Goal: Task Accomplishment & Management: Complete application form

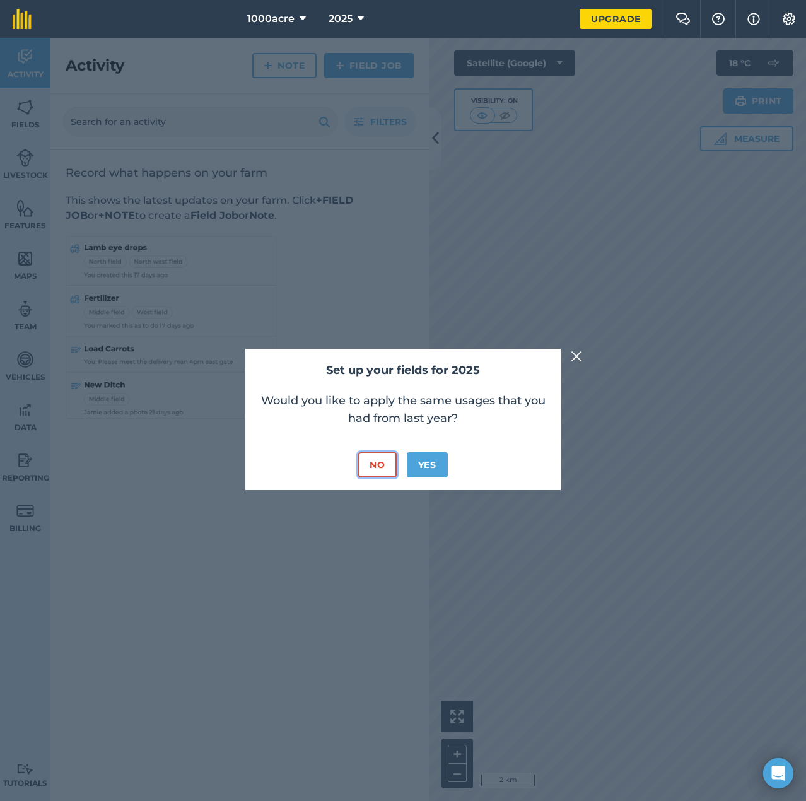
click at [378, 462] on button "No" at bounding box center [377, 464] width 38 height 25
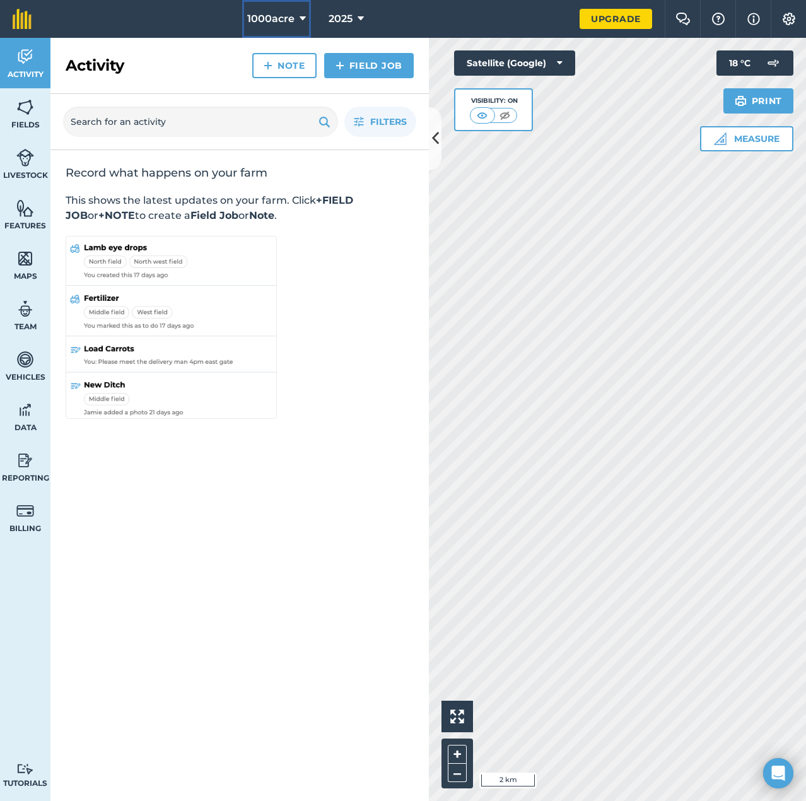
click at [277, 23] on span "1000acre" at bounding box center [270, 18] width 47 height 15
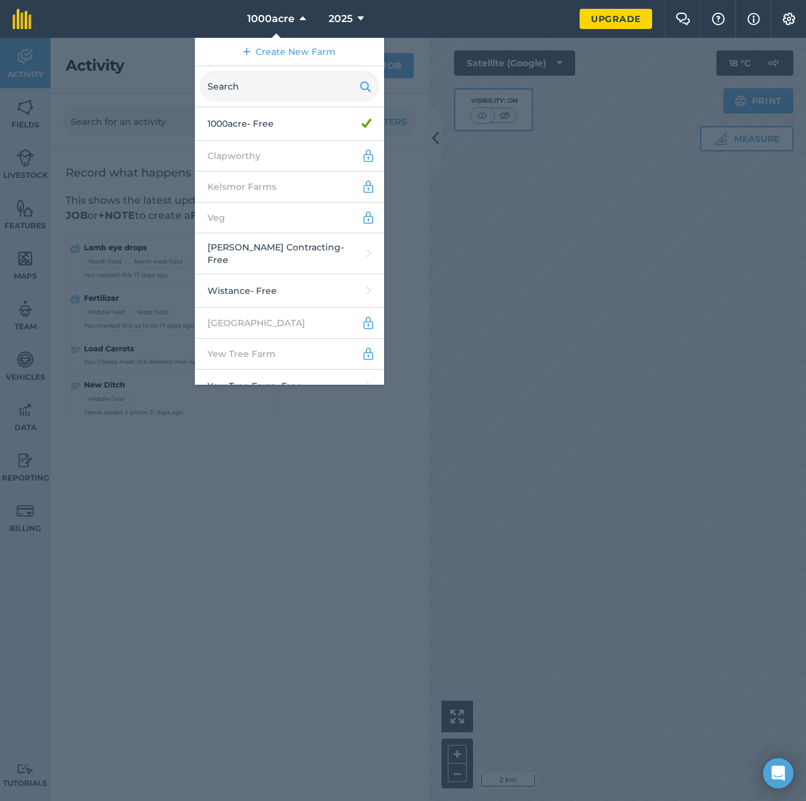
click at [590, 330] on div at bounding box center [403, 419] width 806 height 763
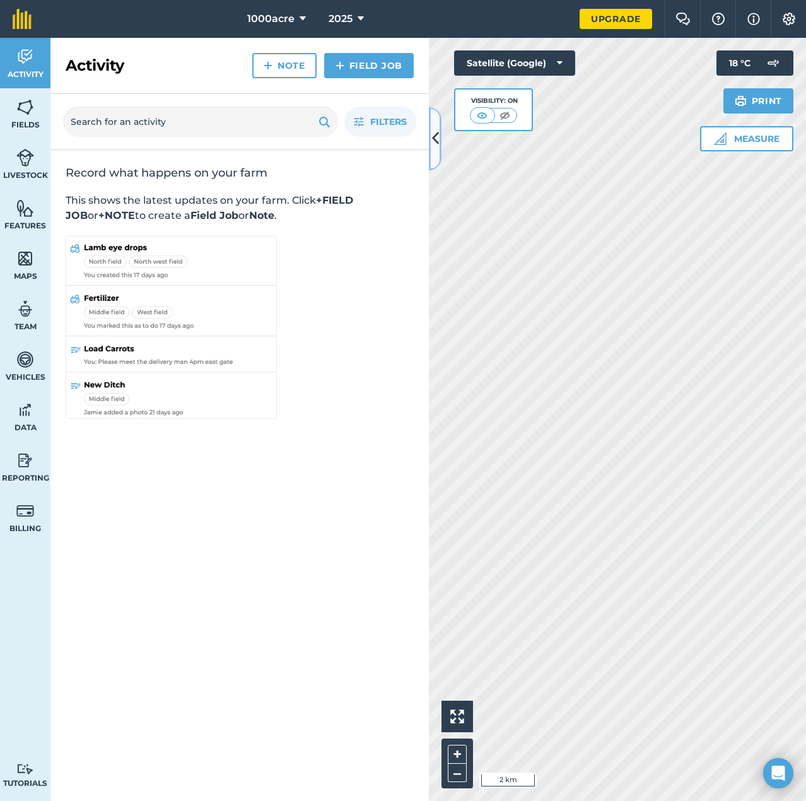
click at [433, 143] on icon at bounding box center [435, 138] width 7 height 22
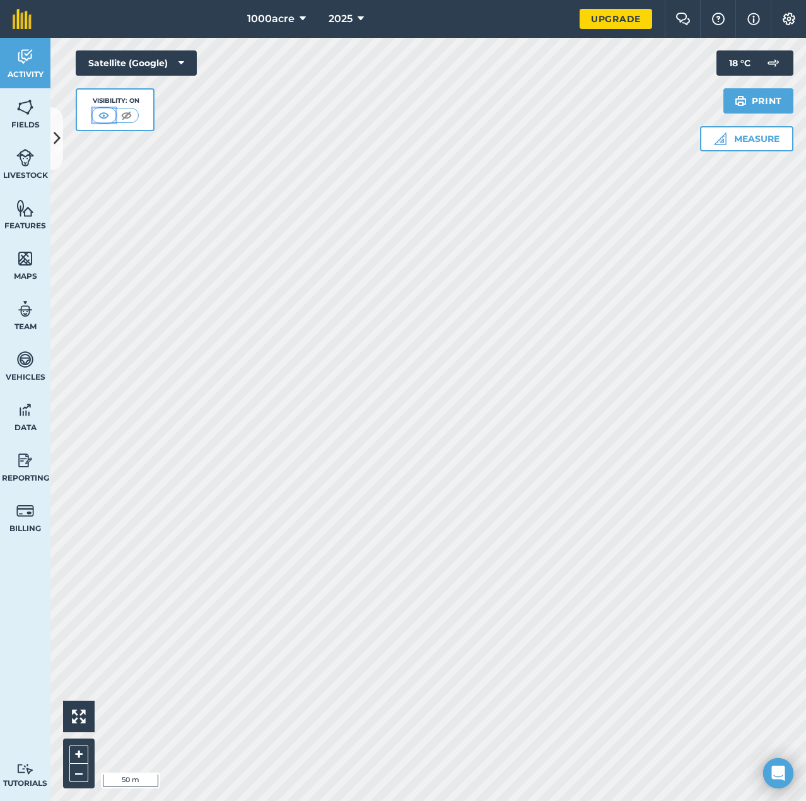
click at [107, 119] on img at bounding box center [104, 115] width 16 height 13
click at [125, 118] on img at bounding box center [127, 115] width 16 height 13
click at [105, 115] on img at bounding box center [104, 115] width 16 height 13
click at [158, 53] on button "Satellite (Google)" at bounding box center [136, 62] width 121 height 25
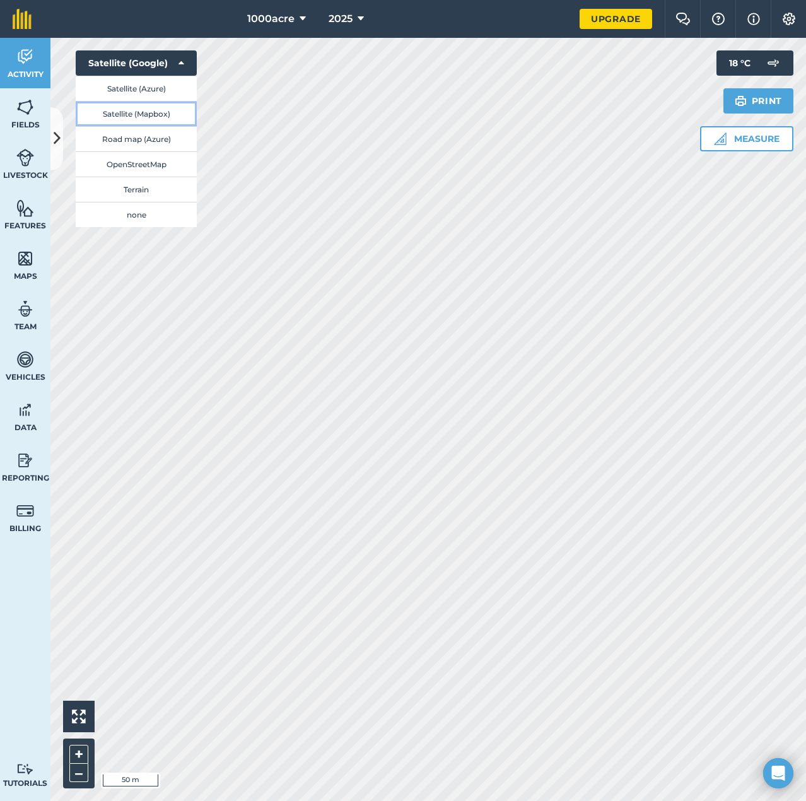
click at [153, 119] on button "Satellite (Mapbox)" at bounding box center [136, 113] width 121 height 25
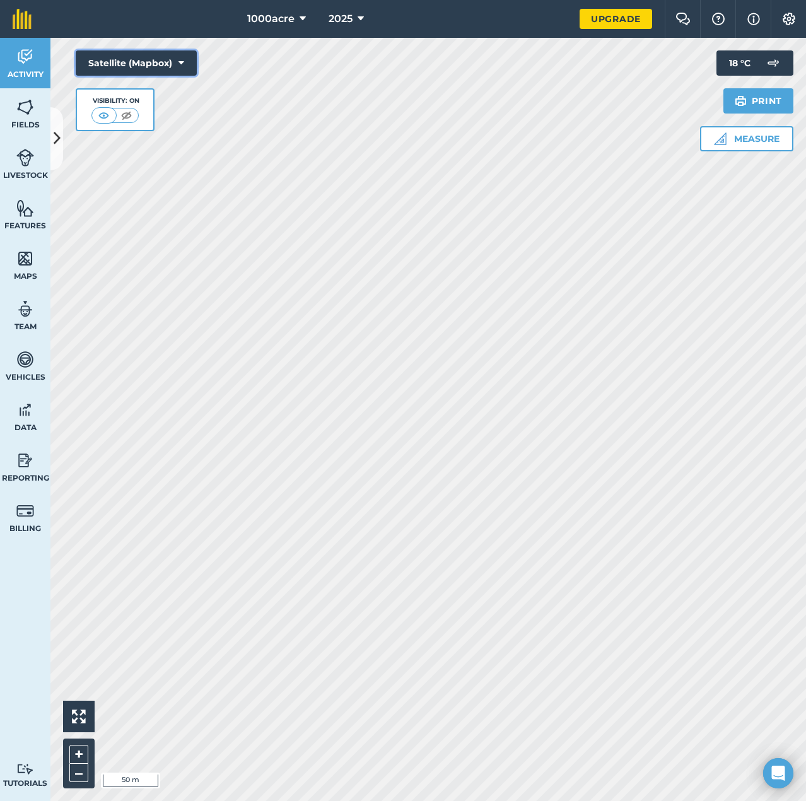
click at [168, 63] on button "Satellite (Mapbox)" at bounding box center [136, 62] width 121 height 25
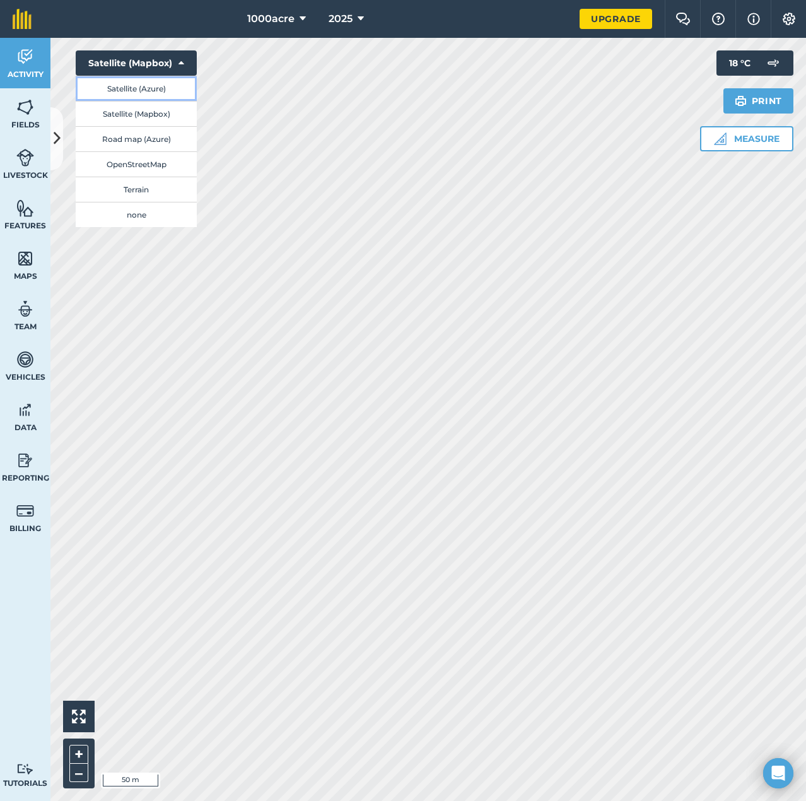
click at [161, 91] on button "Satellite (Azure)" at bounding box center [136, 88] width 121 height 25
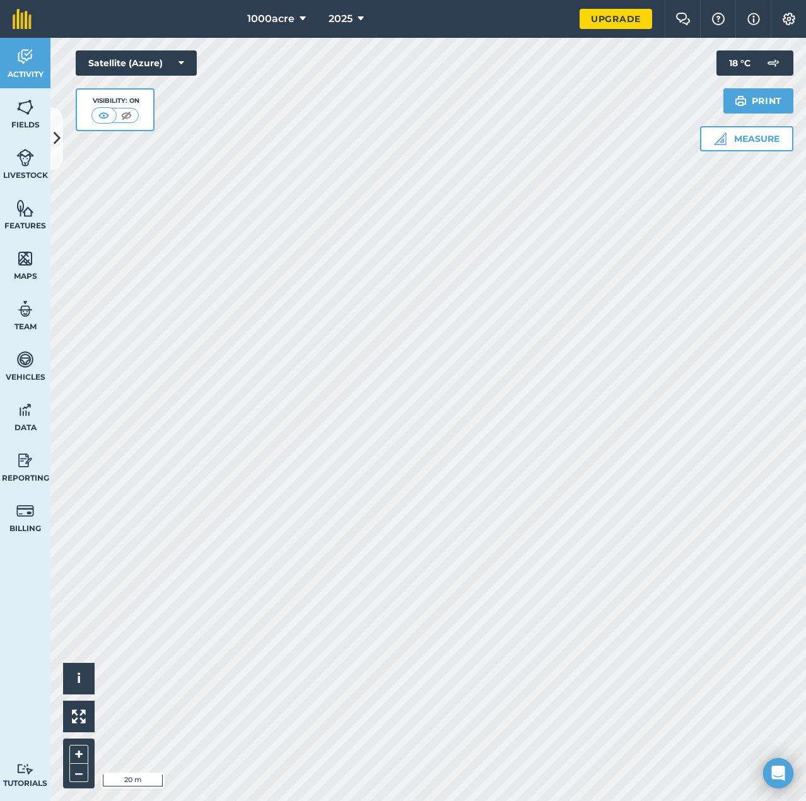
click at [41, 434] on div "Activity Fields Livestock Features Maps Team Vehicles Data Reporting Billing Tu…" at bounding box center [403, 419] width 806 height 763
click at [41, 434] on link "Data" at bounding box center [25, 416] width 50 height 50
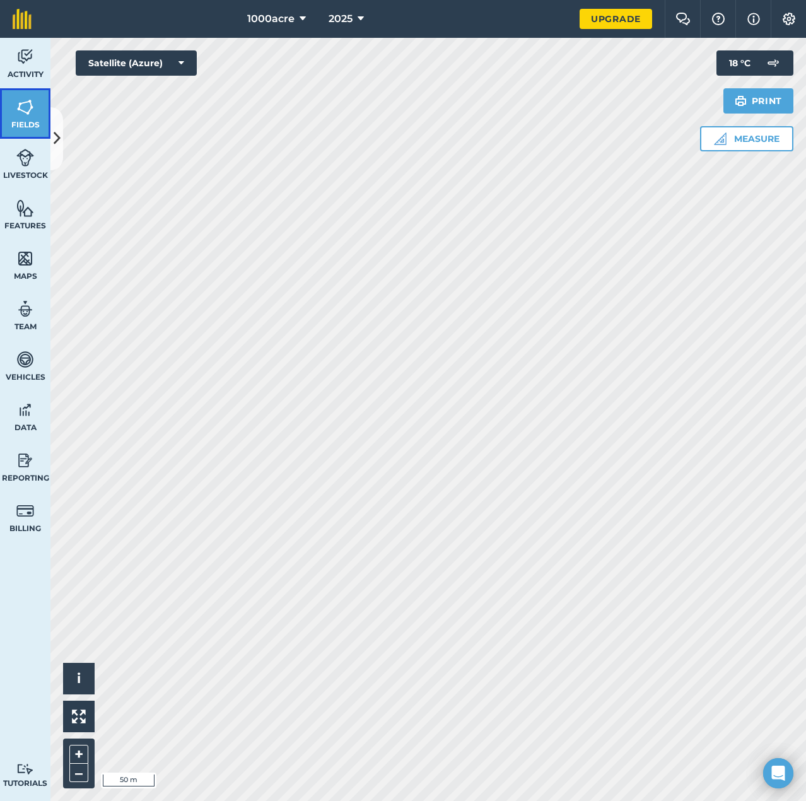
click at [33, 113] on img at bounding box center [25, 107] width 18 height 19
click at [25, 114] on img at bounding box center [25, 107] width 18 height 19
click at [51, 144] on button at bounding box center [56, 138] width 13 height 63
click at [50, 144] on div "Fields Add Set usage Visibility: On Total area : 43.01 Ha Edit fields By usages…" at bounding box center [50, 419] width 0 height 763
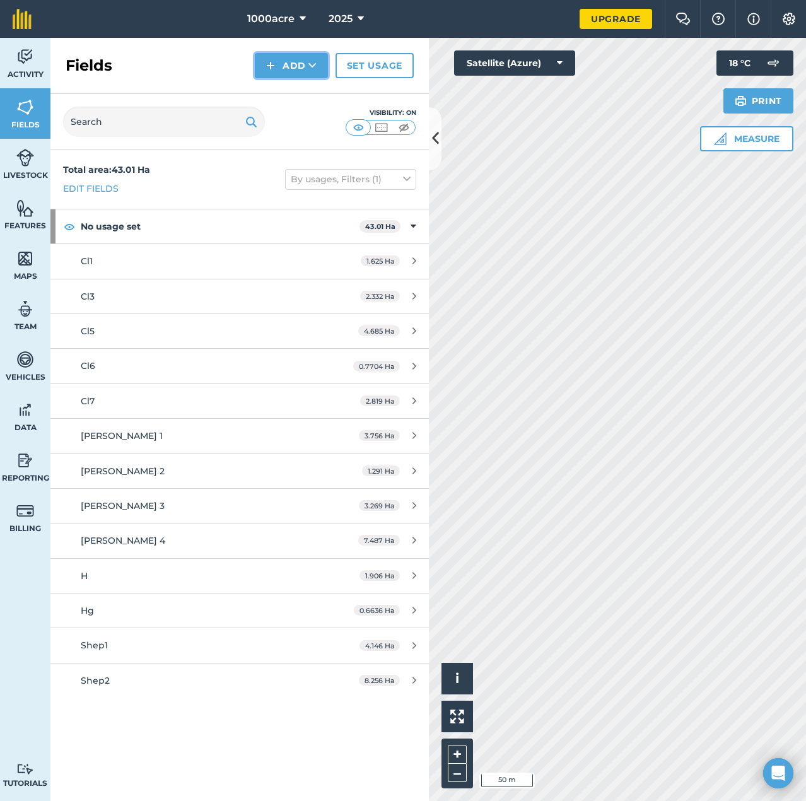
click at [294, 63] on button "Add" at bounding box center [291, 65] width 73 height 25
click at [289, 96] on link "Draw" at bounding box center [291, 94] width 69 height 28
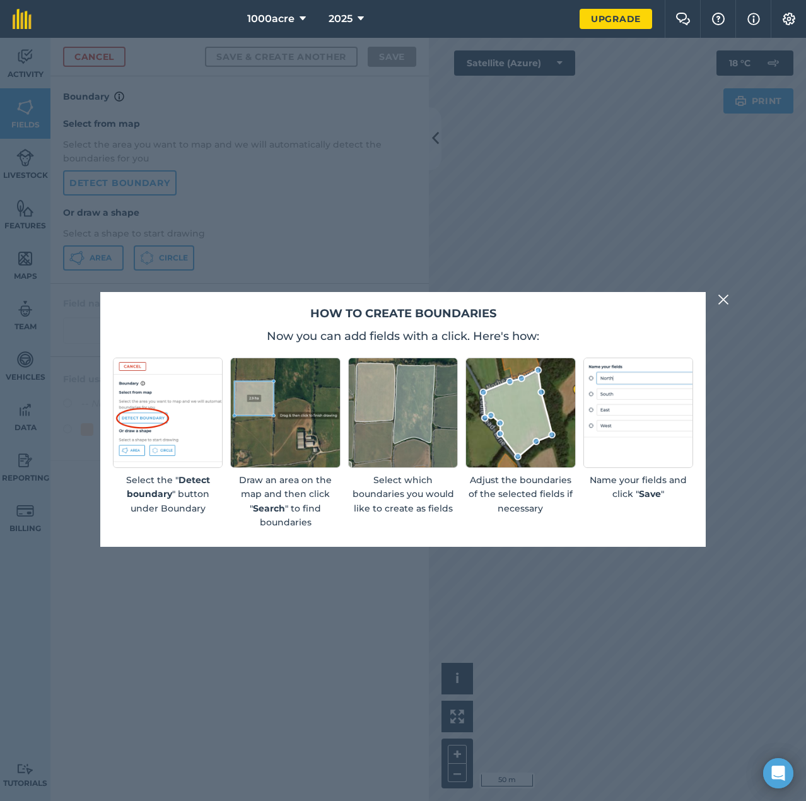
click at [718, 298] on img at bounding box center [723, 299] width 11 height 15
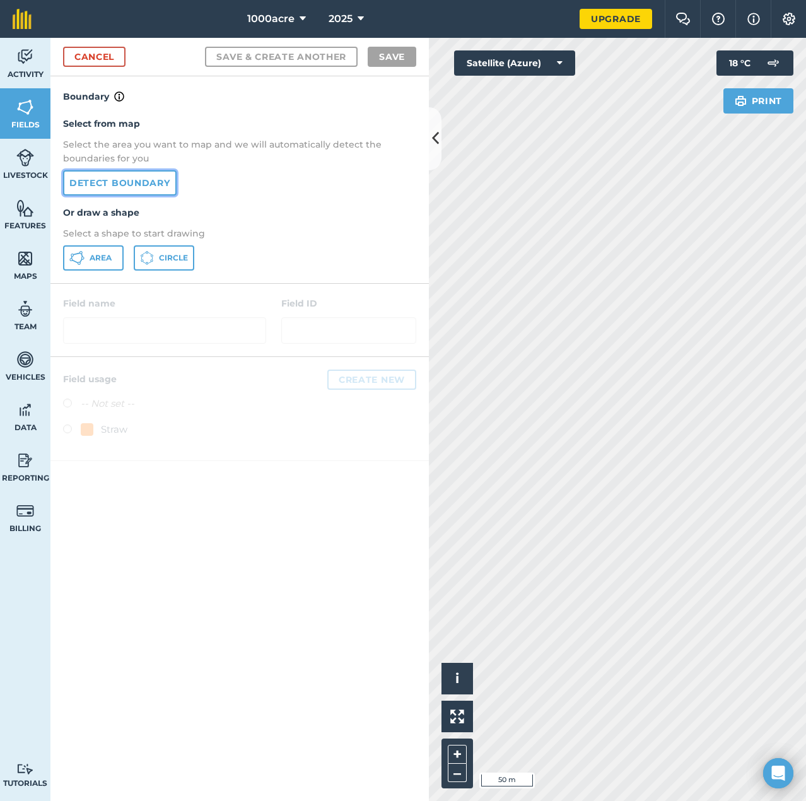
click at [139, 188] on link "Detect boundary" at bounding box center [120, 182] width 114 height 25
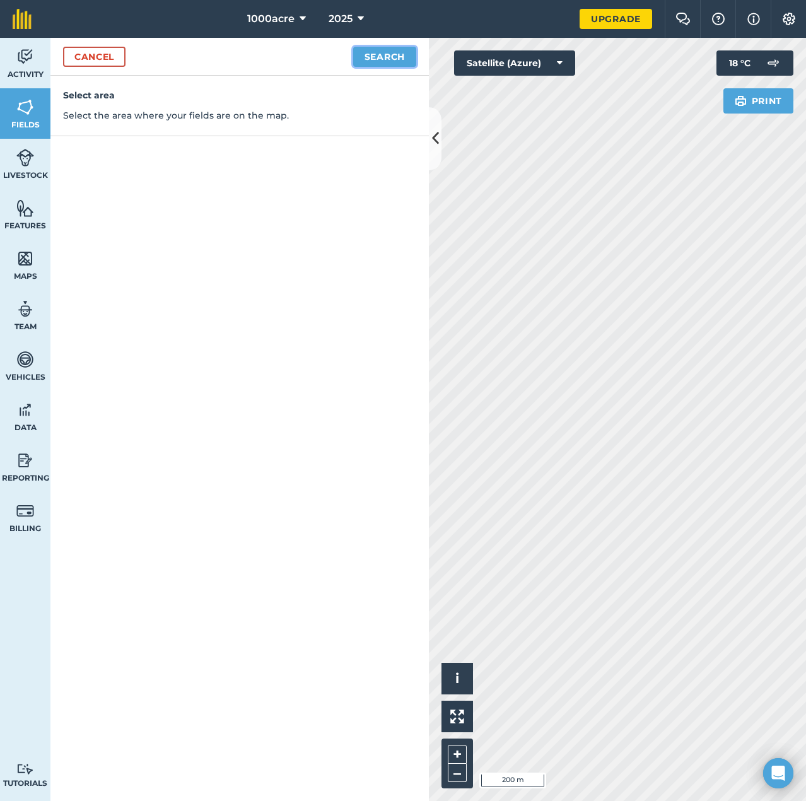
click at [363, 58] on button "Search" at bounding box center [384, 57] width 63 height 20
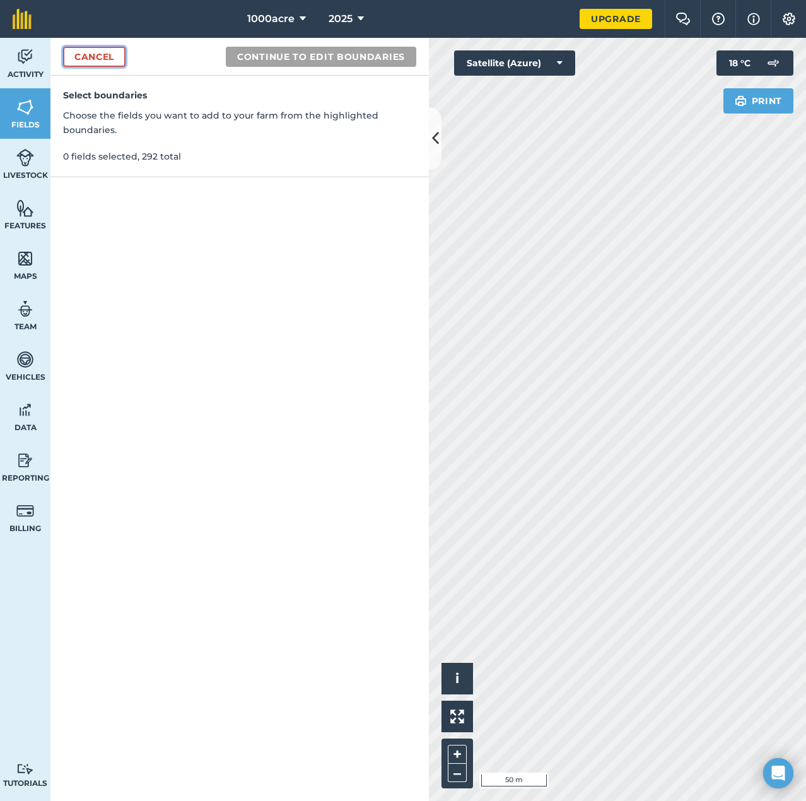
click at [97, 58] on link "Cancel" at bounding box center [94, 57] width 62 height 20
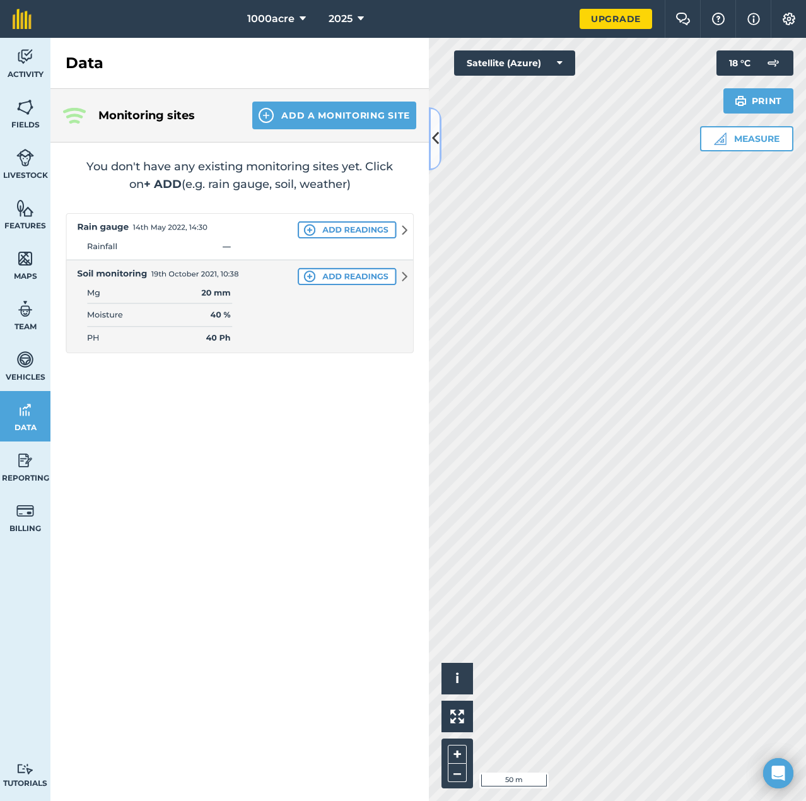
click at [440, 136] on button at bounding box center [435, 138] width 13 height 63
click at [440, 136] on div "Activity Fields Livestock Features Maps Team Vehicles Data Reporting Billing Tu…" at bounding box center [403, 419] width 806 height 763
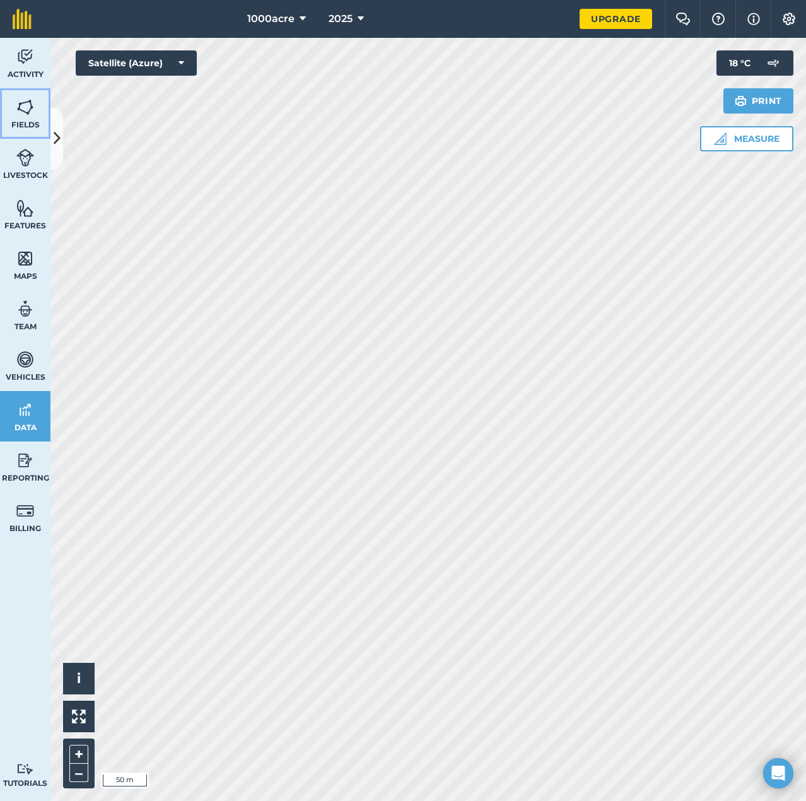
click at [23, 121] on span "Fields" at bounding box center [25, 125] width 50 height 10
click at [61, 131] on button at bounding box center [56, 138] width 13 height 63
click at [0, 0] on div "Visibility: On" at bounding box center [0, 0] width 0 height 0
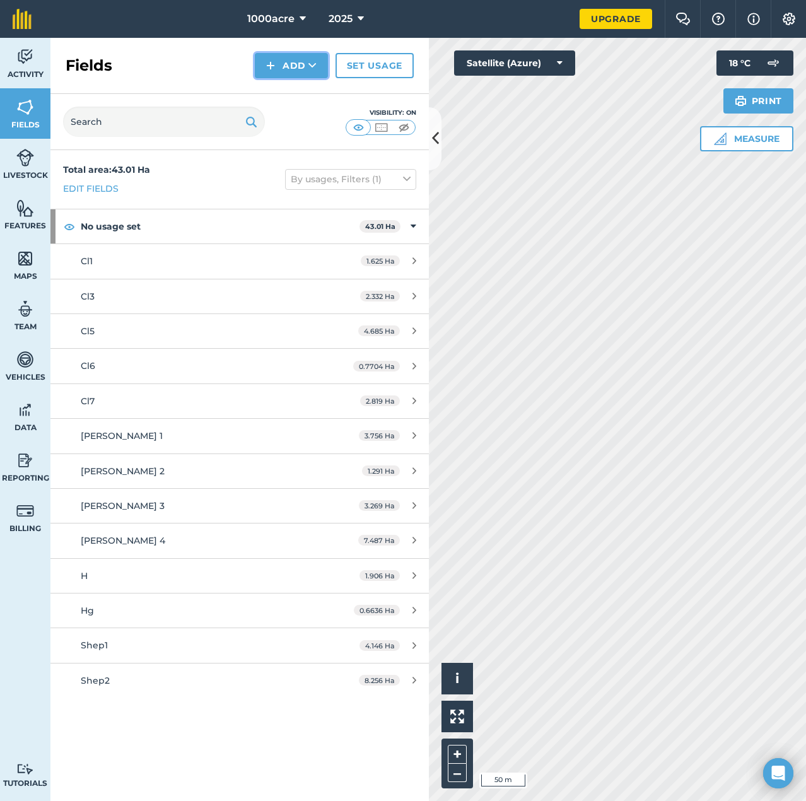
click at [313, 67] on icon at bounding box center [312, 65] width 8 height 13
click at [311, 64] on icon at bounding box center [312, 65] width 8 height 13
click at [288, 71] on button "Add" at bounding box center [291, 65] width 73 height 25
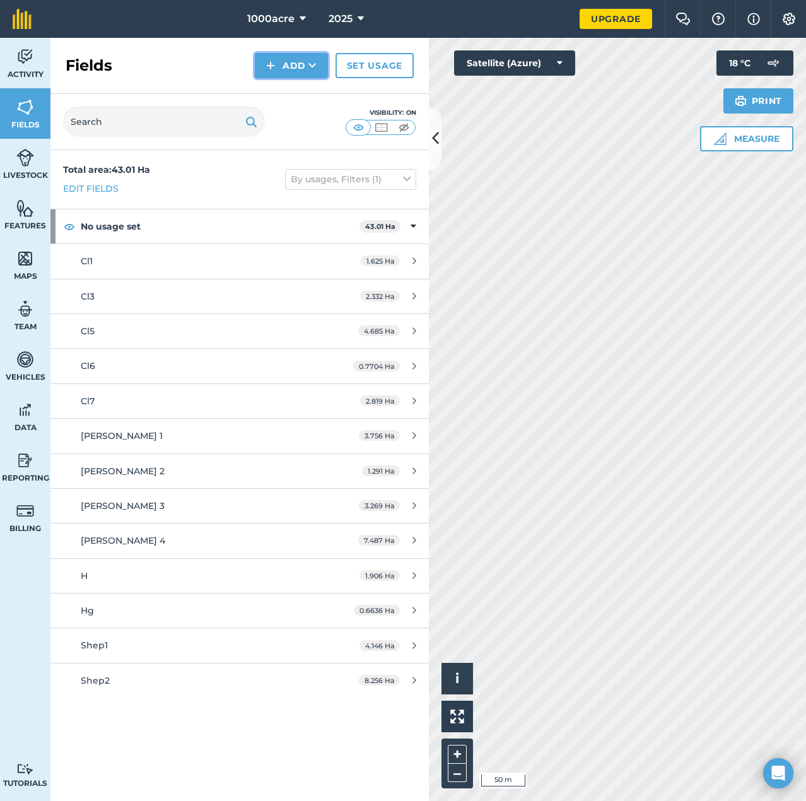
click at [288, 71] on button "Add" at bounding box center [291, 65] width 73 height 25
click at [291, 64] on button "Add" at bounding box center [291, 65] width 73 height 25
click at [293, 95] on link "Draw" at bounding box center [291, 94] width 69 height 28
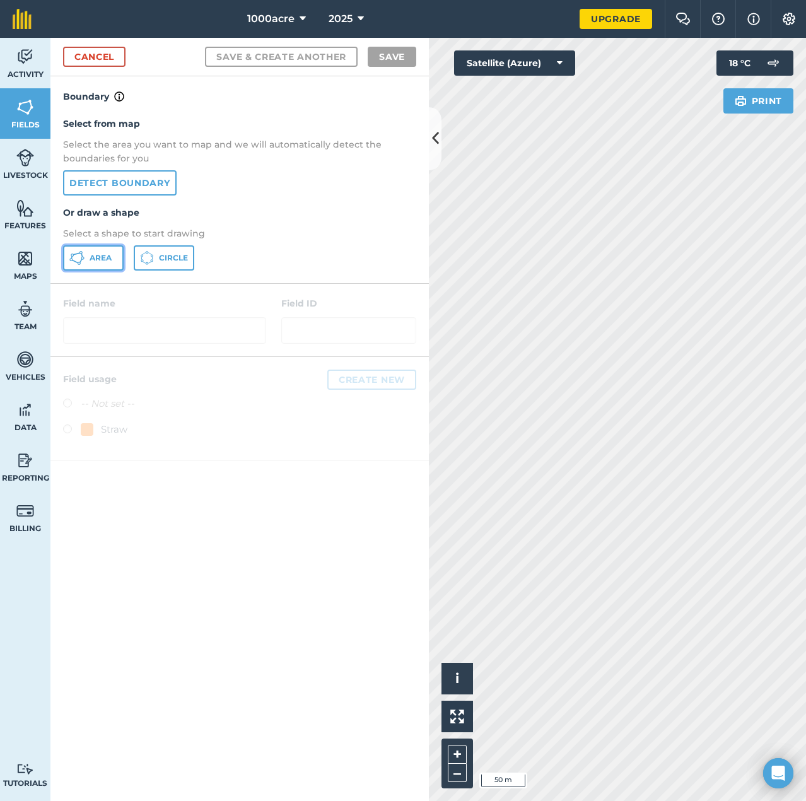
click at [100, 264] on button "Area" at bounding box center [93, 257] width 61 height 25
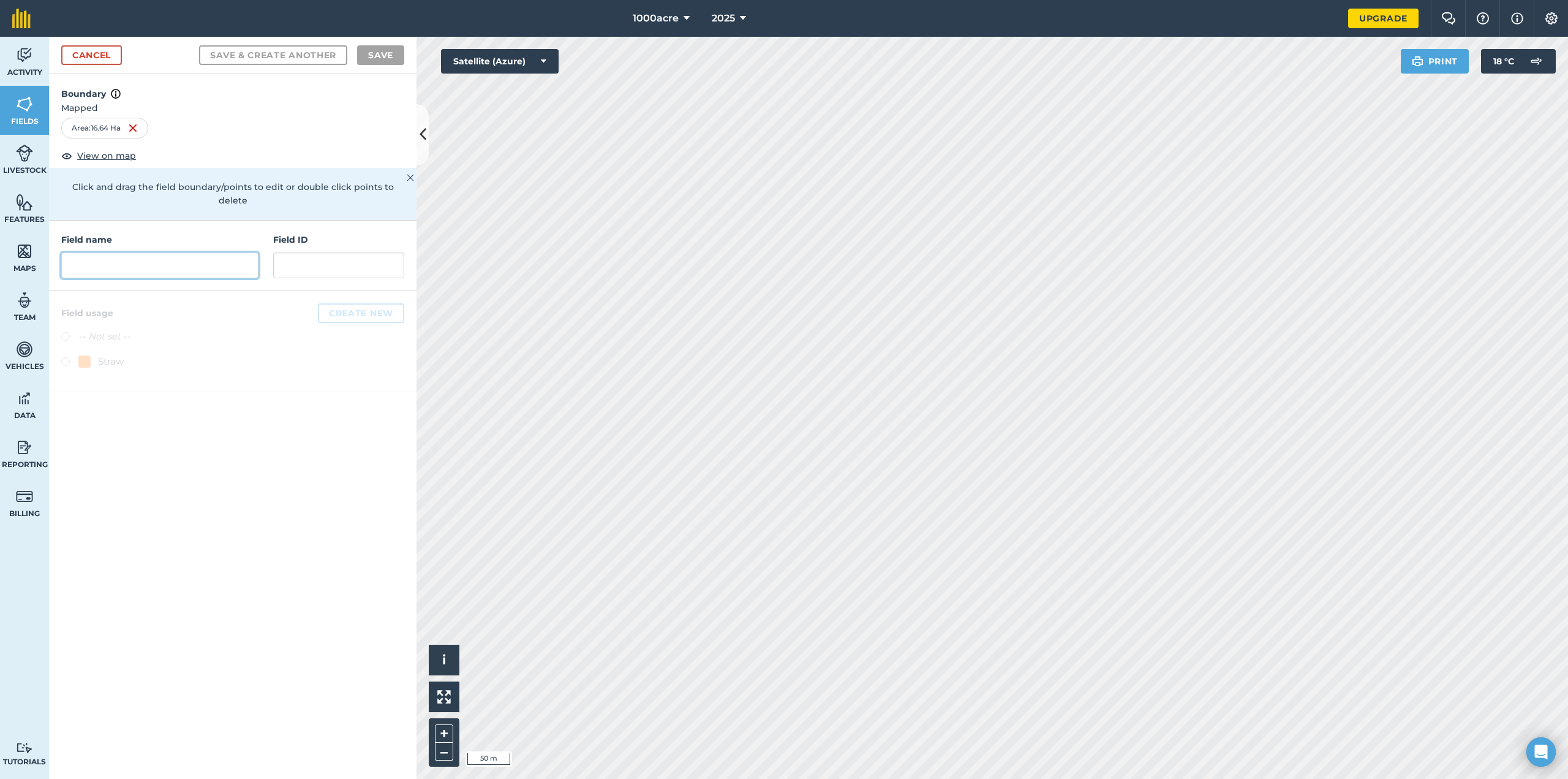
click at [103, 257] on input "text" at bounding box center [159, 265] width 197 height 25
type input "KFG 002"
click at [384, 303] on button "Create new" at bounding box center [360, 313] width 86 height 19
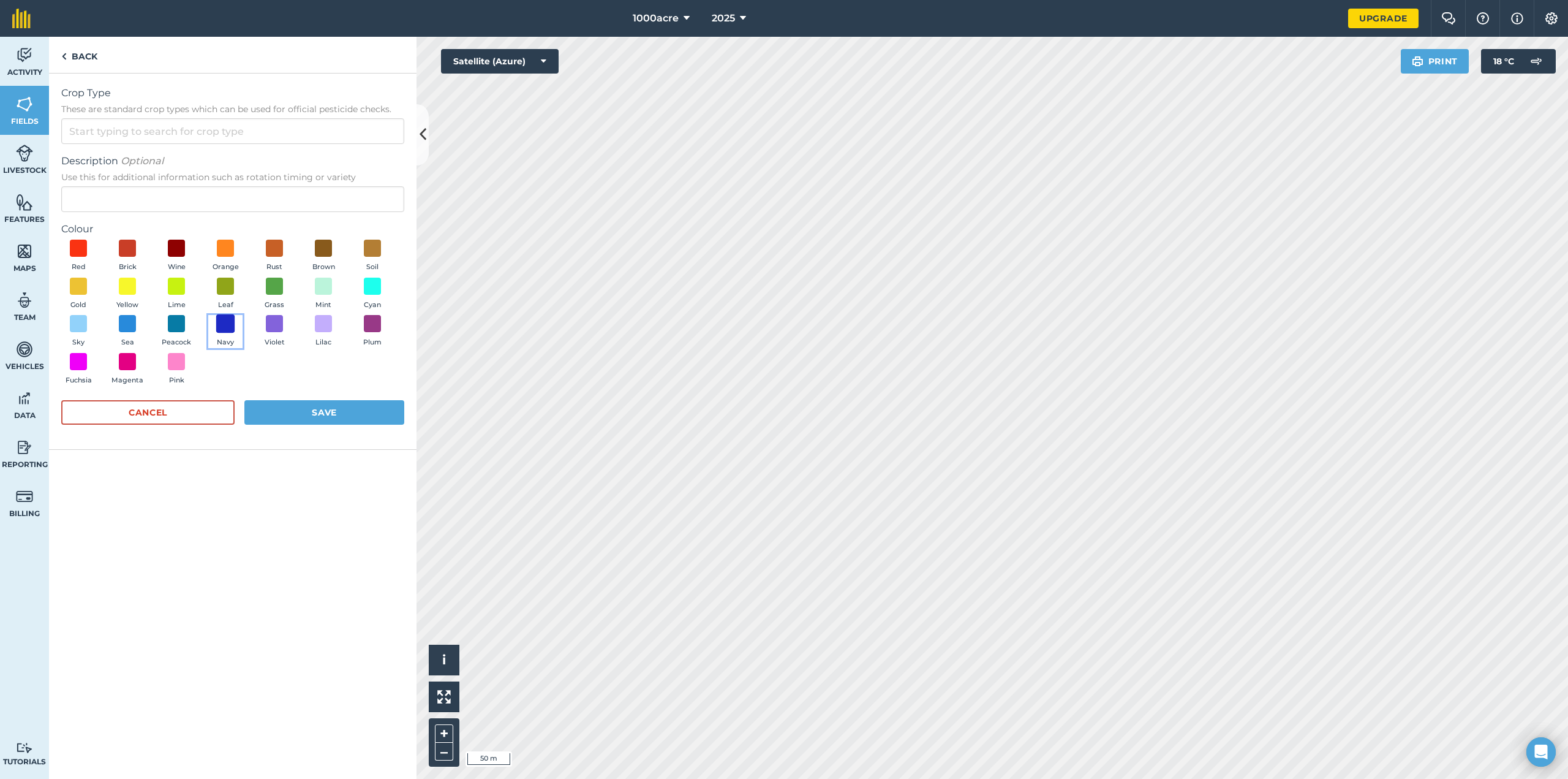
click at [218, 324] on span at bounding box center [226, 324] width 19 height 19
click at [309, 414] on button "Save" at bounding box center [324, 412] width 160 height 24
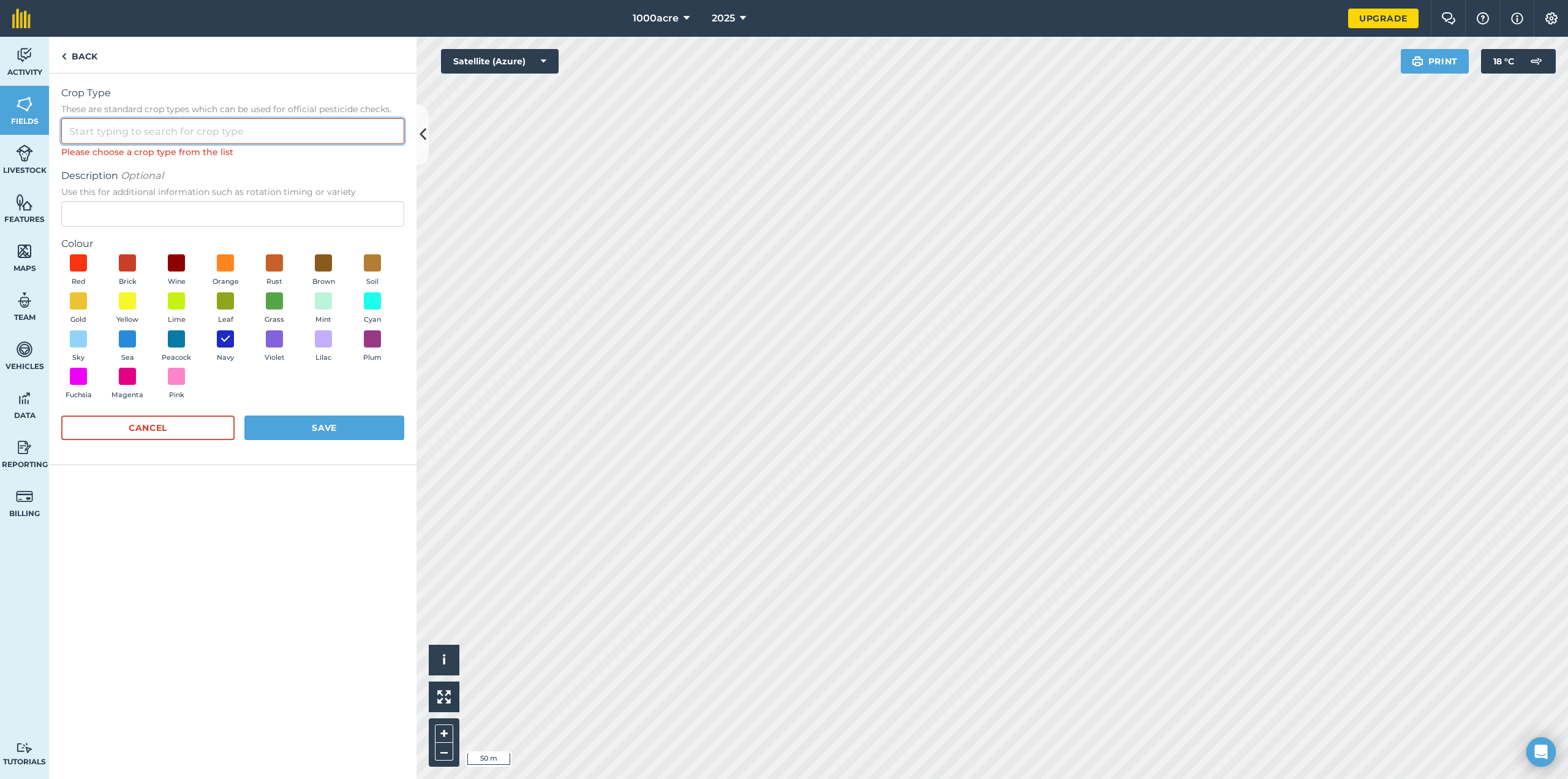
click at [176, 125] on input "Crop Type These are standard crop types which can be used for official pesticid…" at bounding box center [232, 131] width 343 height 25
click at [187, 159] on li "Other" at bounding box center [233, 159] width 342 height 29
type input "Other"
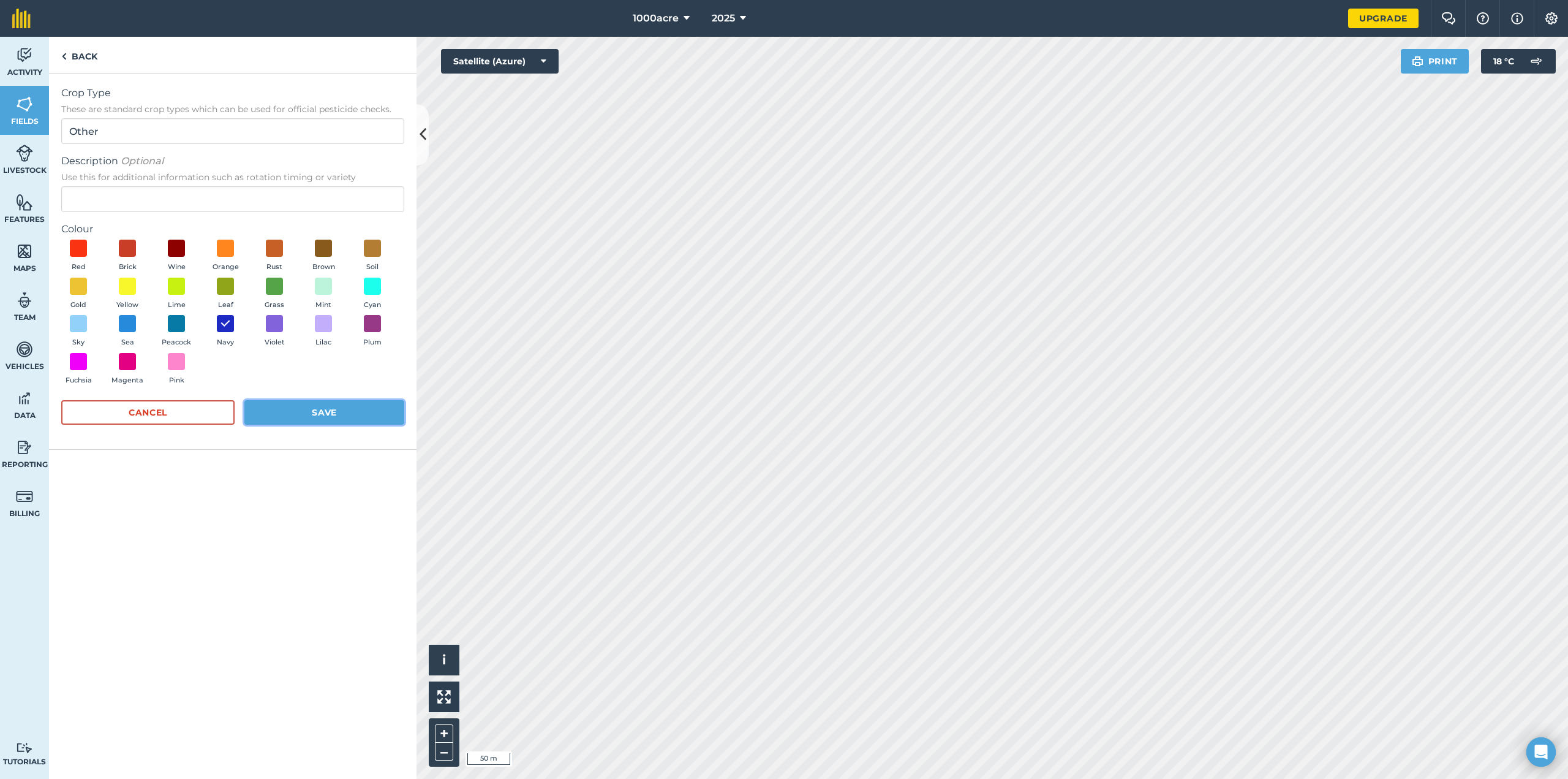
click at [308, 412] on button "Save" at bounding box center [324, 412] width 160 height 24
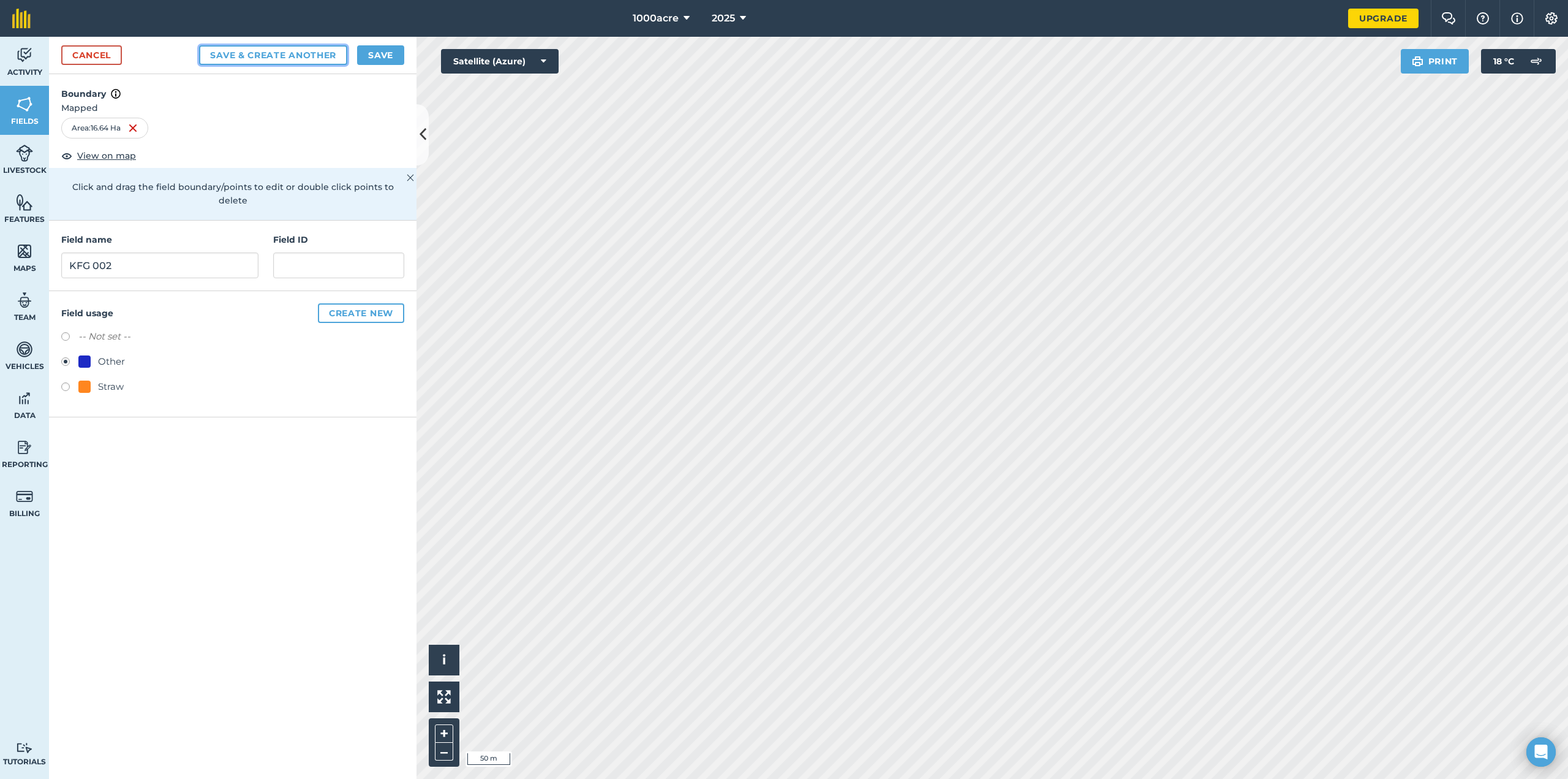
click at [307, 51] on button "Save & Create Another" at bounding box center [273, 55] width 149 height 19
radio input "false"
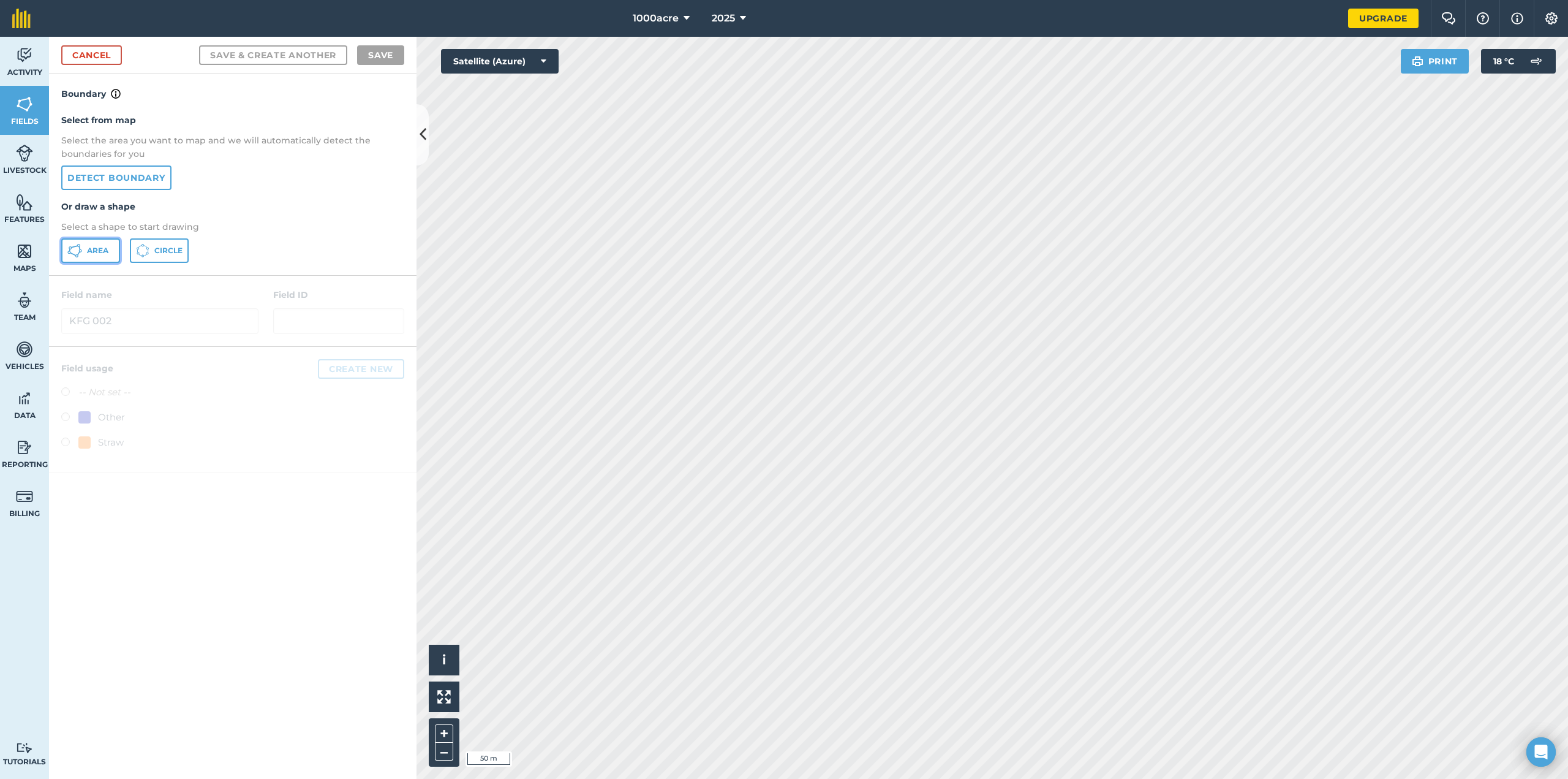
click at [85, 249] on button "Area" at bounding box center [90, 250] width 59 height 24
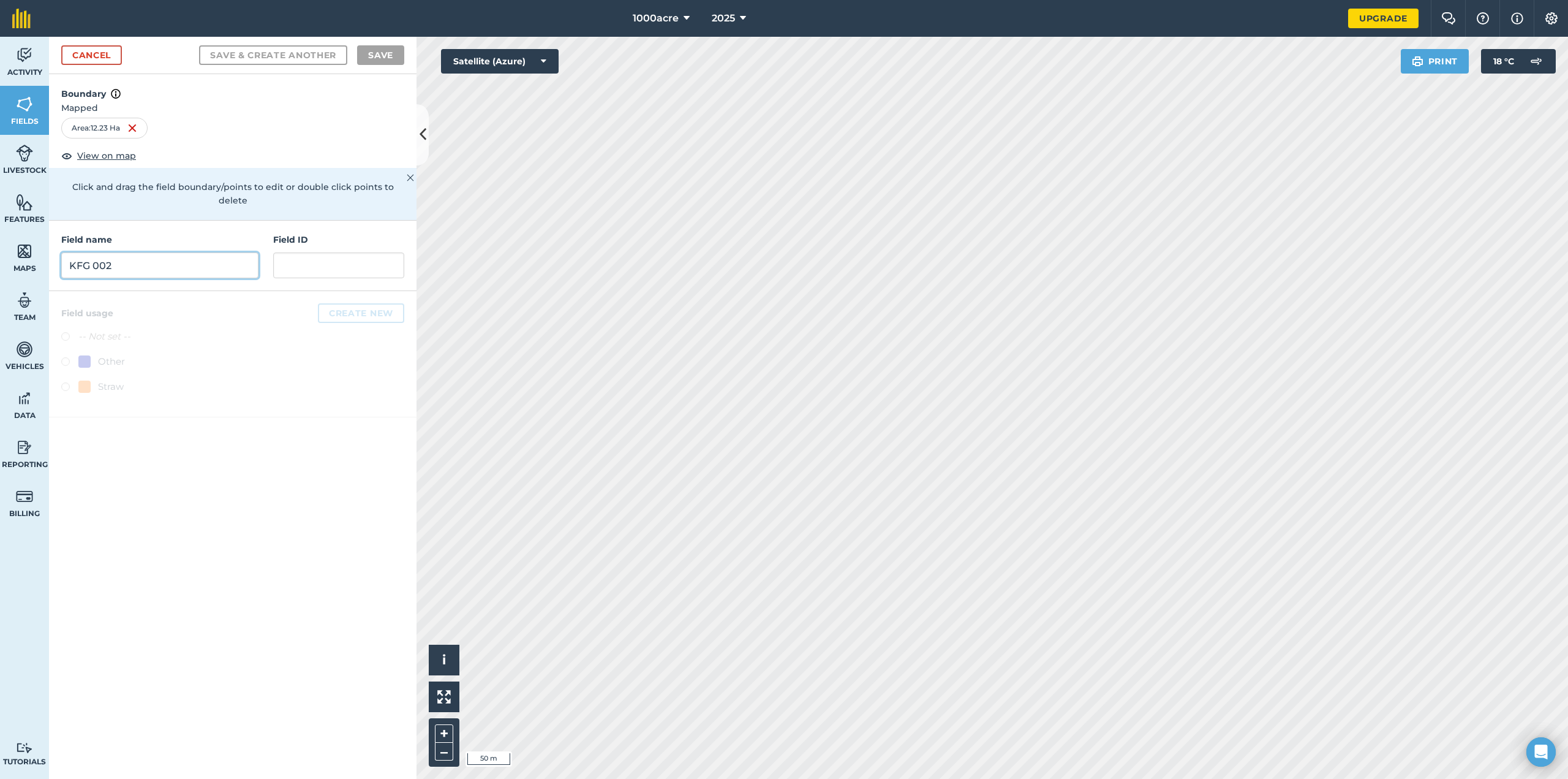
click at [173, 255] on input "KFG 002" at bounding box center [159, 265] width 197 height 25
type input "KFG002"
click at [351, 303] on button "Create new" at bounding box center [360, 313] width 86 height 19
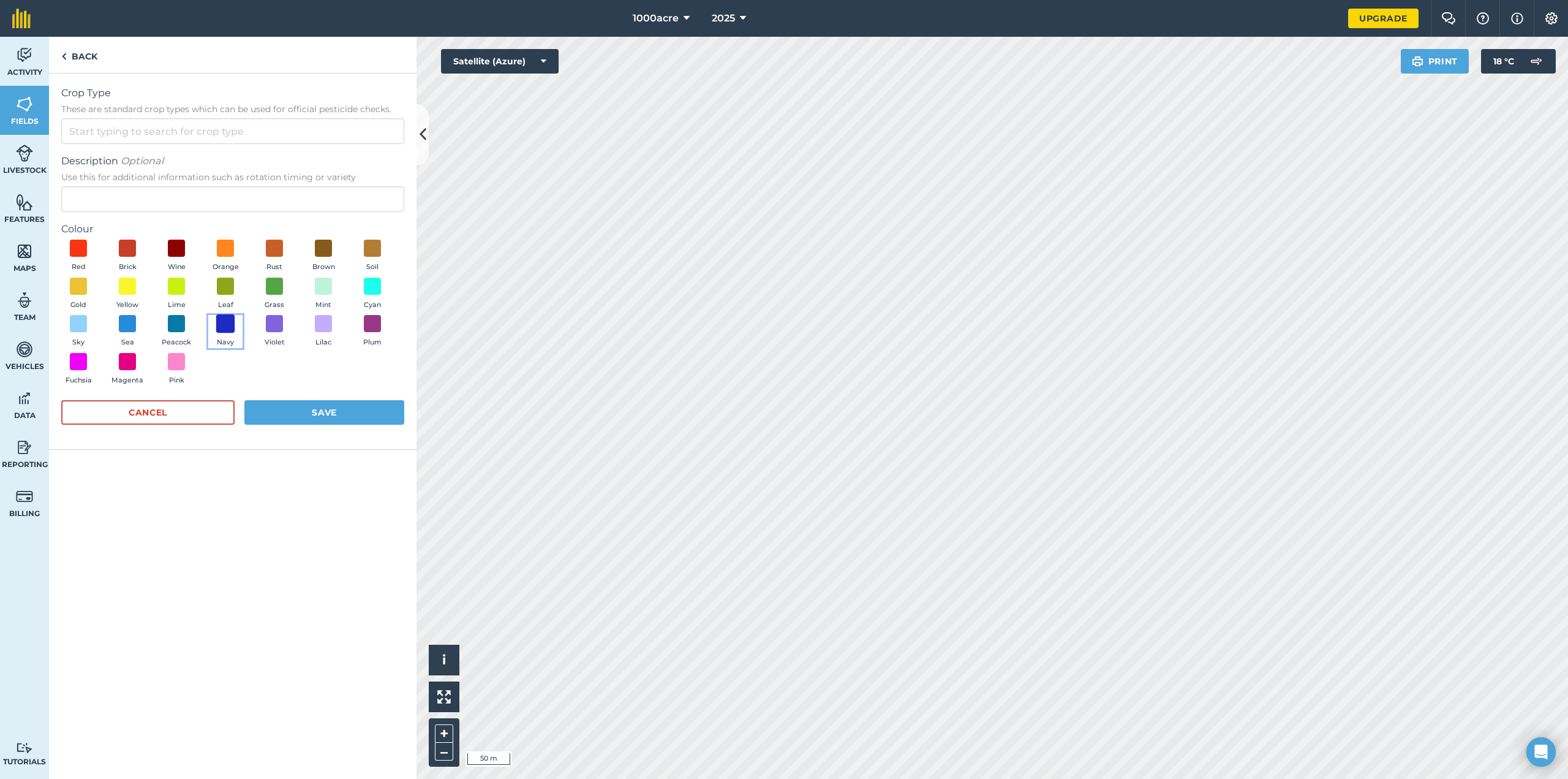
click at [220, 325] on span at bounding box center [226, 324] width 19 height 19
click at [301, 414] on button "Save" at bounding box center [324, 412] width 160 height 24
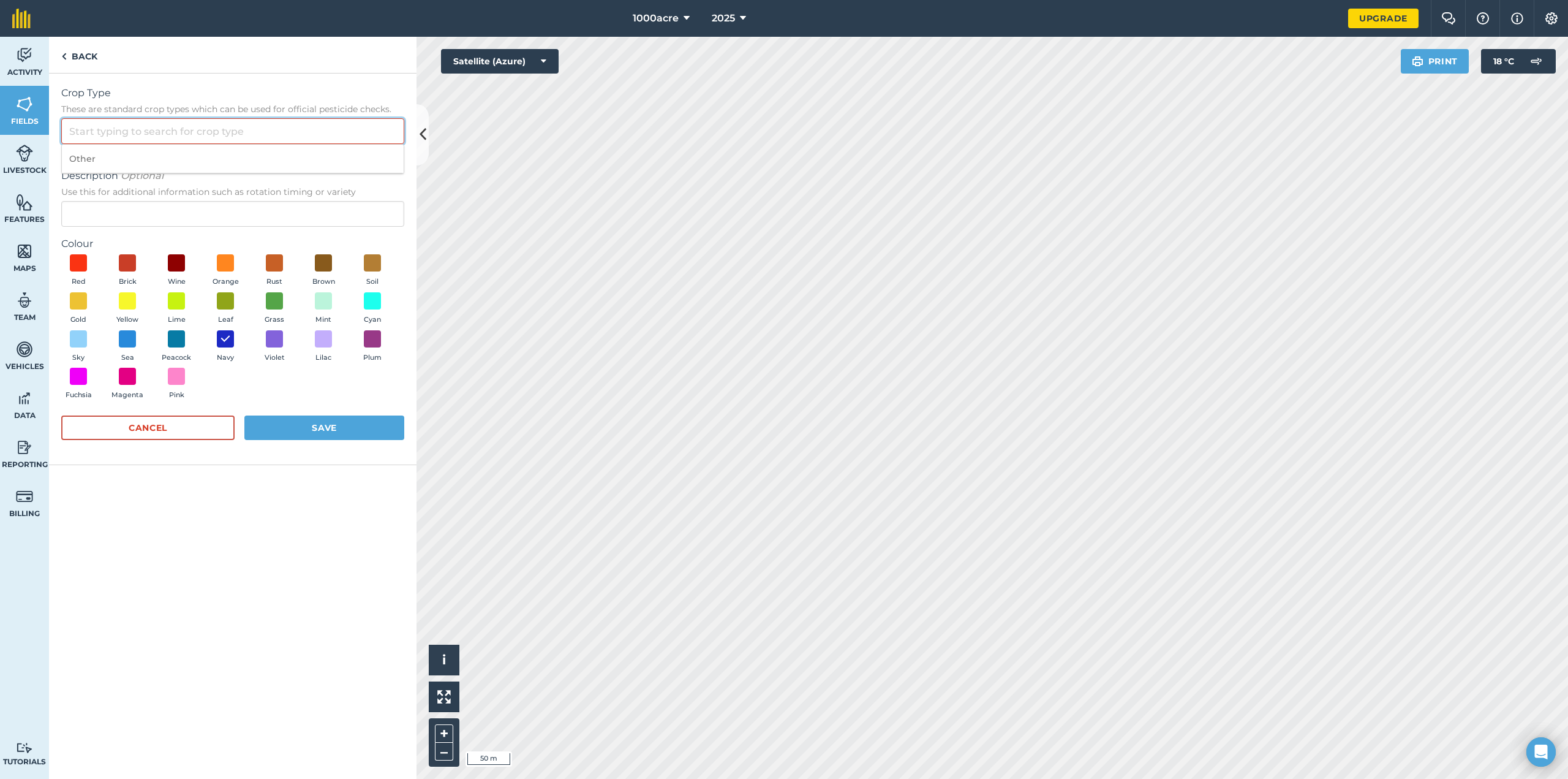
click at [217, 132] on input "Crop Type These are standard crop types which can be used for official pesticid…" at bounding box center [232, 131] width 343 height 25
click at [189, 165] on li "Other" at bounding box center [233, 159] width 342 height 29
type input "Other"
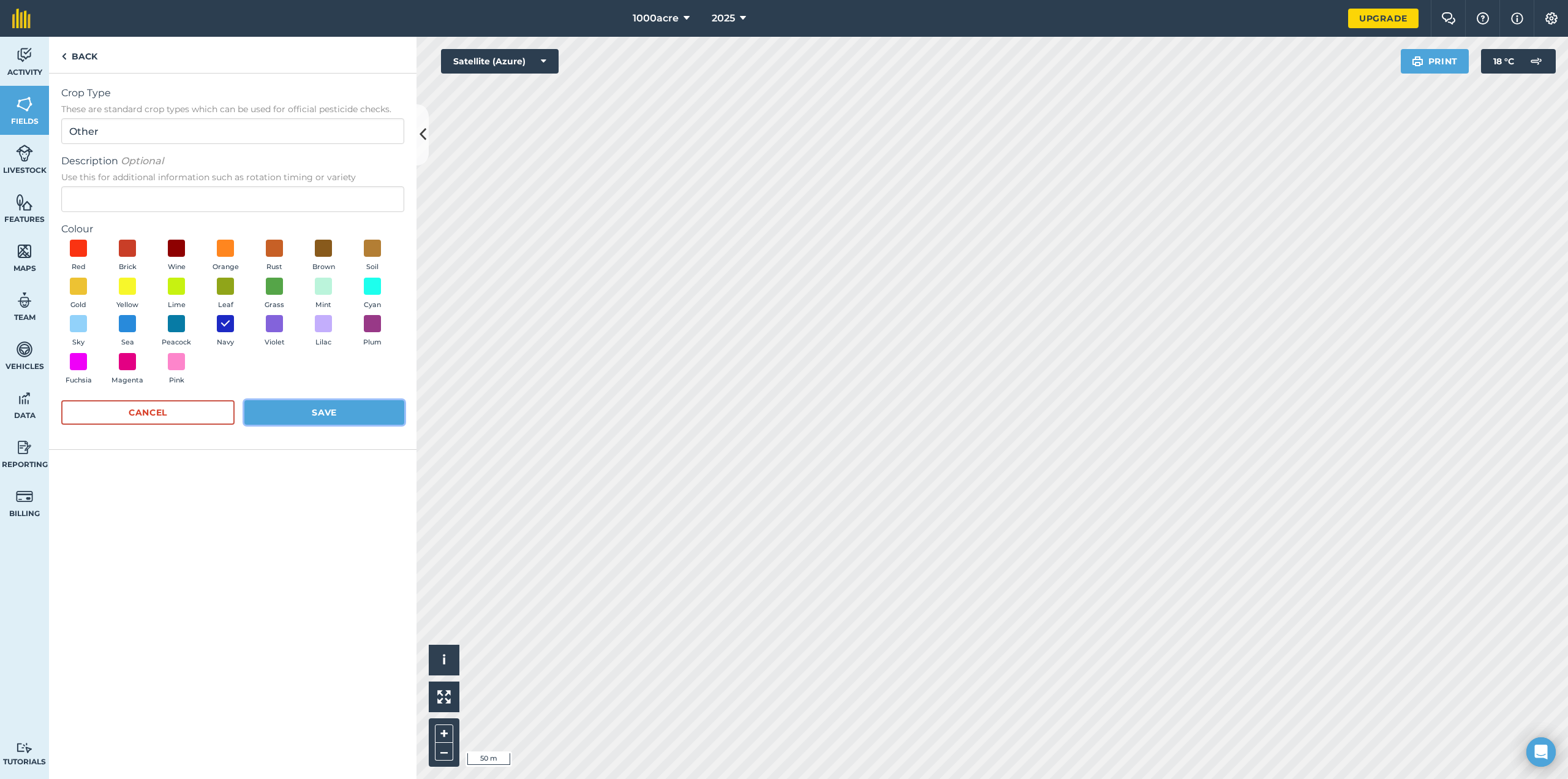
click at [311, 424] on button "Save" at bounding box center [324, 412] width 160 height 24
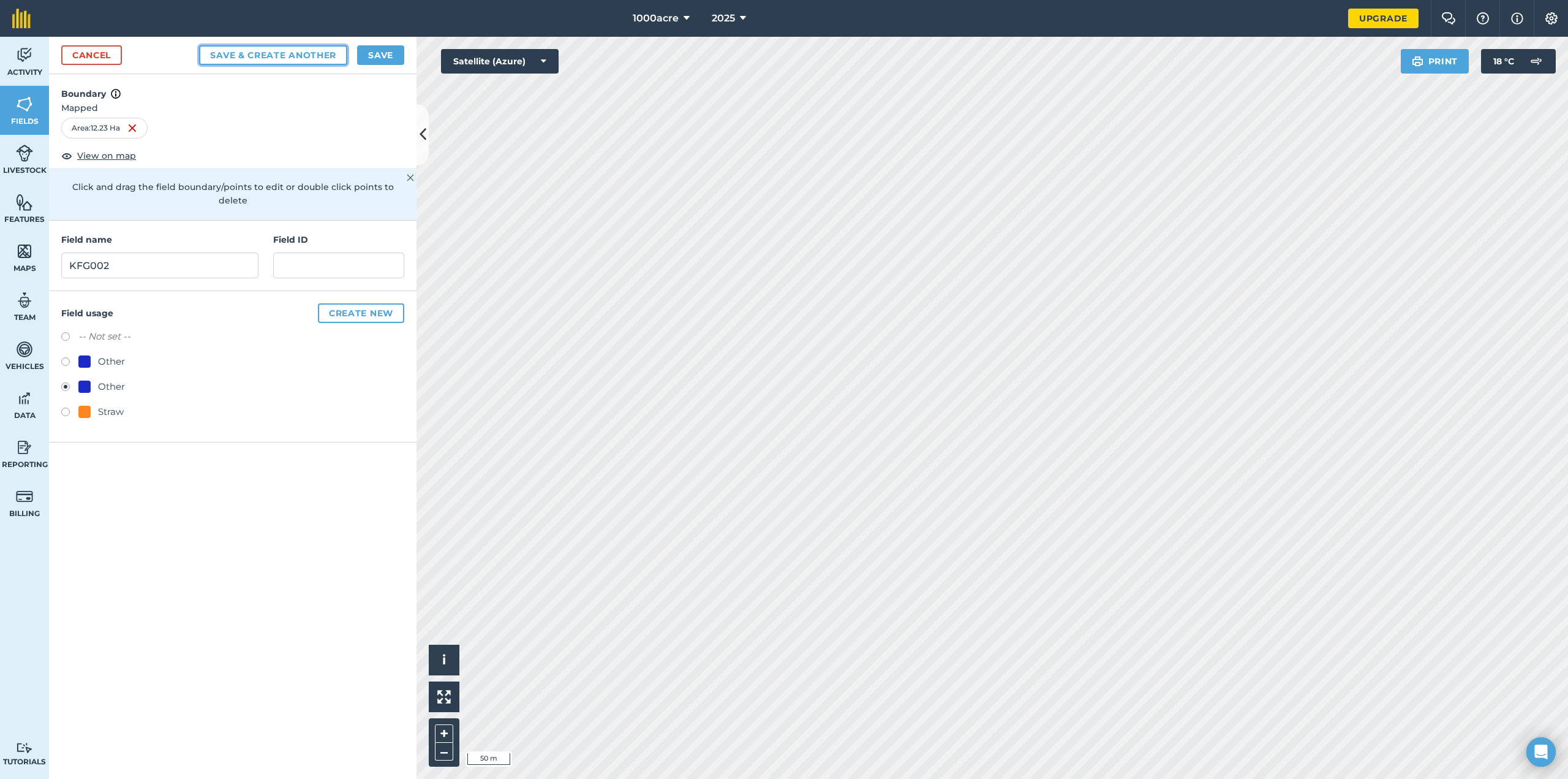
click at [300, 49] on button "Save & Create Another" at bounding box center [273, 55] width 149 height 19
radio input "false"
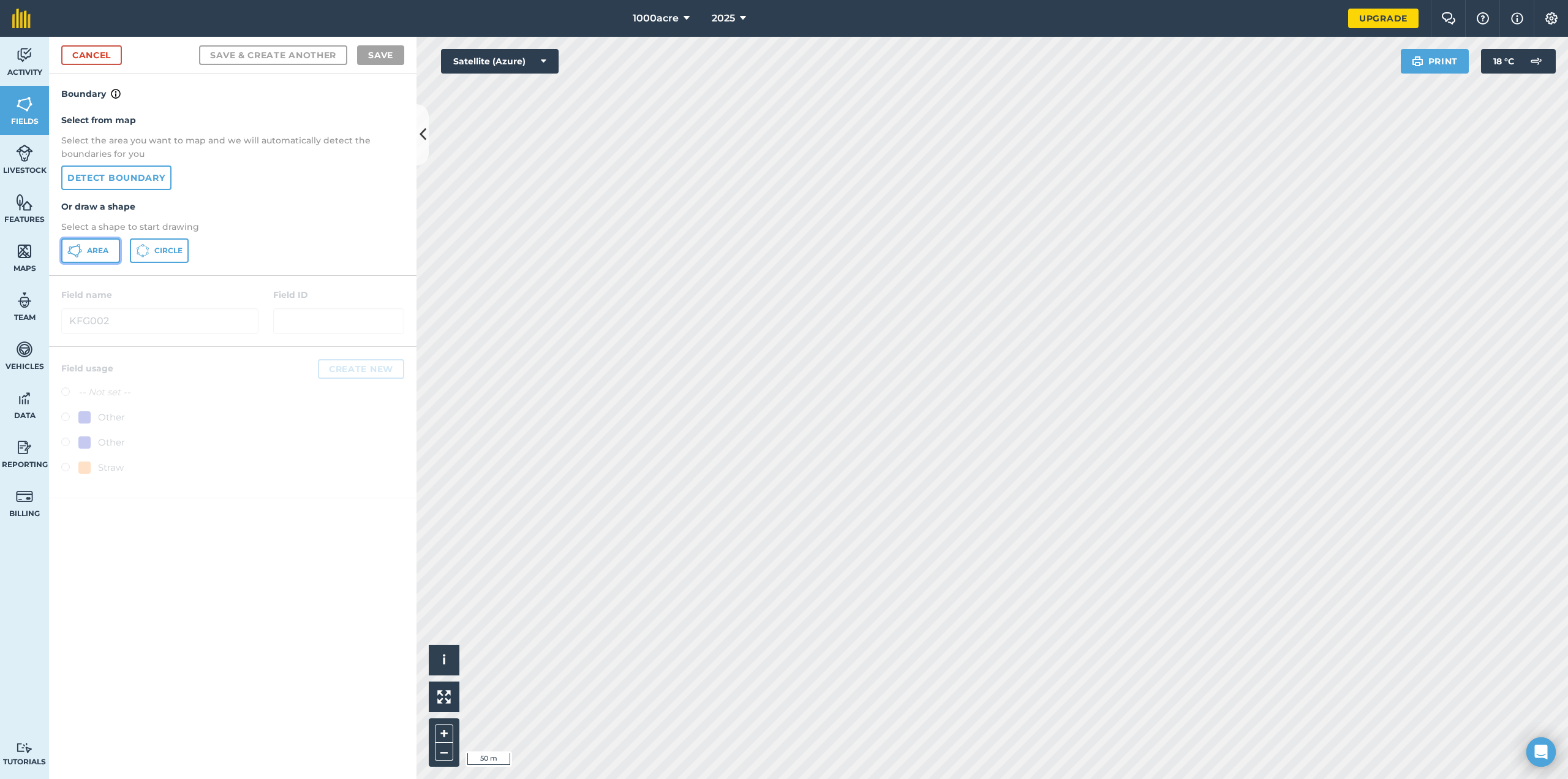
click at [94, 254] on span "Area" at bounding box center [98, 251] width 21 height 10
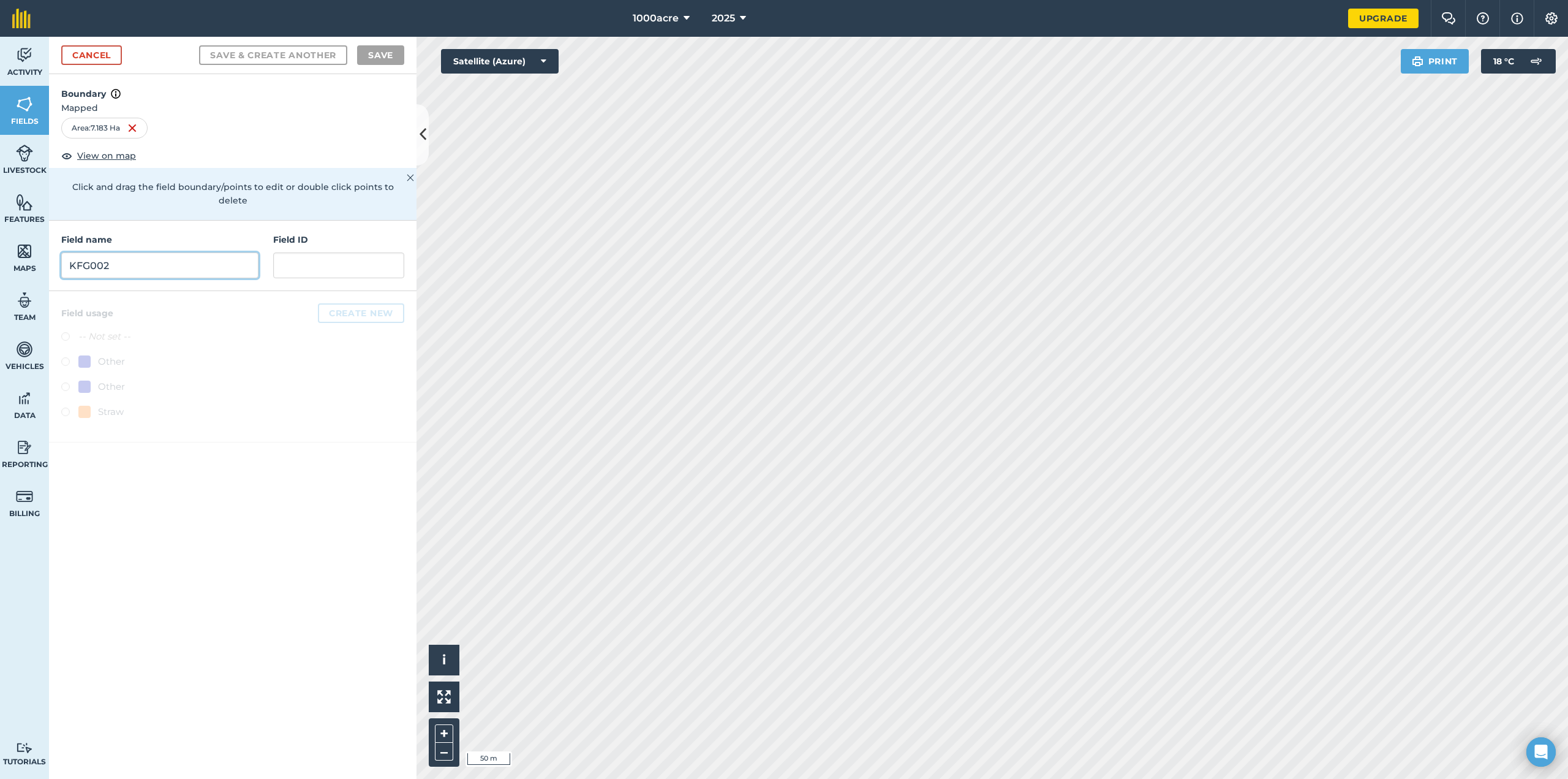
click at [179, 256] on input "KFG002" at bounding box center [159, 265] width 197 height 25
type input "KFG003"
click at [350, 303] on button "Create new" at bounding box center [360, 313] width 86 height 19
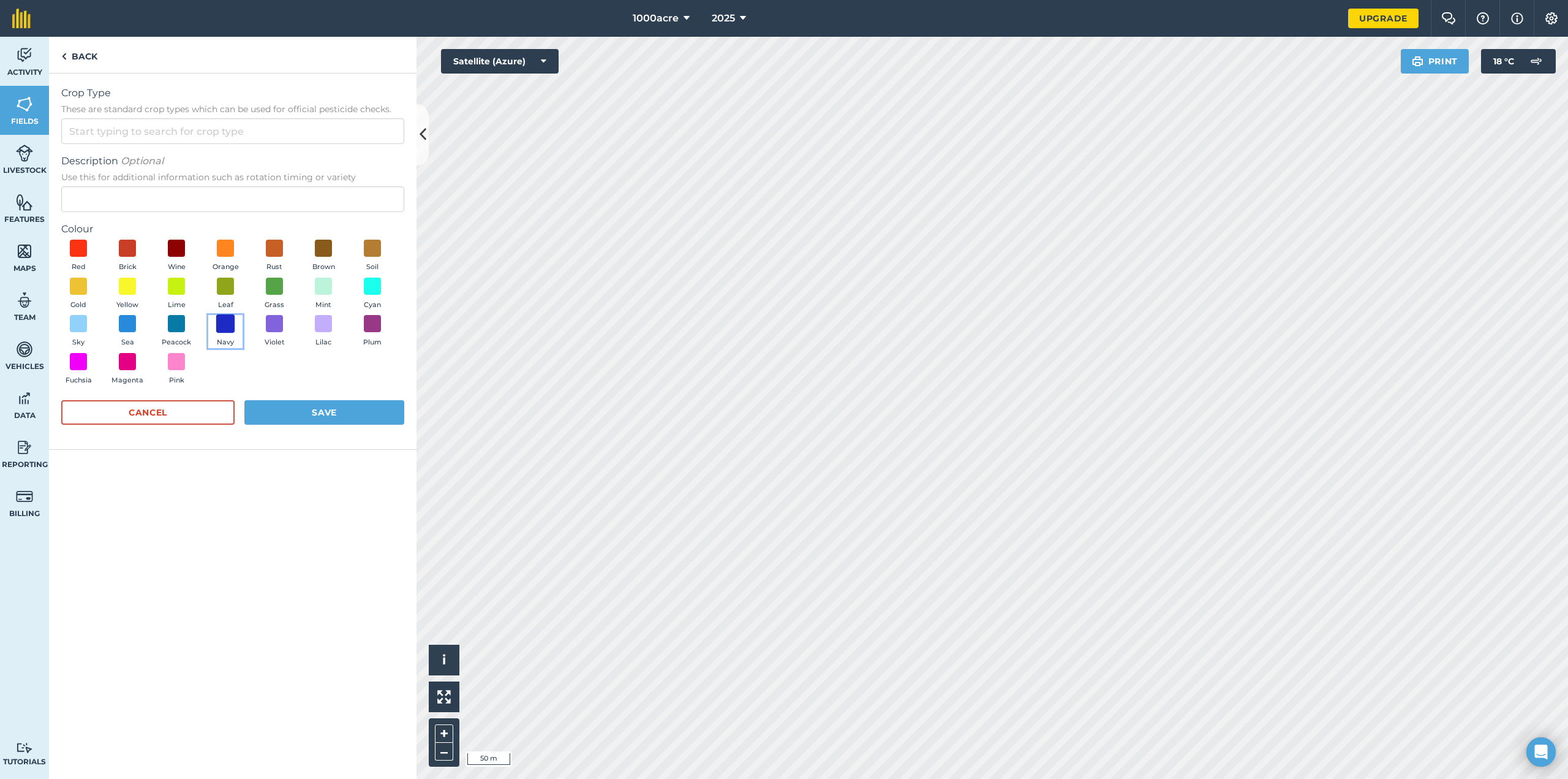
click at [227, 322] on span at bounding box center [226, 324] width 19 height 19
click at [108, 130] on input "Crop Type These are standard crop types which can be used for official pesticid…" at bounding box center [232, 131] width 343 height 25
click at [119, 162] on li "Other" at bounding box center [233, 159] width 342 height 29
type input "Other"
click at [321, 419] on button "Save" at bounding box center [324, 412] width 160 height 24
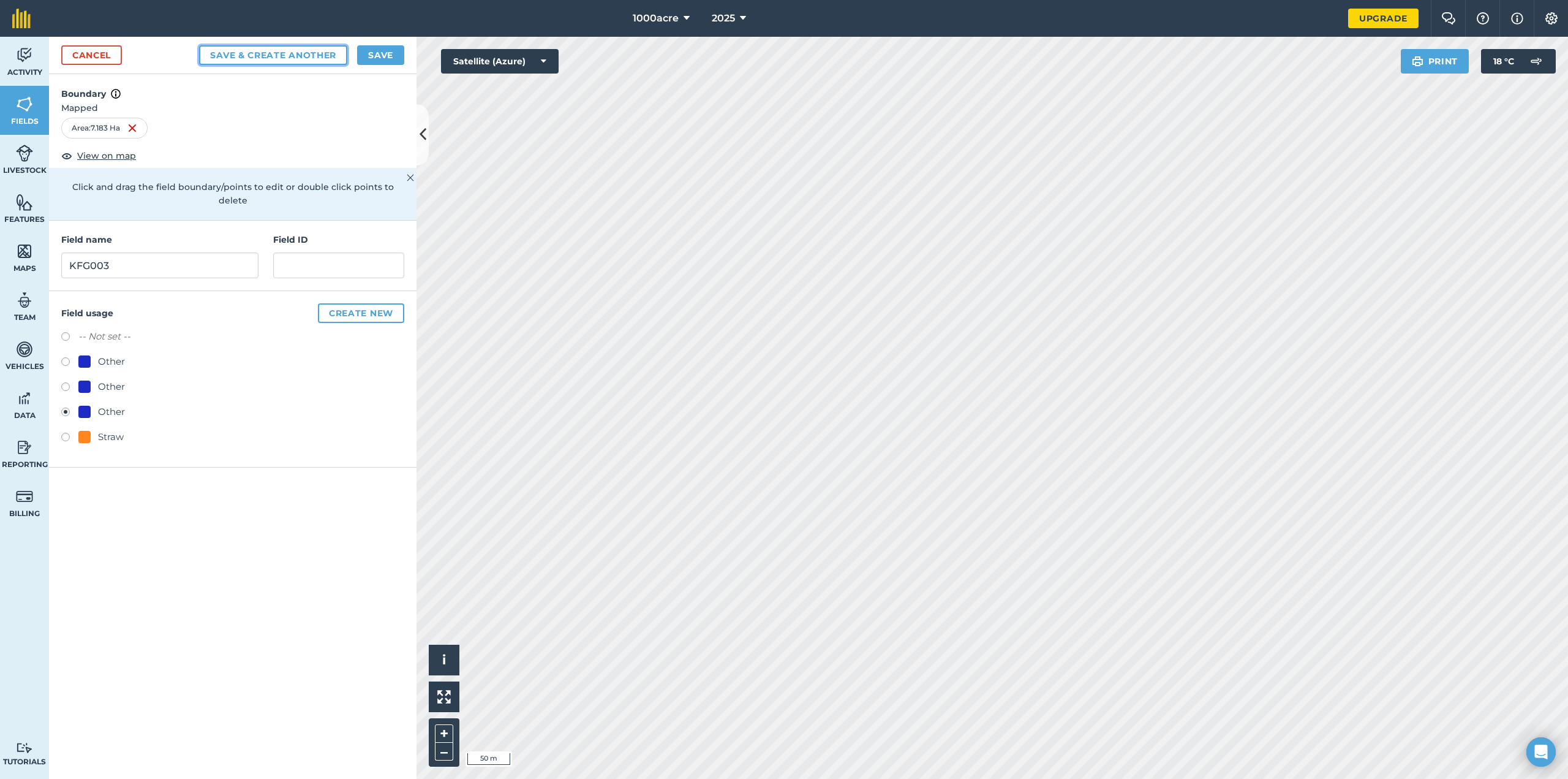
click at [264, 59] on button "Save & Create Another" at bounding box center [273, 55] width 149 height 19
radio input "false"
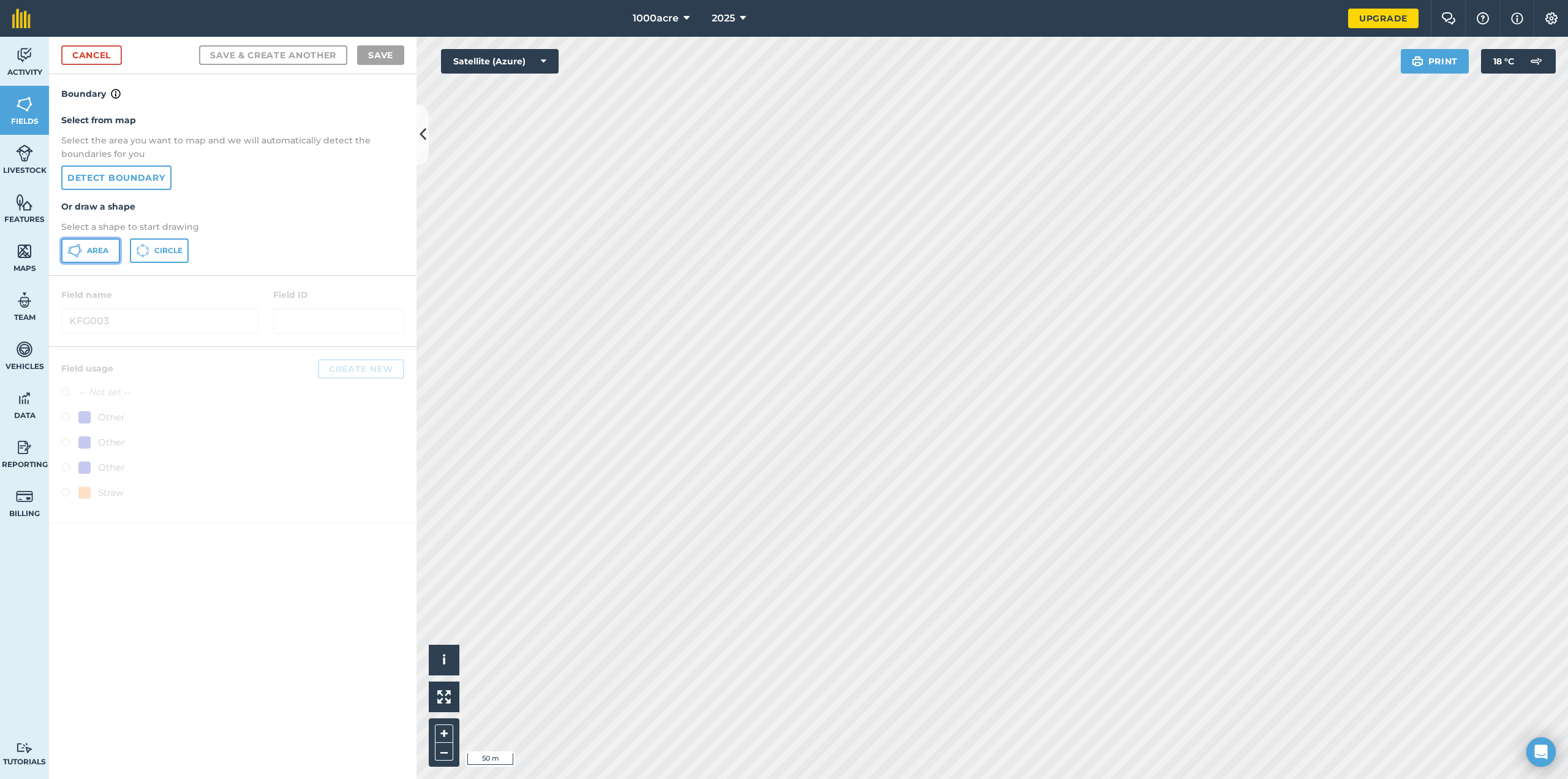
click at [97, 248] on span "Area" at bounding box center [98, 251] width 21 height 10
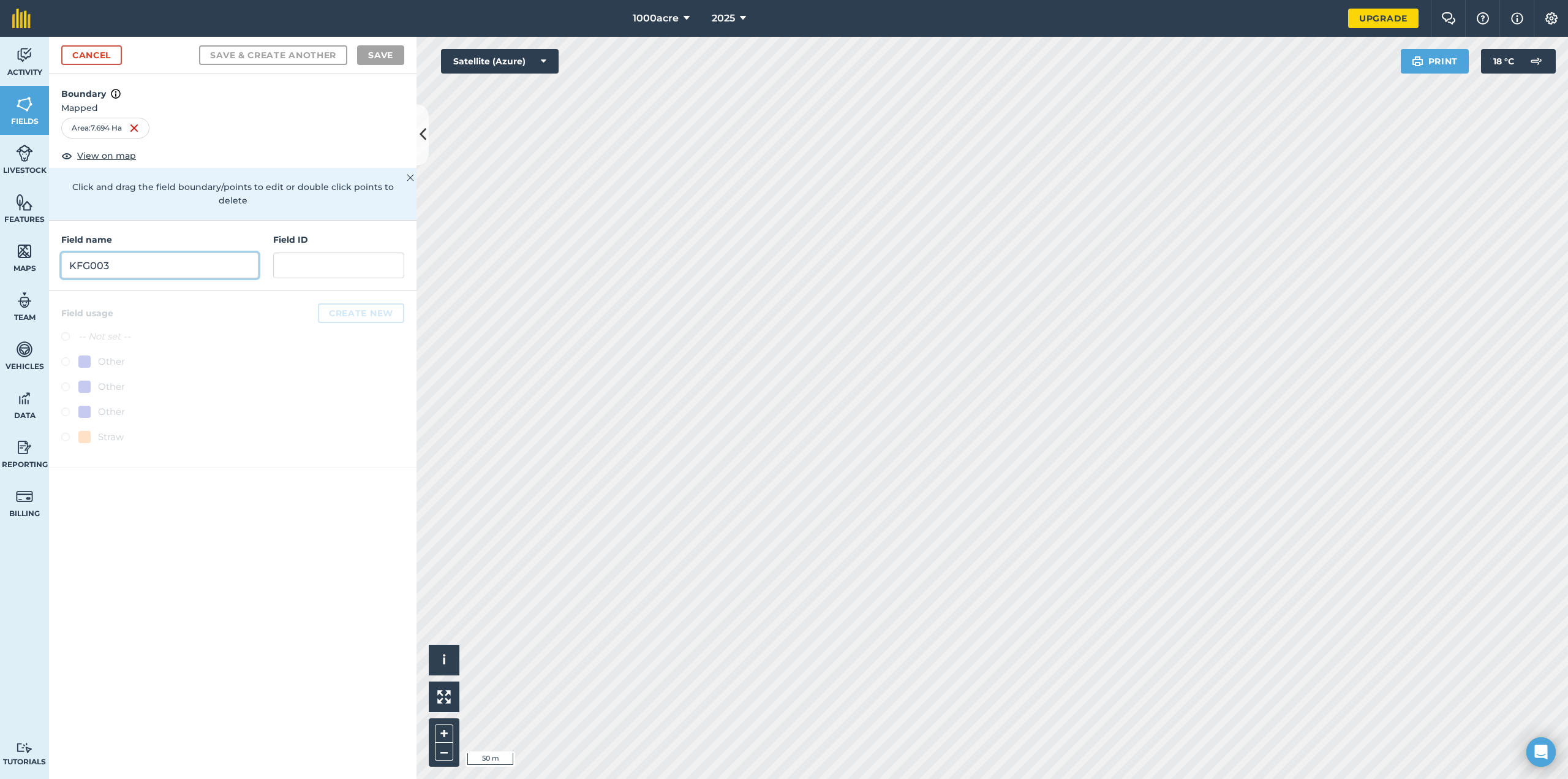
click at [201, 254] on input "KFG003" at bounding box center [159, 265] width 197 height 25
type input "KFG004"
click at [63, 357] on label at bounding box center [70, 363] width 17 height 13
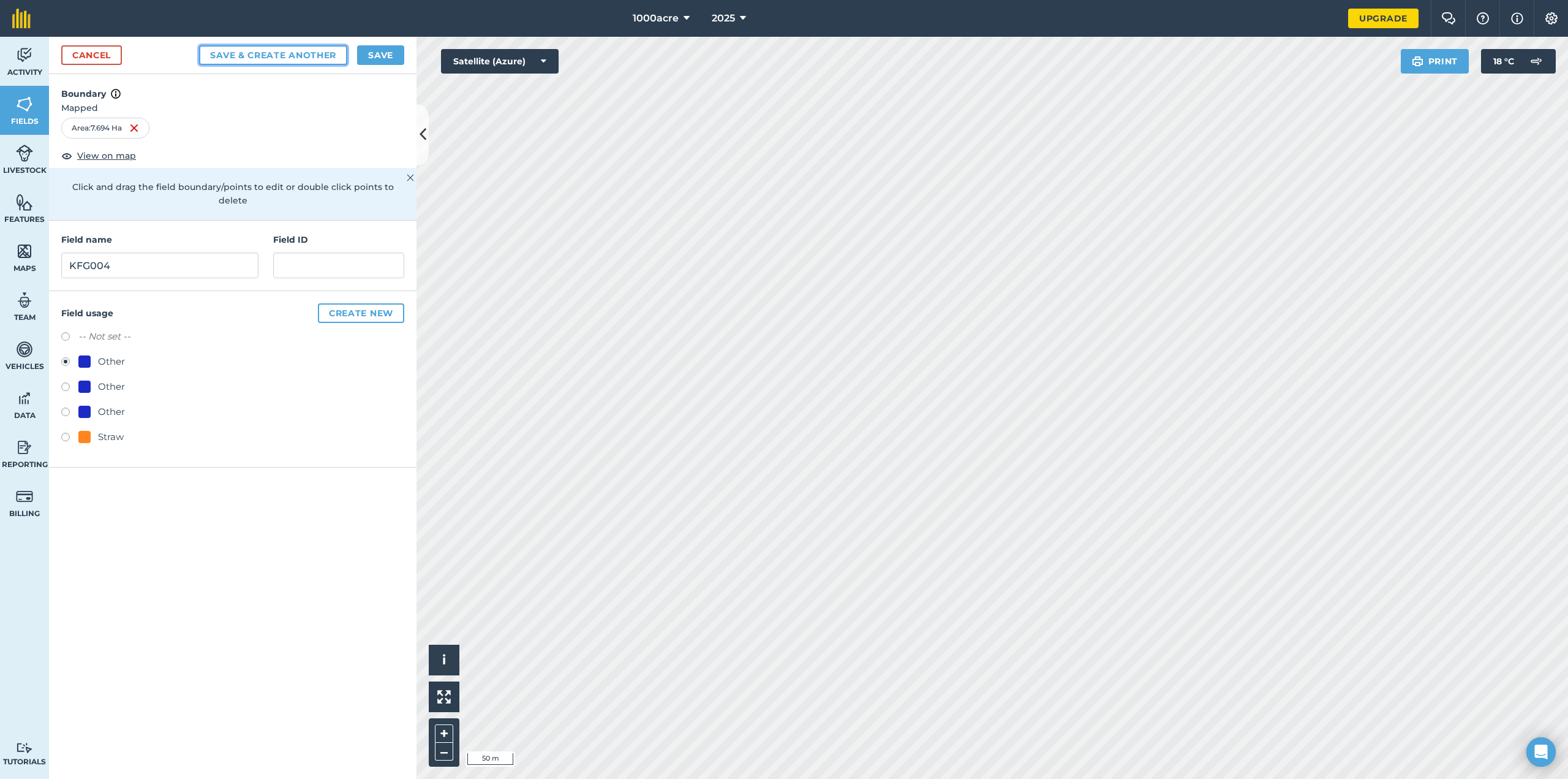
click at [290, 51] on button "Save & Create Another" at bounding box center [273, 55] width 149 height 19
radio input "false"
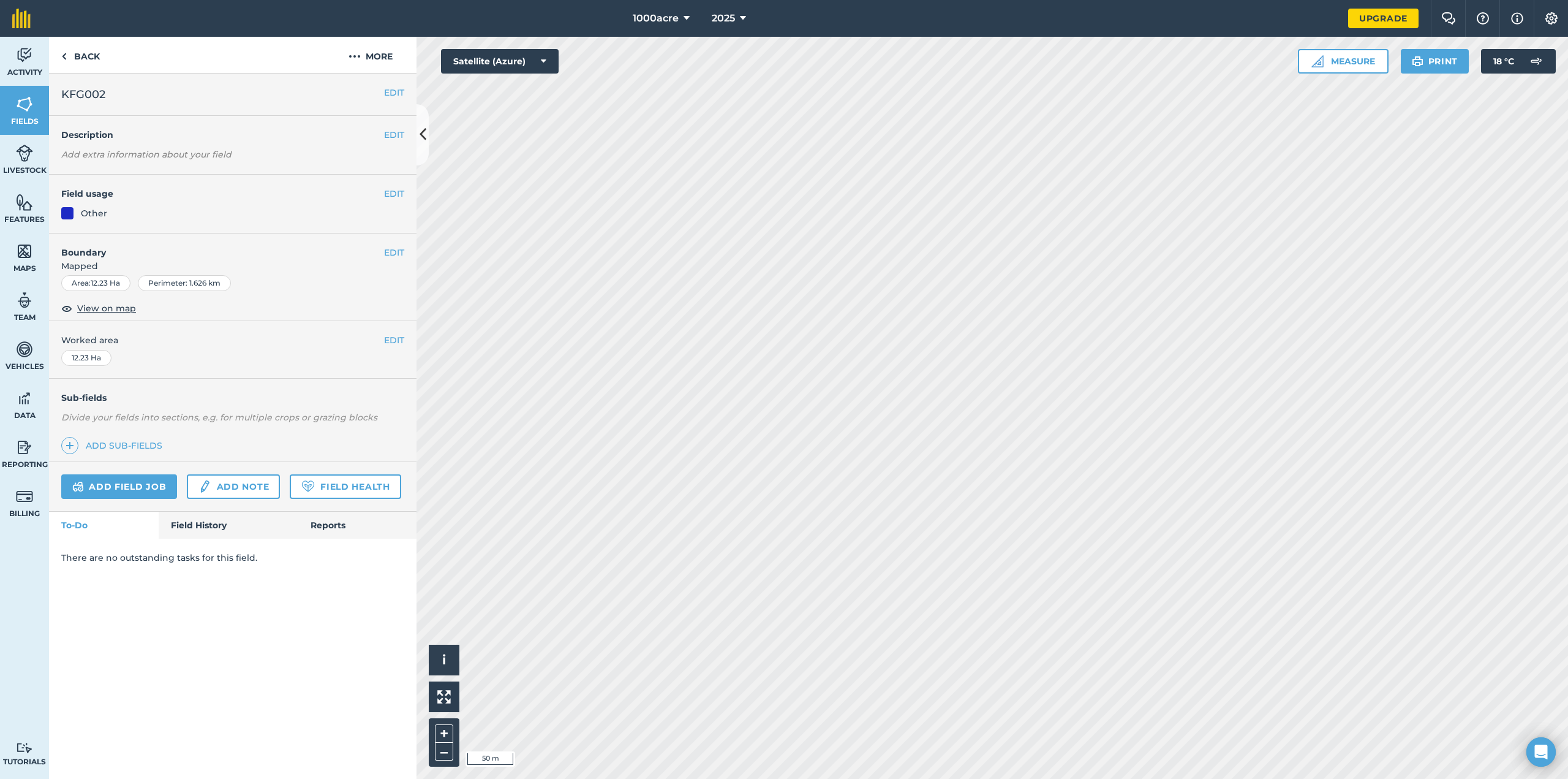
click at [100, 212] on div "Other" at bounding box center [93, 214] width 26 height 14
click at [66, 215] on div at bounding box center [67, 213] width 13 height 13
click at [30, 152] on img at bounding box center [24, 152] width 17 height 18
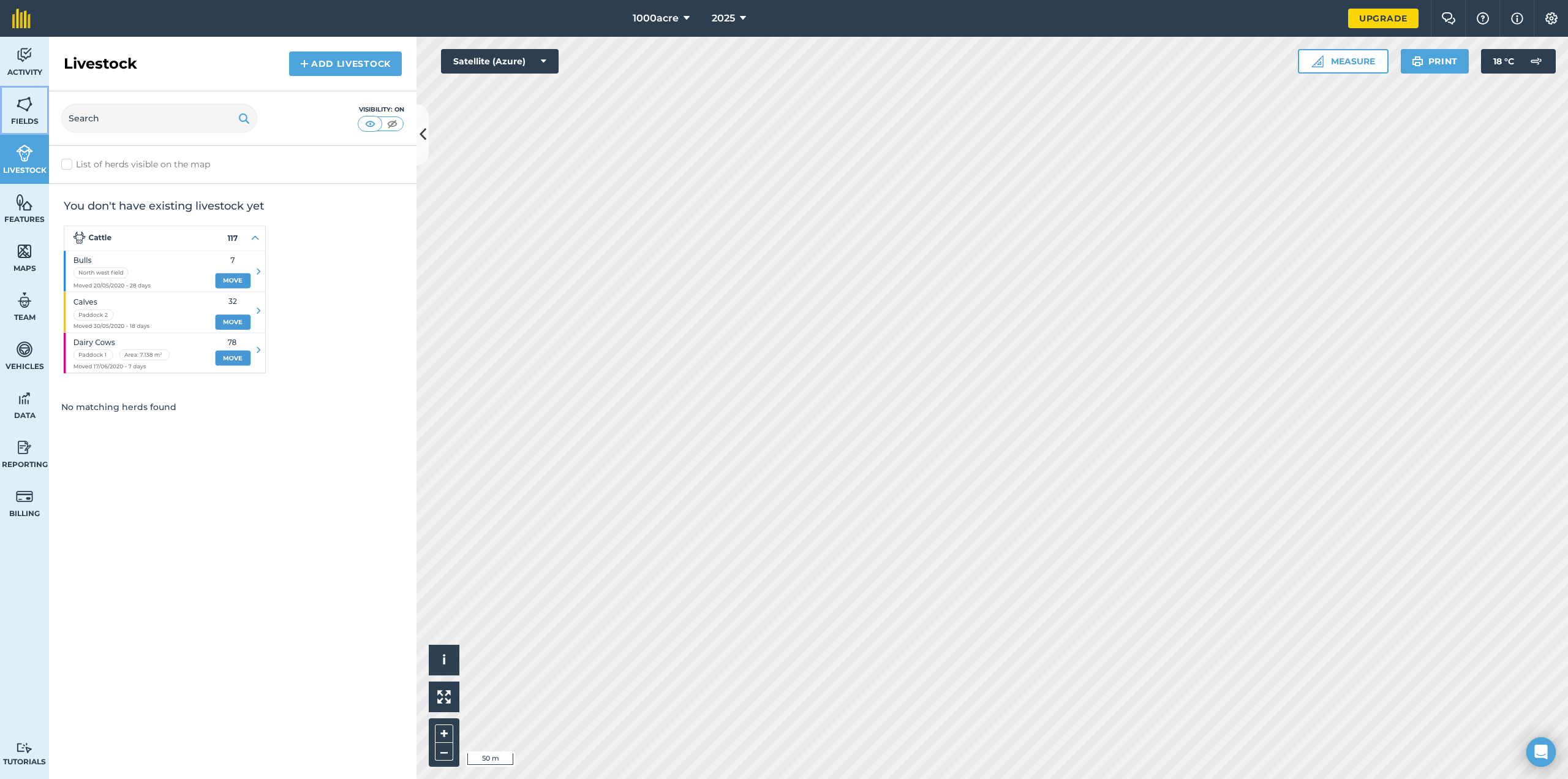
click at [32, 109] on img at bounding box center [24, 104] width 17 height 18
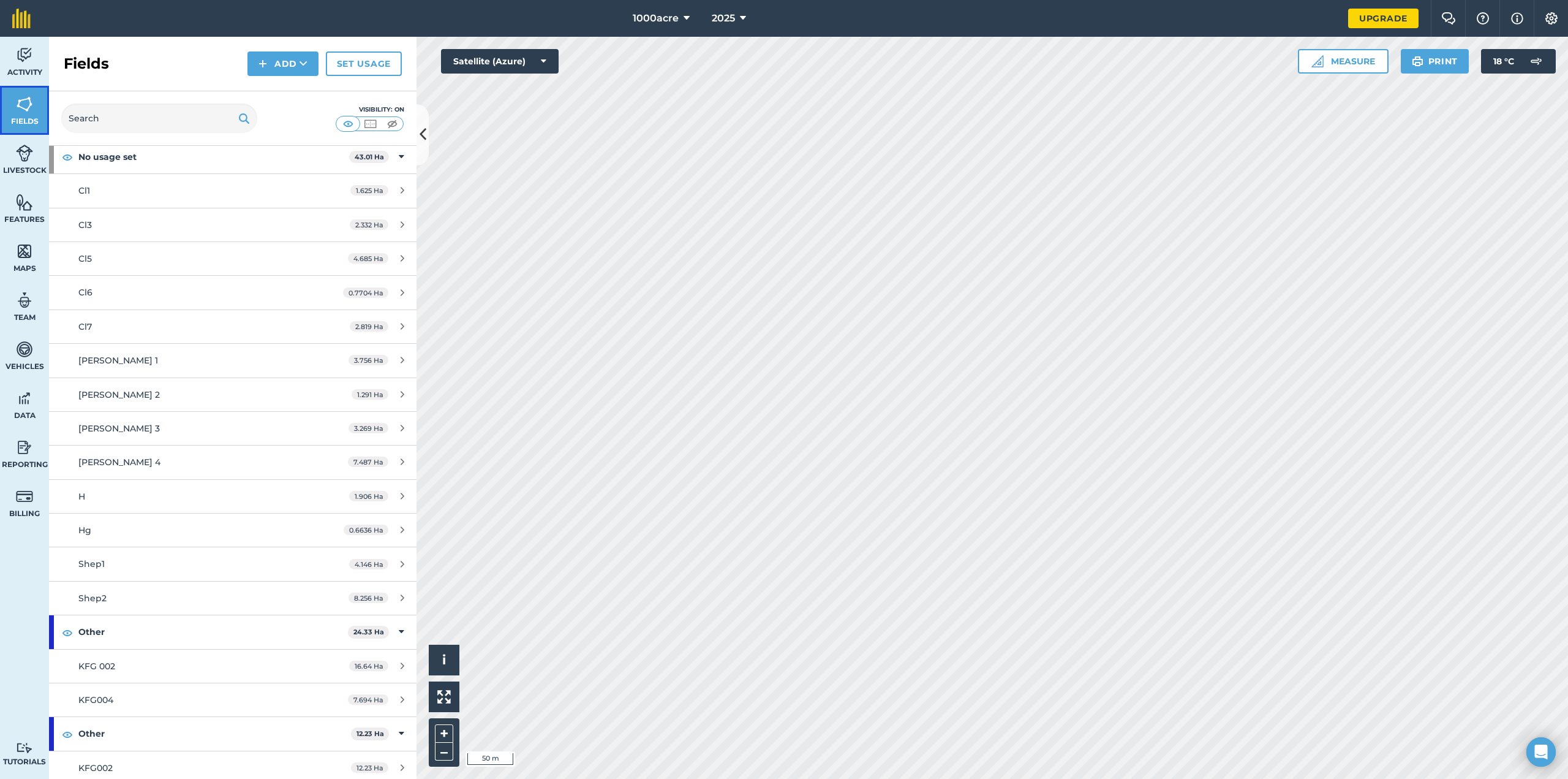
scroll to position [137, 0]
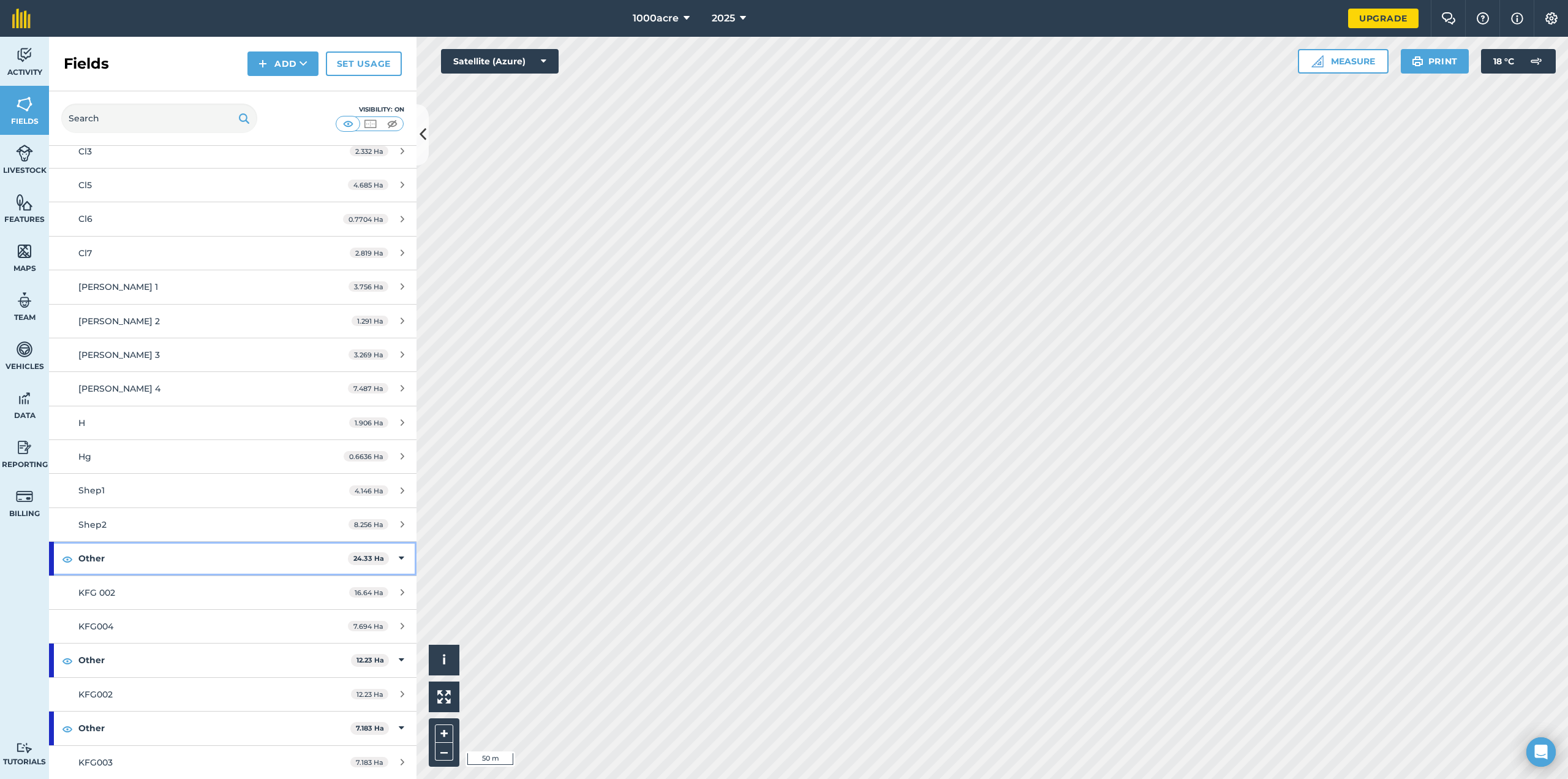
click at [90, 557] on strong "Other" at bounding box center [213, 558] width 269 height 33
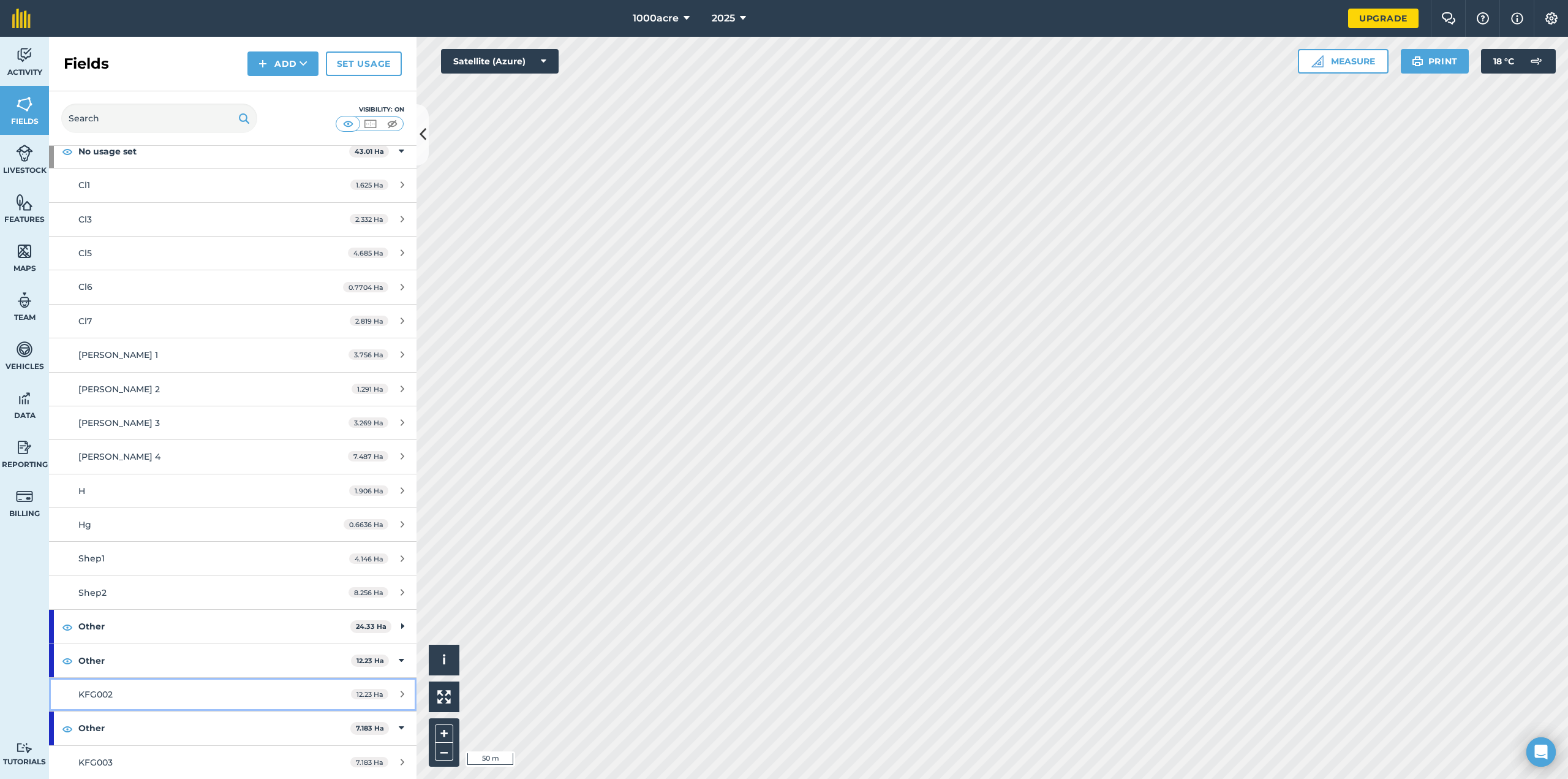
click at [120, 694] on div "KFG002" at bounding box center [193, 694] width 230 height 14
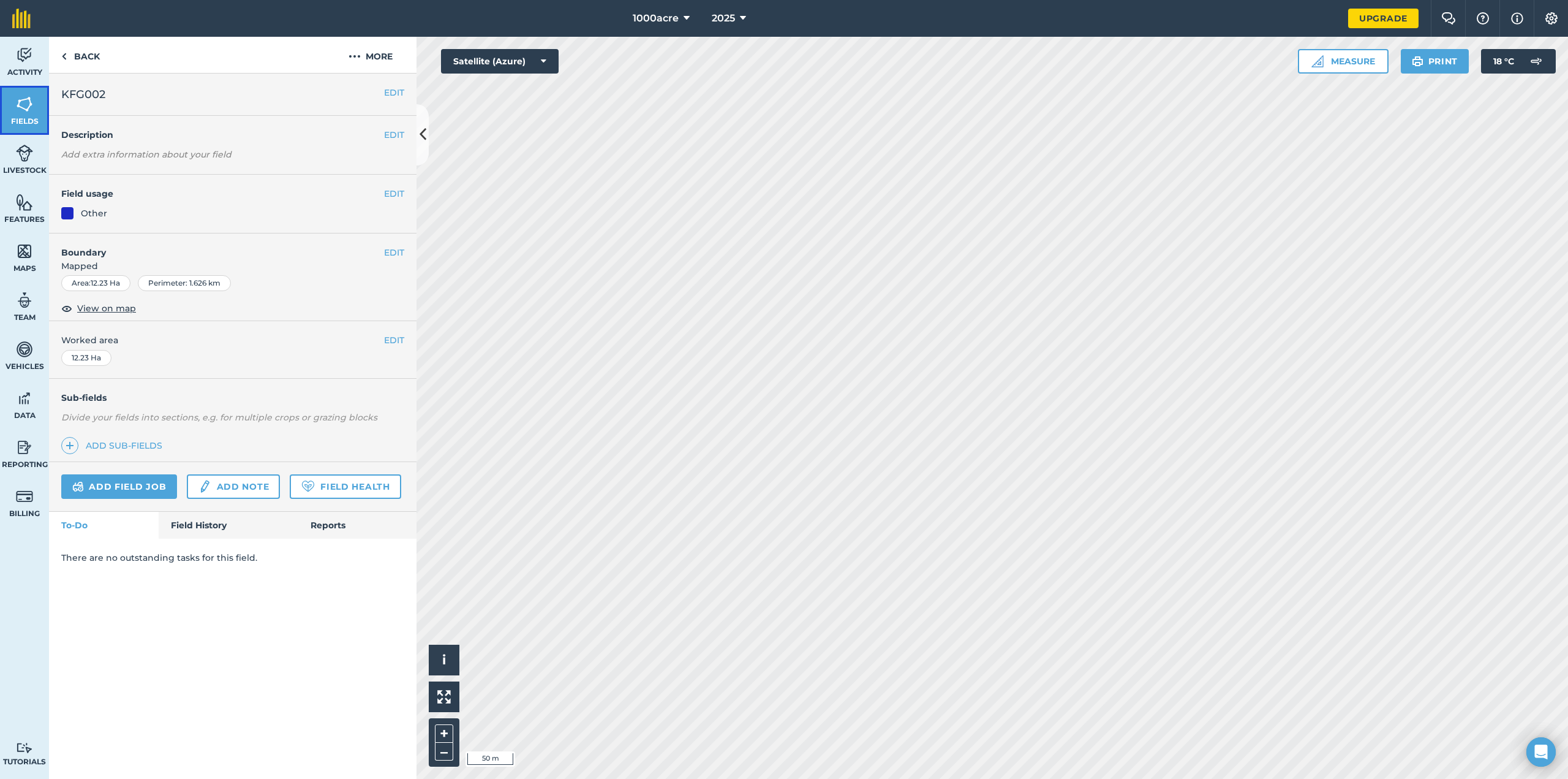
click at [22, 108] on img at bounding box center [24, 104] width 17 height 18
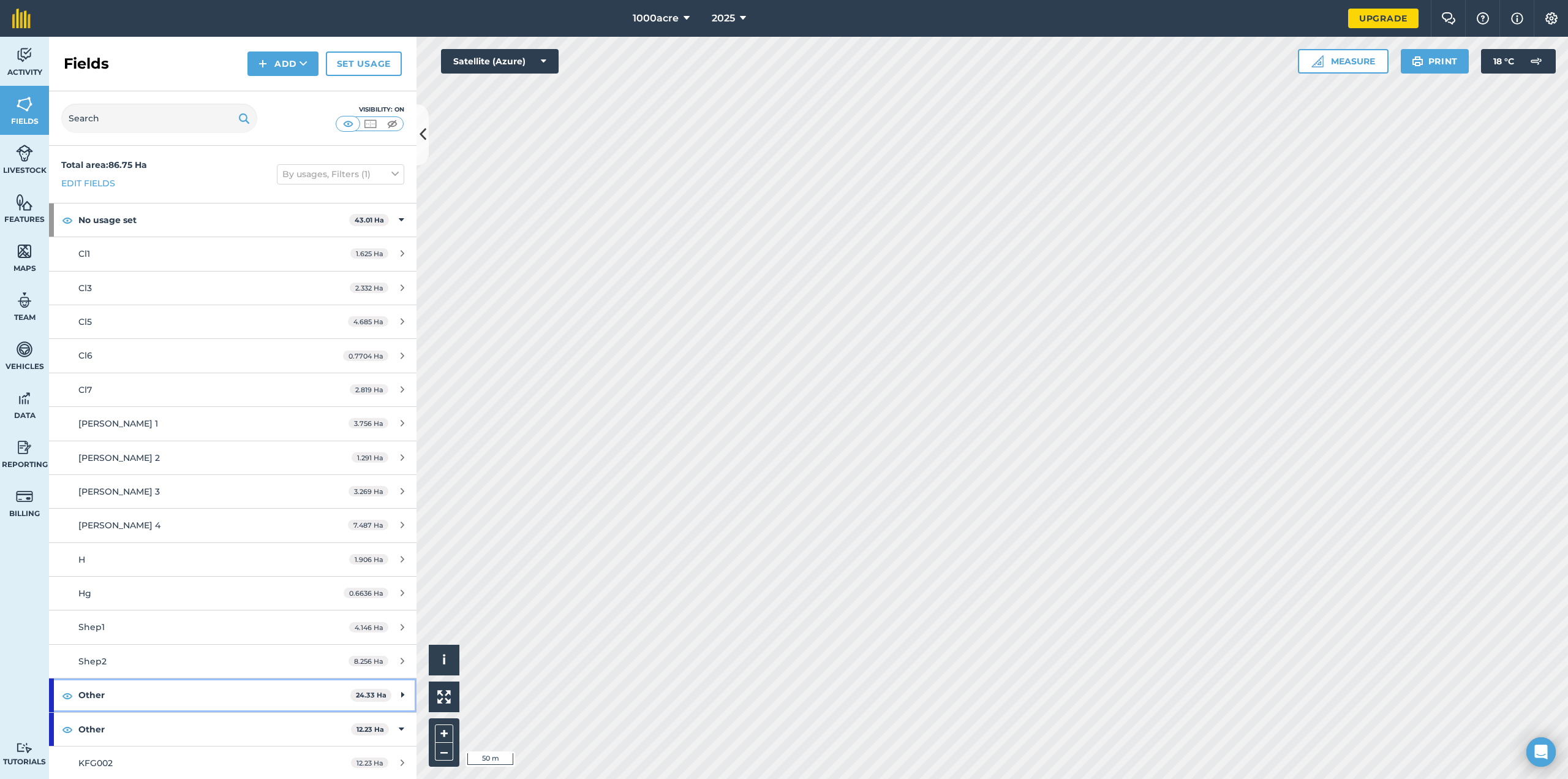
click at [90, 698] on strong "Other" at bounding box center [215, 694] width 272 height 33
click at [99, 696] on strong "Other" at bounding box center [213, 694] width 269 height 33
click at [99, 696] on strong "Other" at bounding box center [215, 694] width 272 height 33
click at [25, 258] on img at bounding box center [24, 251] width 17 height 18
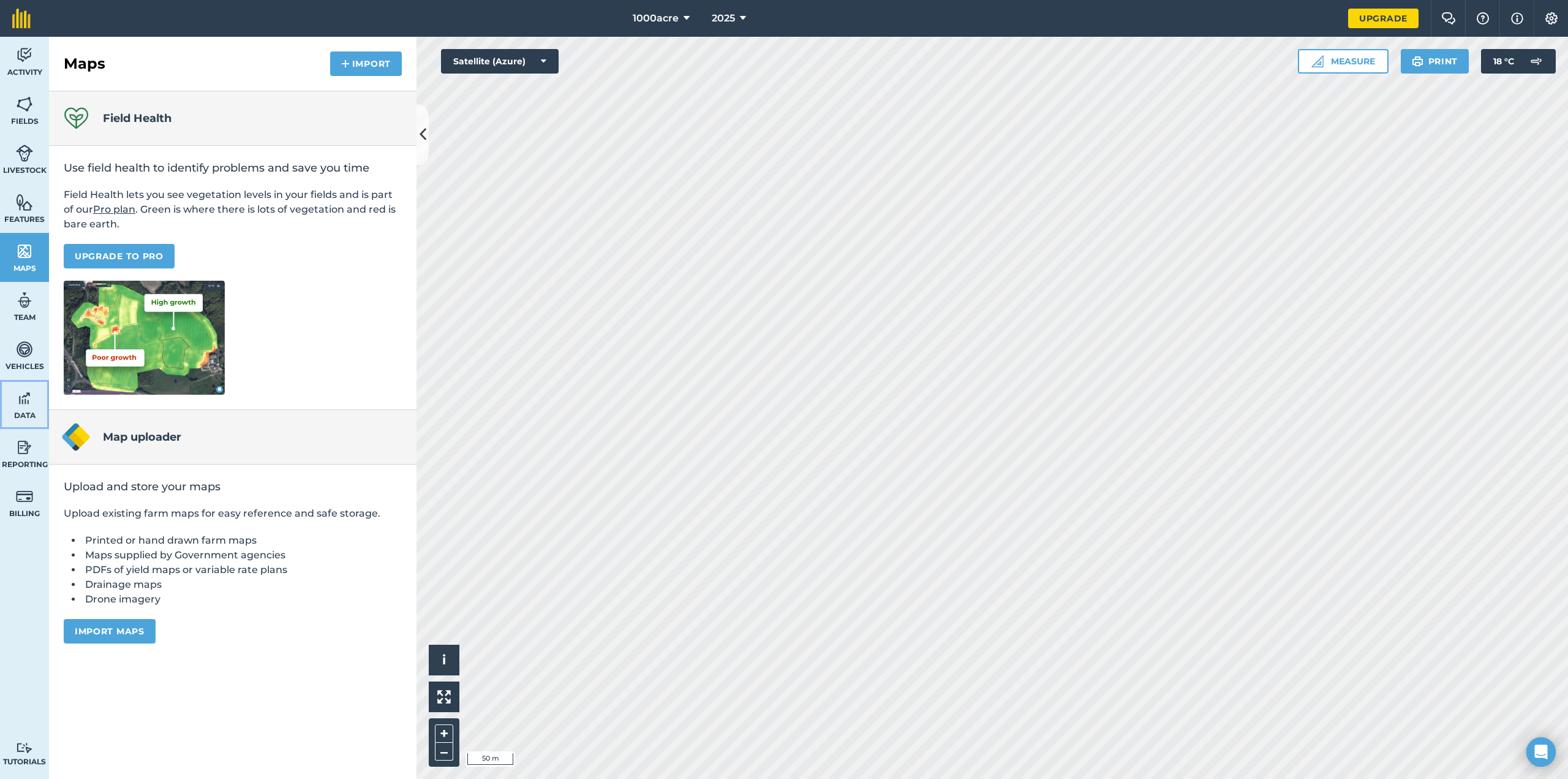
click at [25, 395] on img at bounding box center [24, 397] width 17 height 18
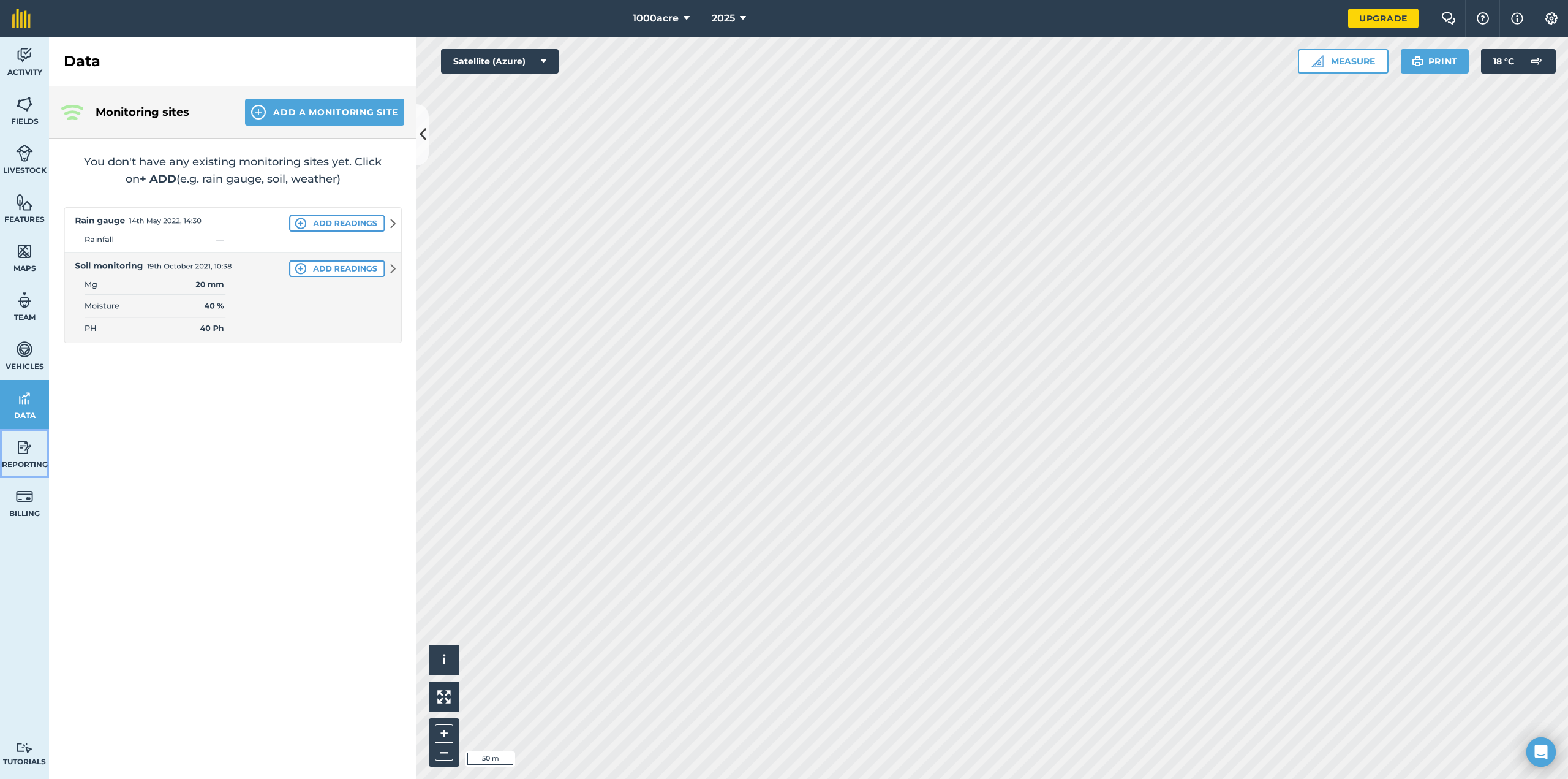
click at [27, 459] on span "Reporting" at bounding box center [24, 464] width 49 height 10
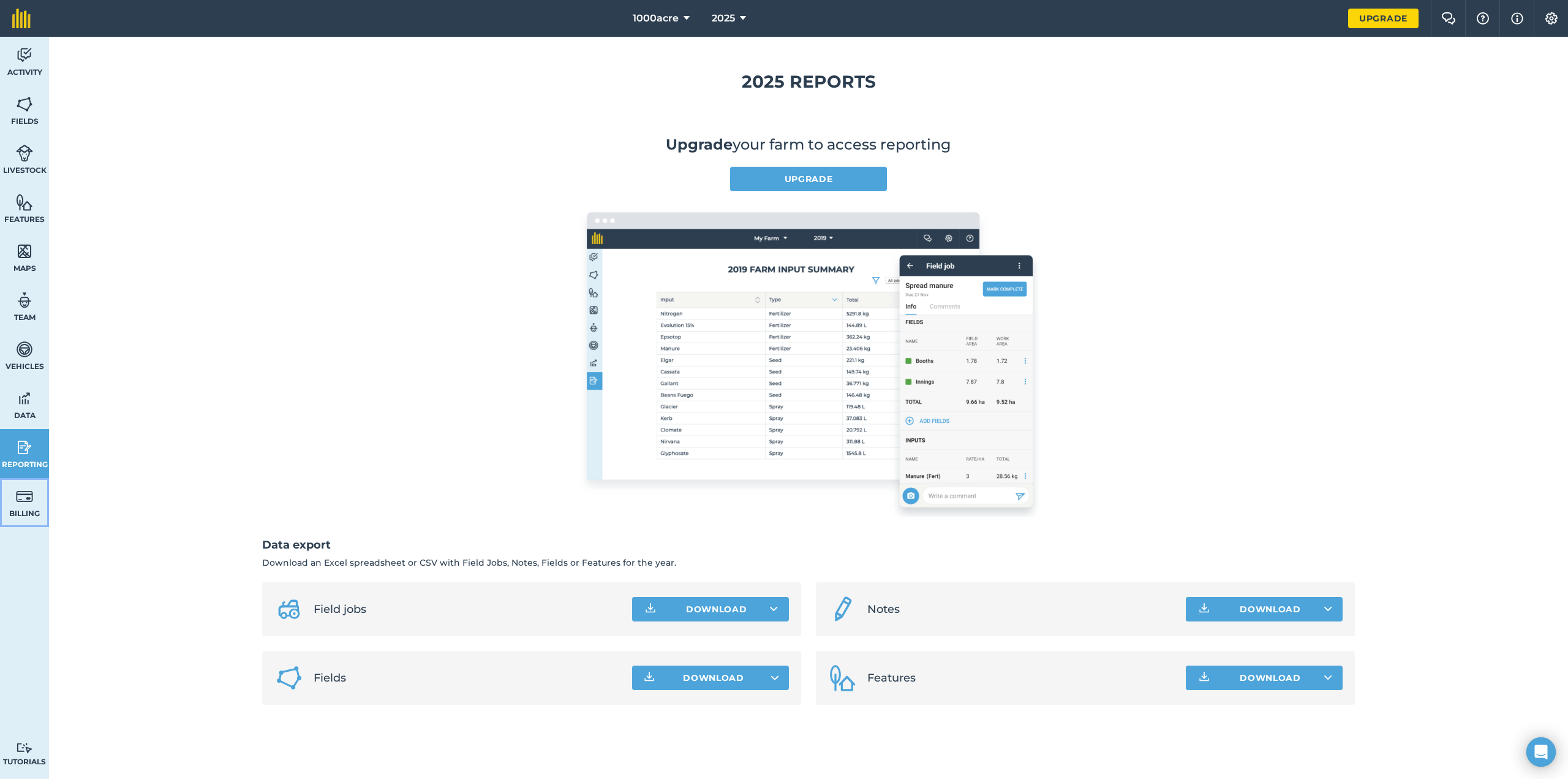
click at [27, 497] on img at bounding box center [24, 495] width 17 height 18
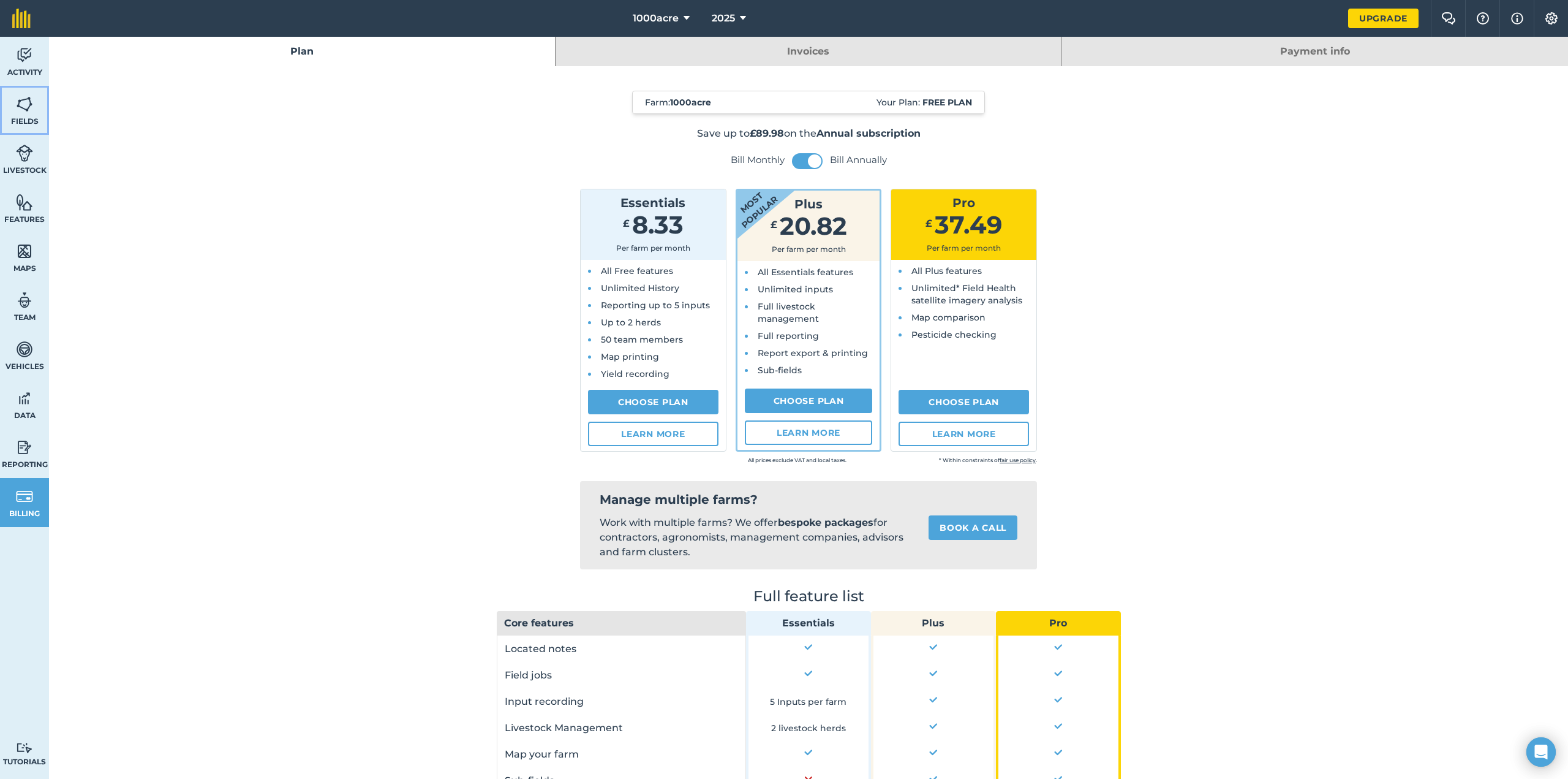
click at [28, 113] on img at bounding box center [24, 104] width 17 height 18
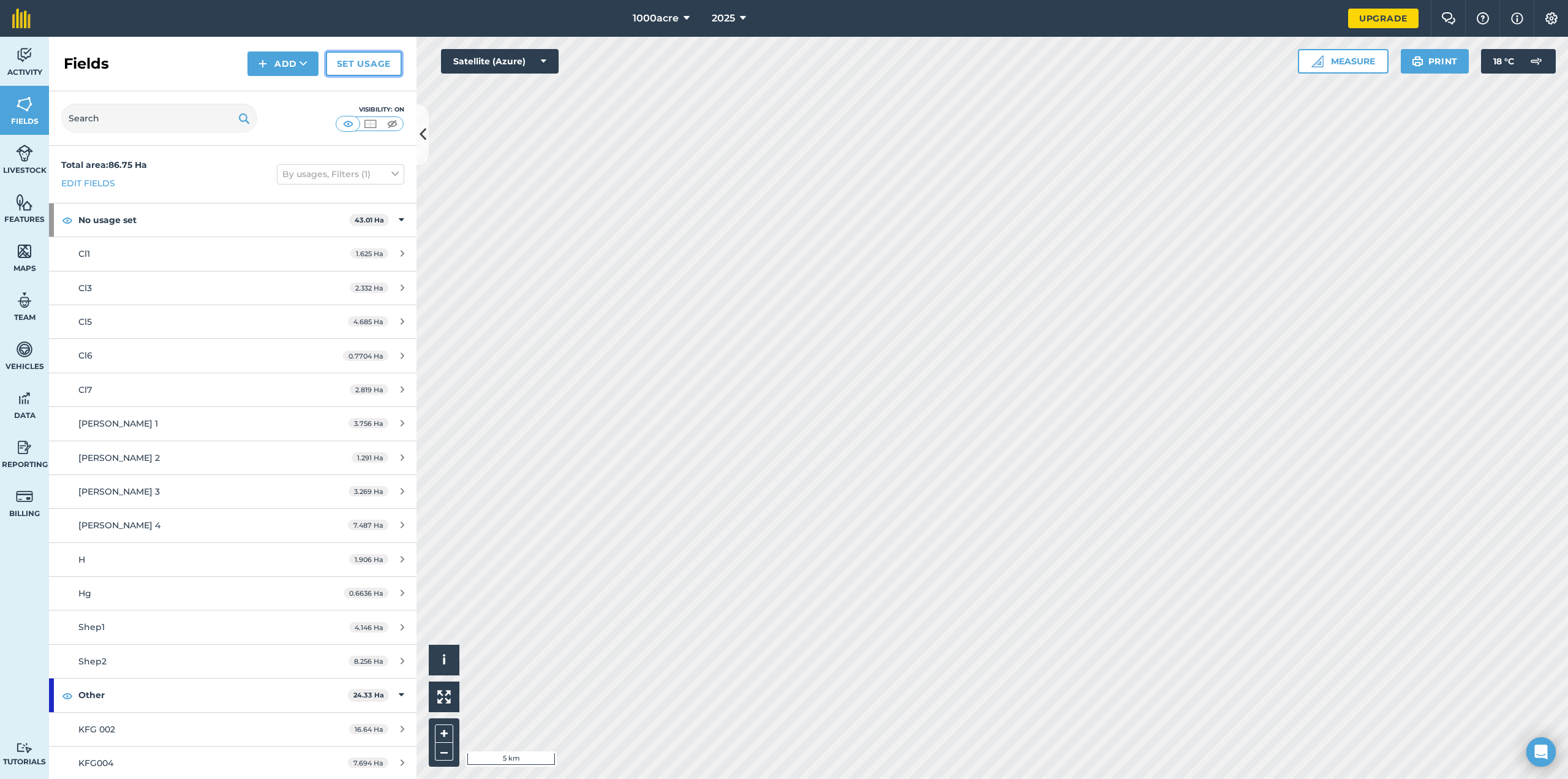
click at [359, 66] on link "Set usage" at bounding box center [363, 63] width 76 height 24
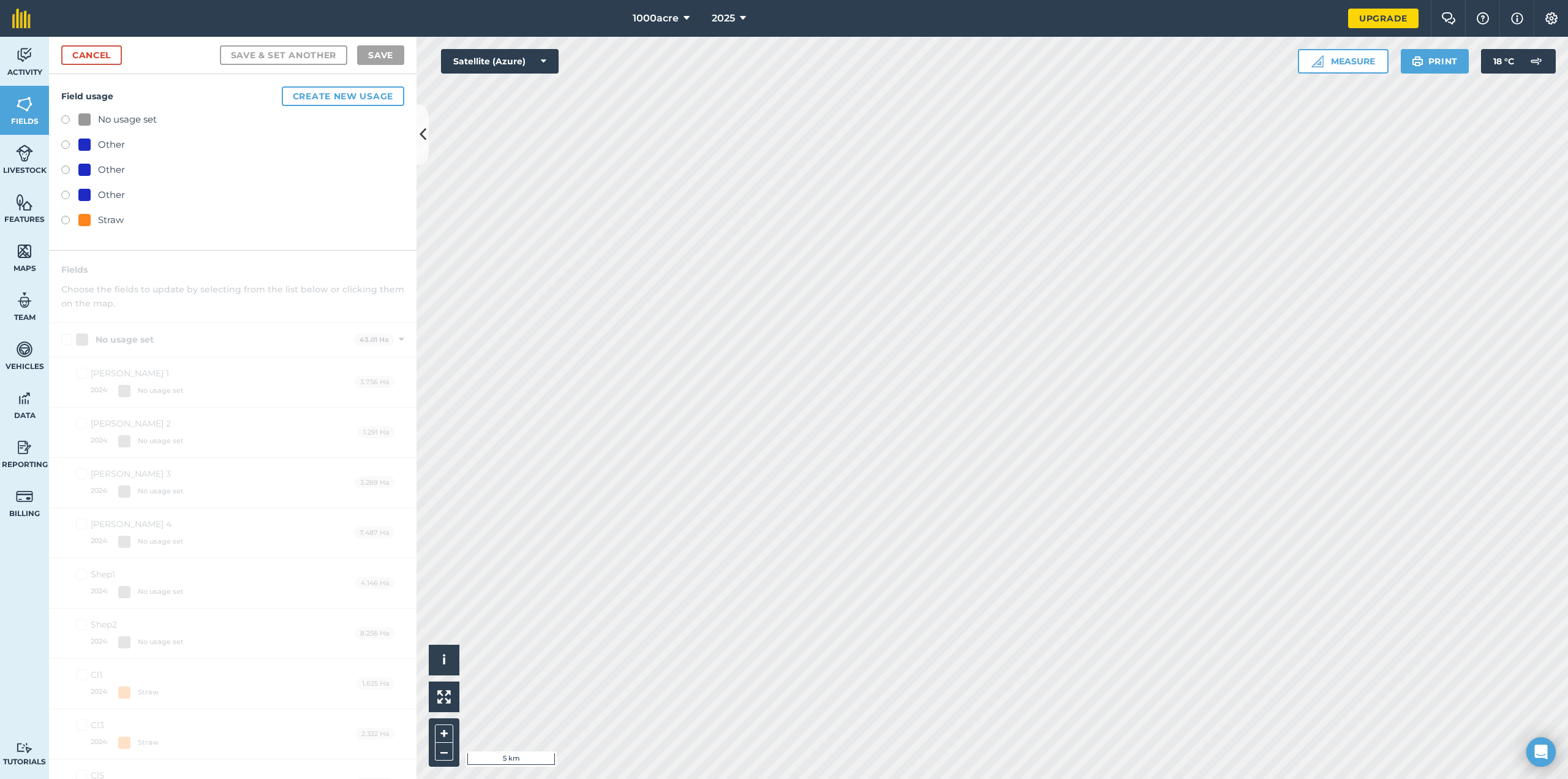
drag, startPoint x: 121, startPoint y: 142, endPoint x: 112, endPoint y: 145, distance: 9.5
click at [116, 144] on div "Other" at bounding box center [112, 144] width 27 height 15
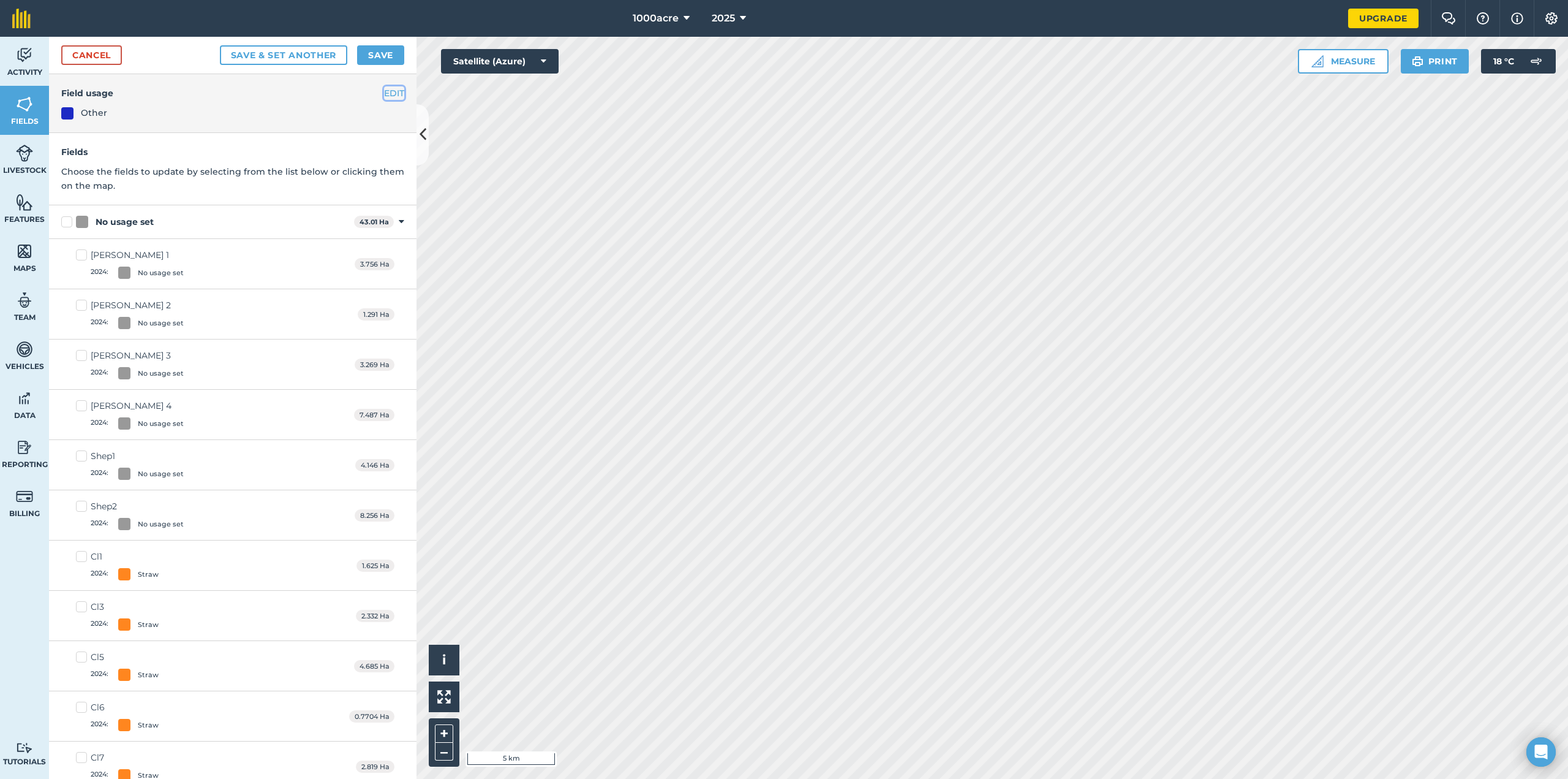
click at [386, 92] on button "EDIT" at bounding box center [393, 93] width 20 height 14
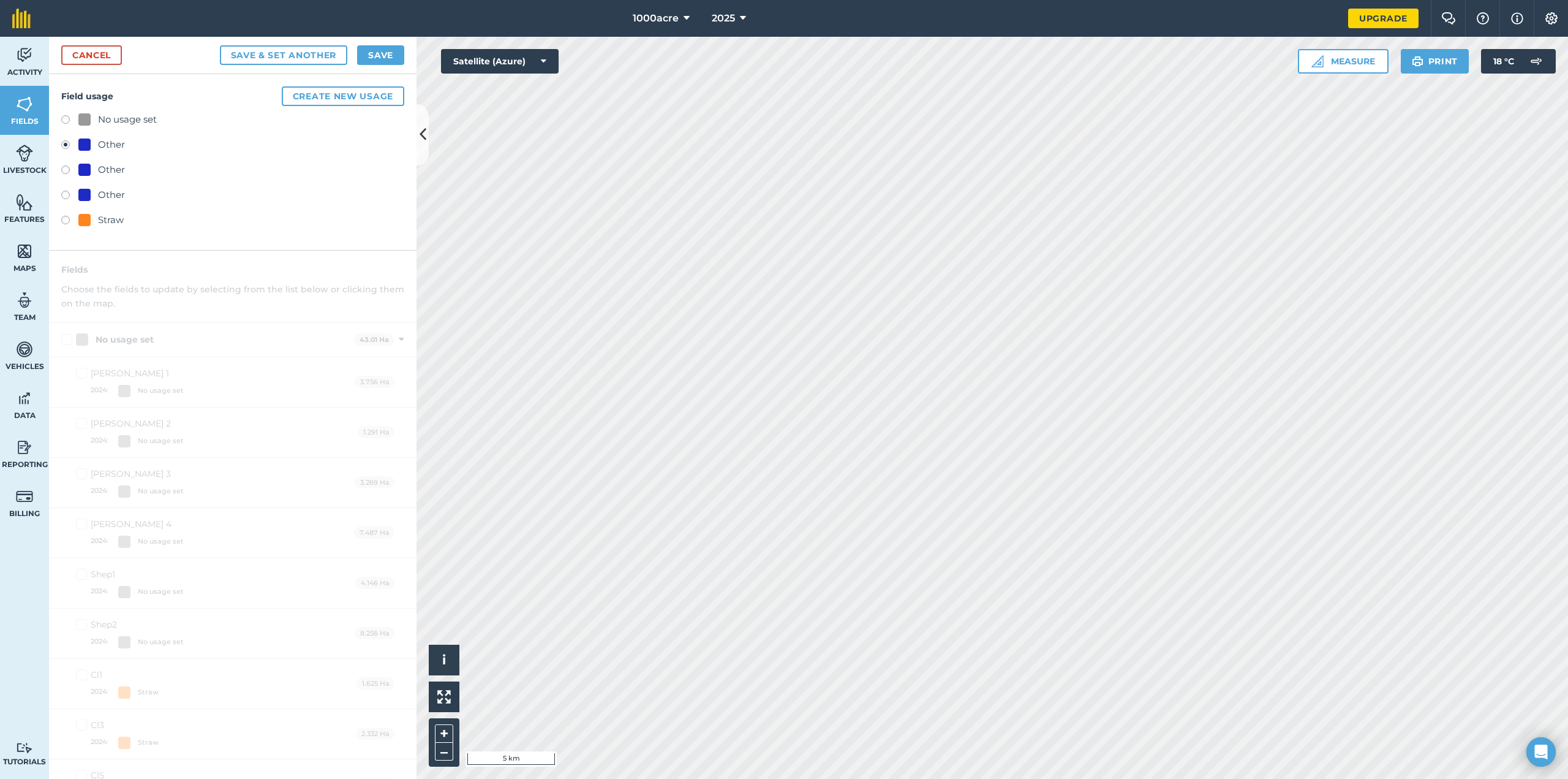
click at [108, 142] on div "Other" at bounding box center [112, 144] width 27 height 15
click at [67, 173] on label at bounding box center [70, 171] width 17 height 13
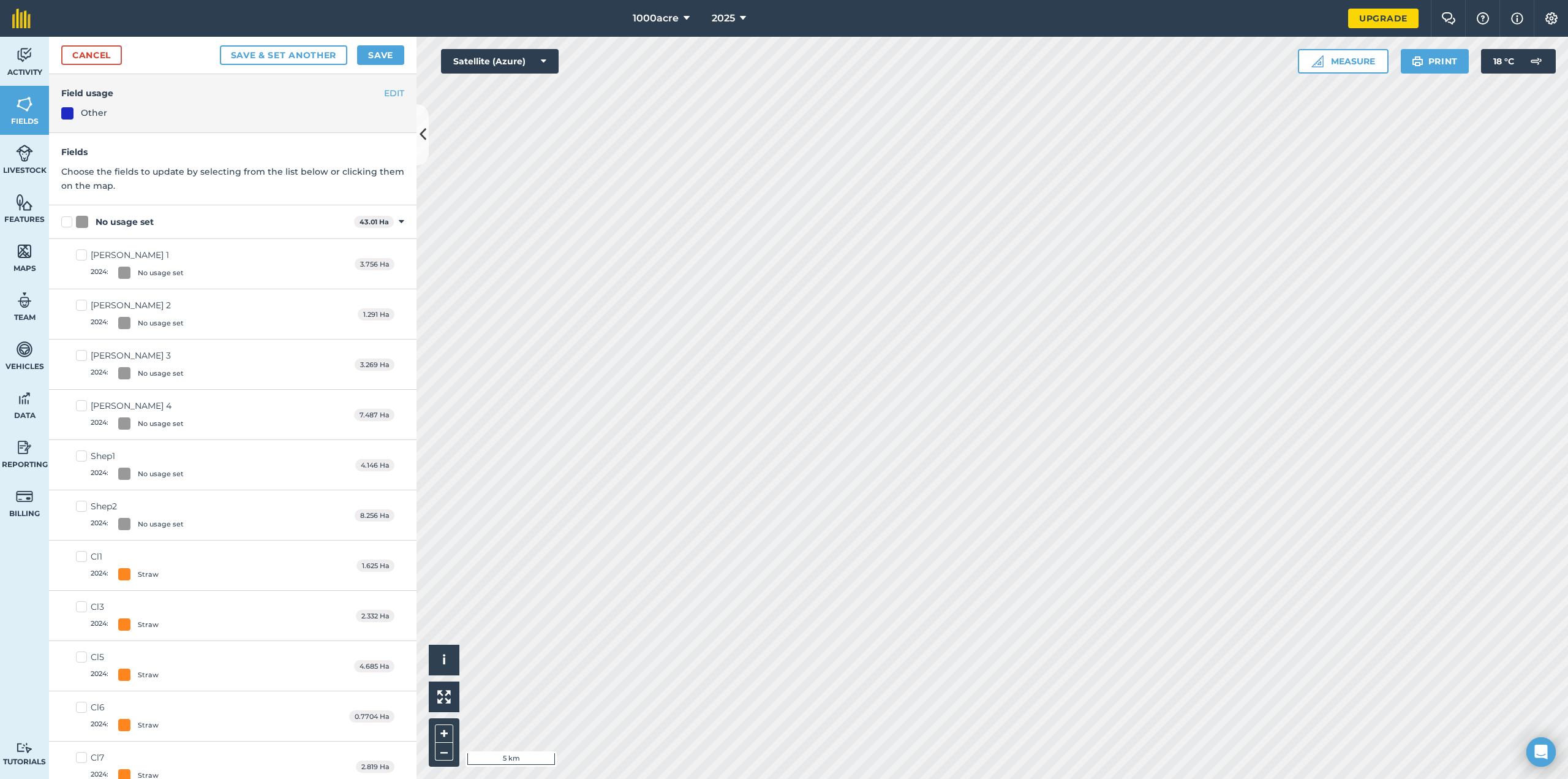
click at [374, 92] on h4 "Field usage" at bounding box center [232, 93] width 343 height 14
click at [384, 92] on button "EDIT" at bounding box center [393, 93] width 20 height 14
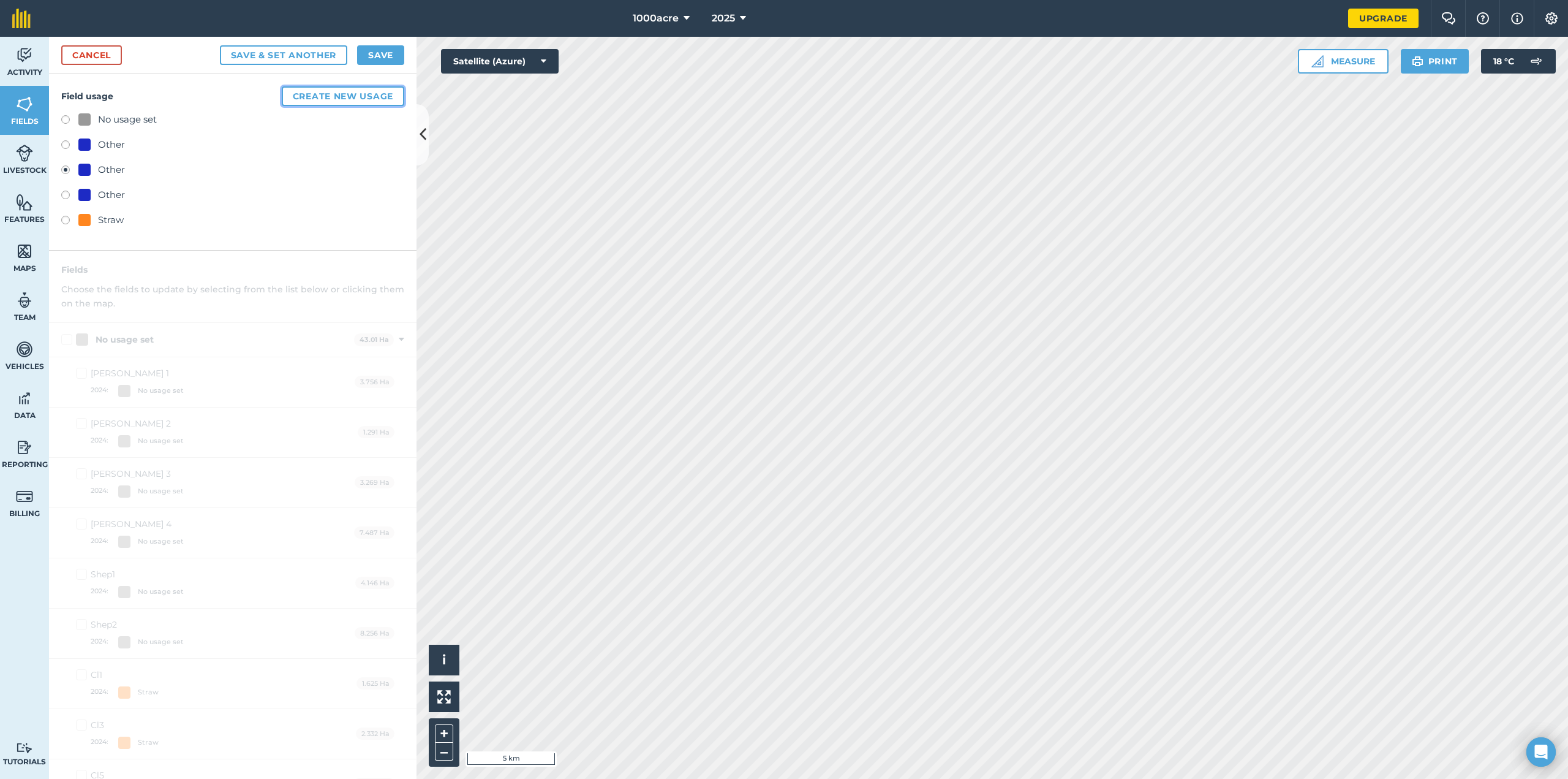
click at [344, 97] on button "Create new usage" at bounding box center [343, 96] width 122 height 19
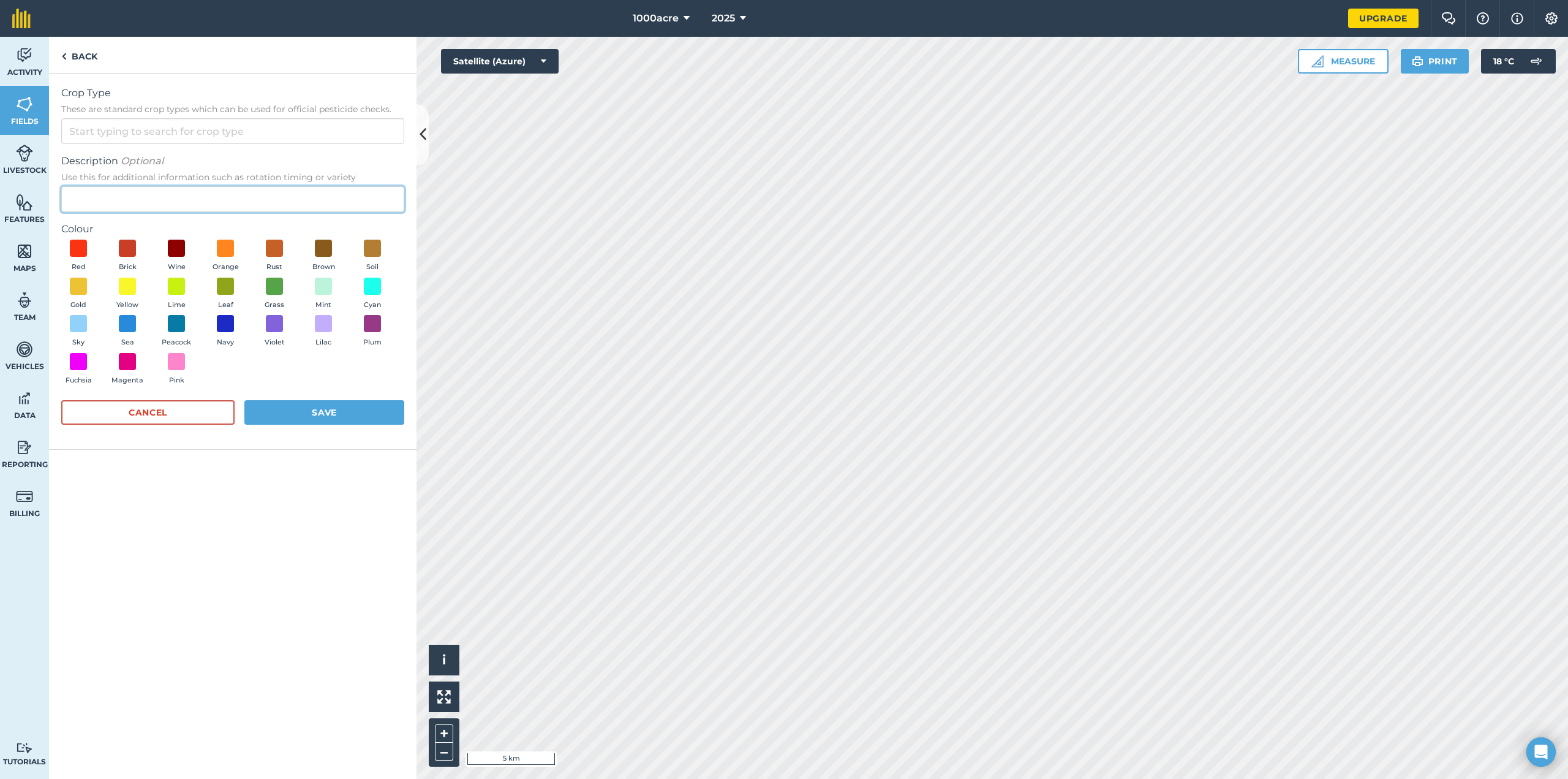
click at [150, 198] on input "Description Optional Use this for additional information such as rotation timin…" at bounding box center [232, 199] width 343 height 25
click at [155, 138] on input "Crop Type These are standard crop types which can be used for official pesticid…" at bounding box center [232, 131] width 343 height 25
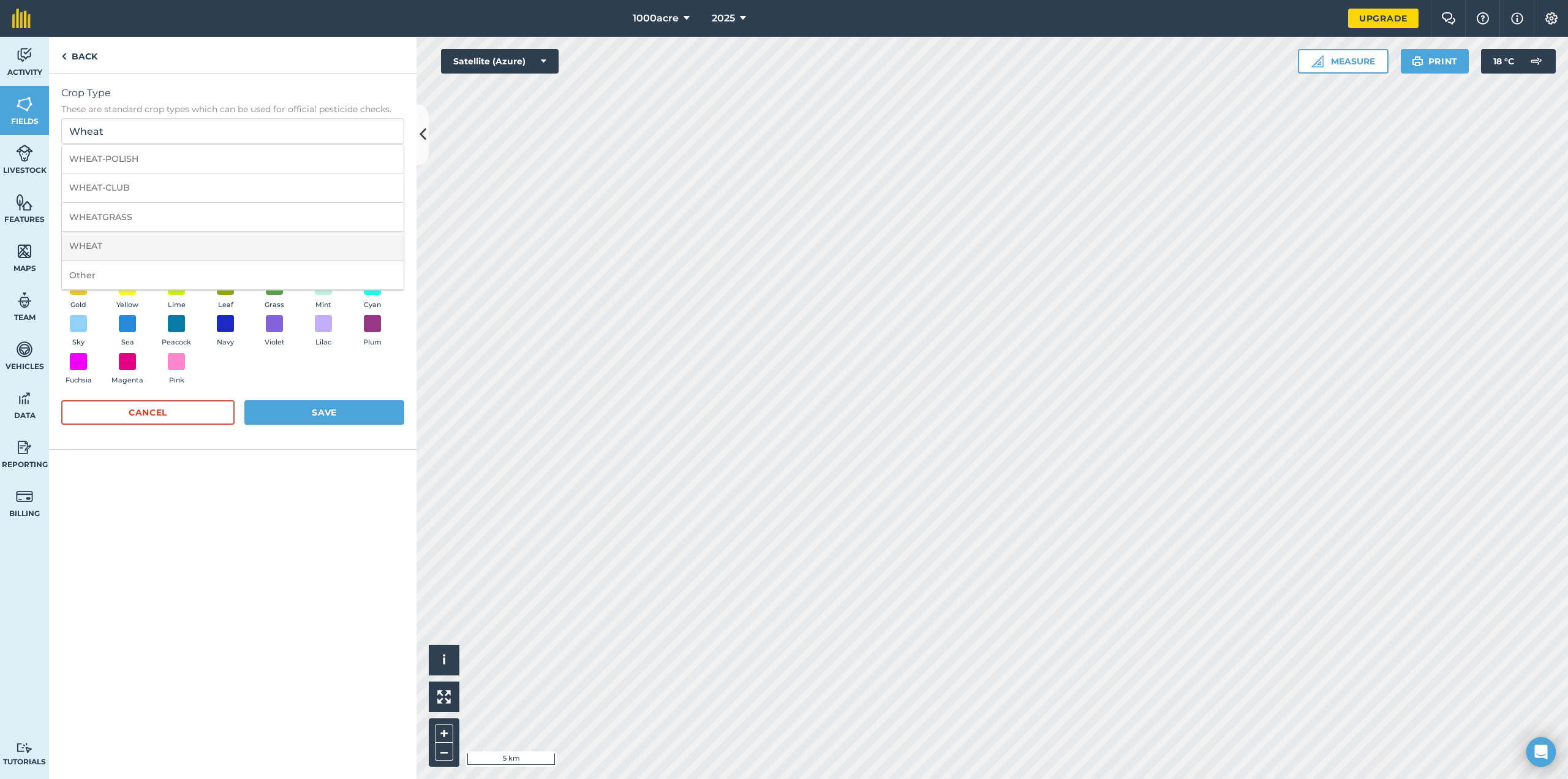
click at [160, 242] on li "WHEAT" at bounding box center [233, 246] width 342 height 29
type input "WHEAT"
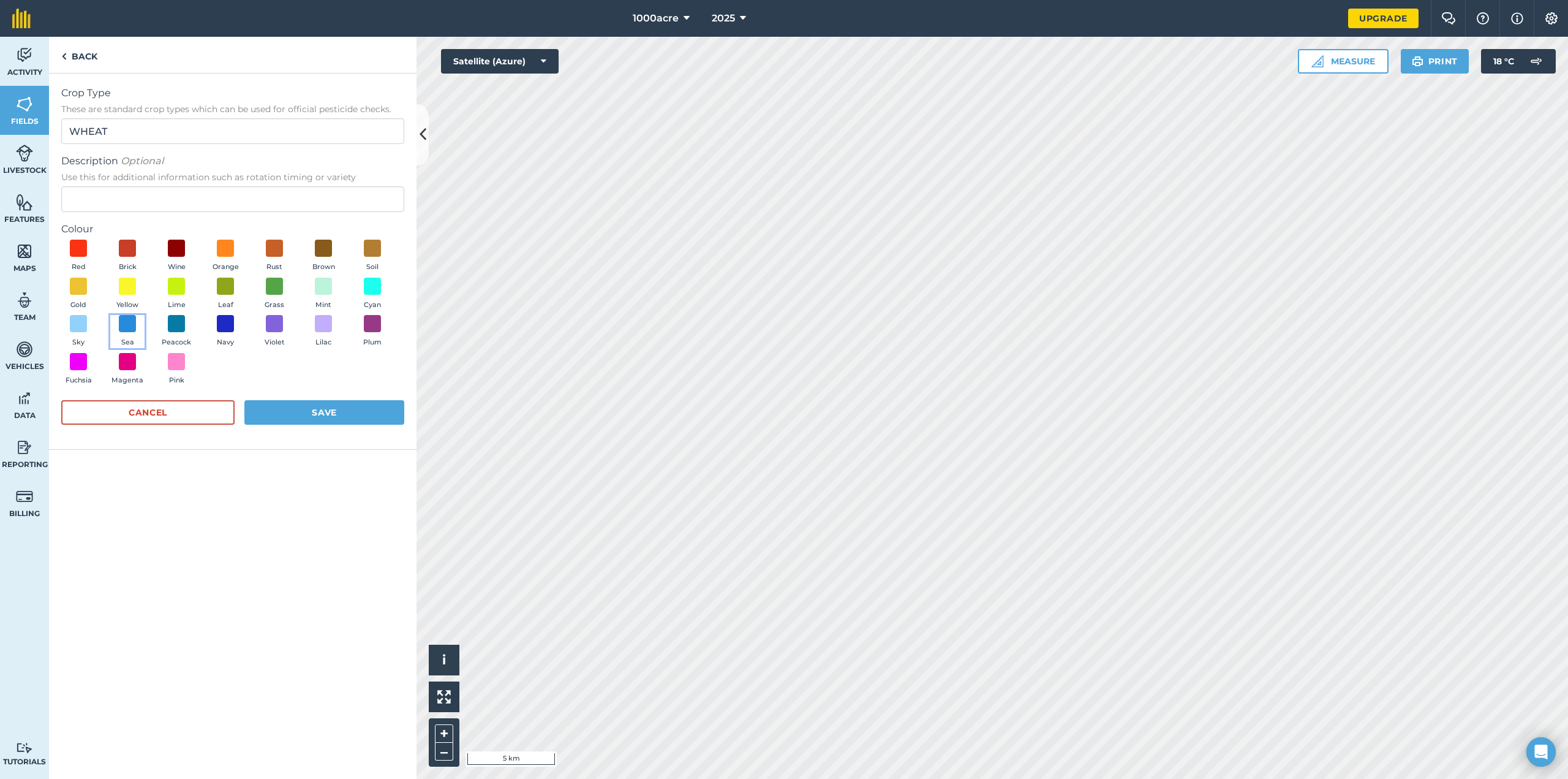
click at [130, 347] on span "Sea" at bounding box center [127, 342] width 13 height 11
click at [292, 412] on button "Save" at bounding box center [324, 412] width 160 height 24
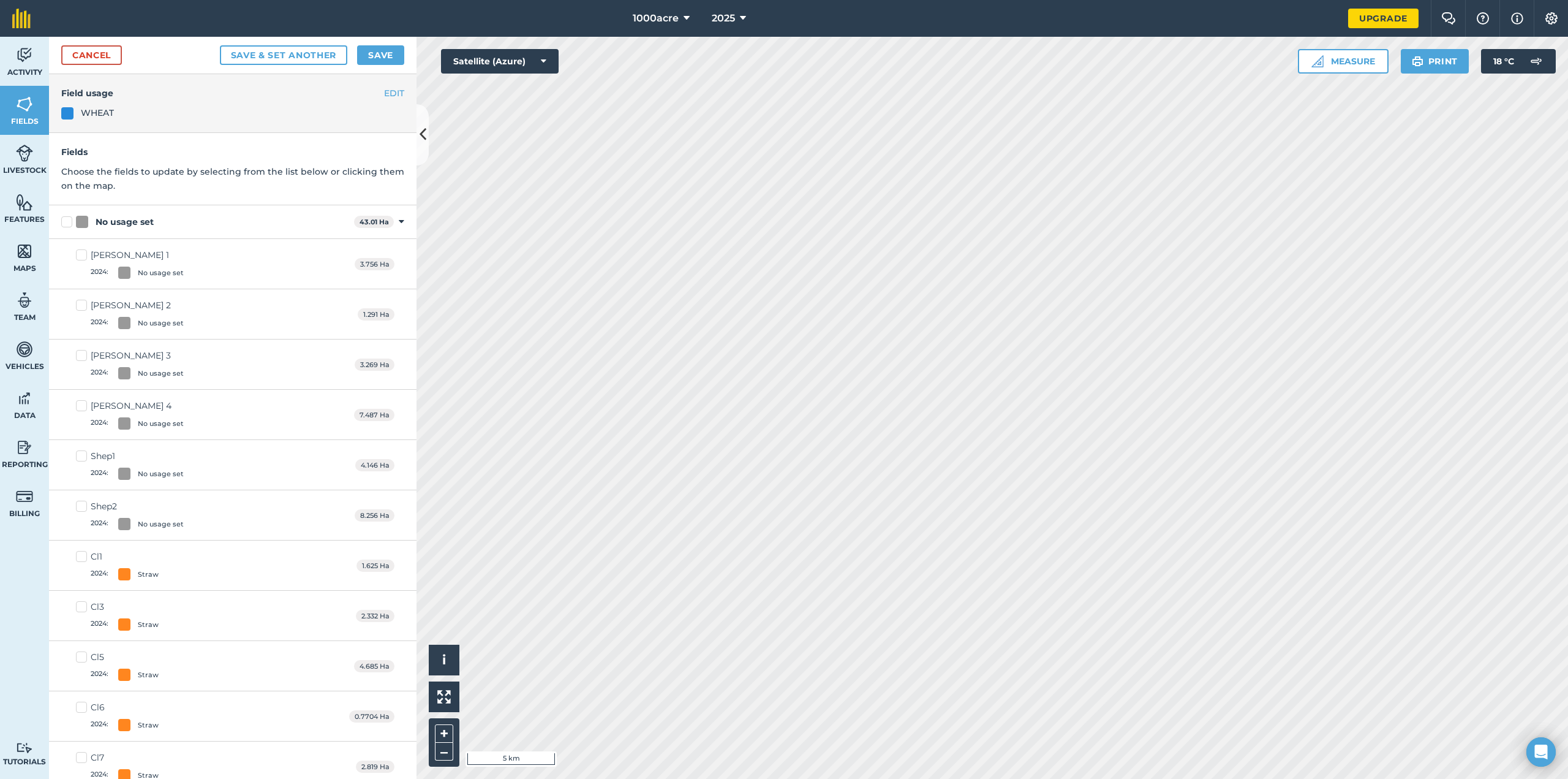
click at [64, 223] on label "No usage set" at bounding box center [205, 221] width 288 height 13
click at [64, 223] on input "No usage set" at bounding box center [65, 220] width 8 height 8
checkbox input "true"
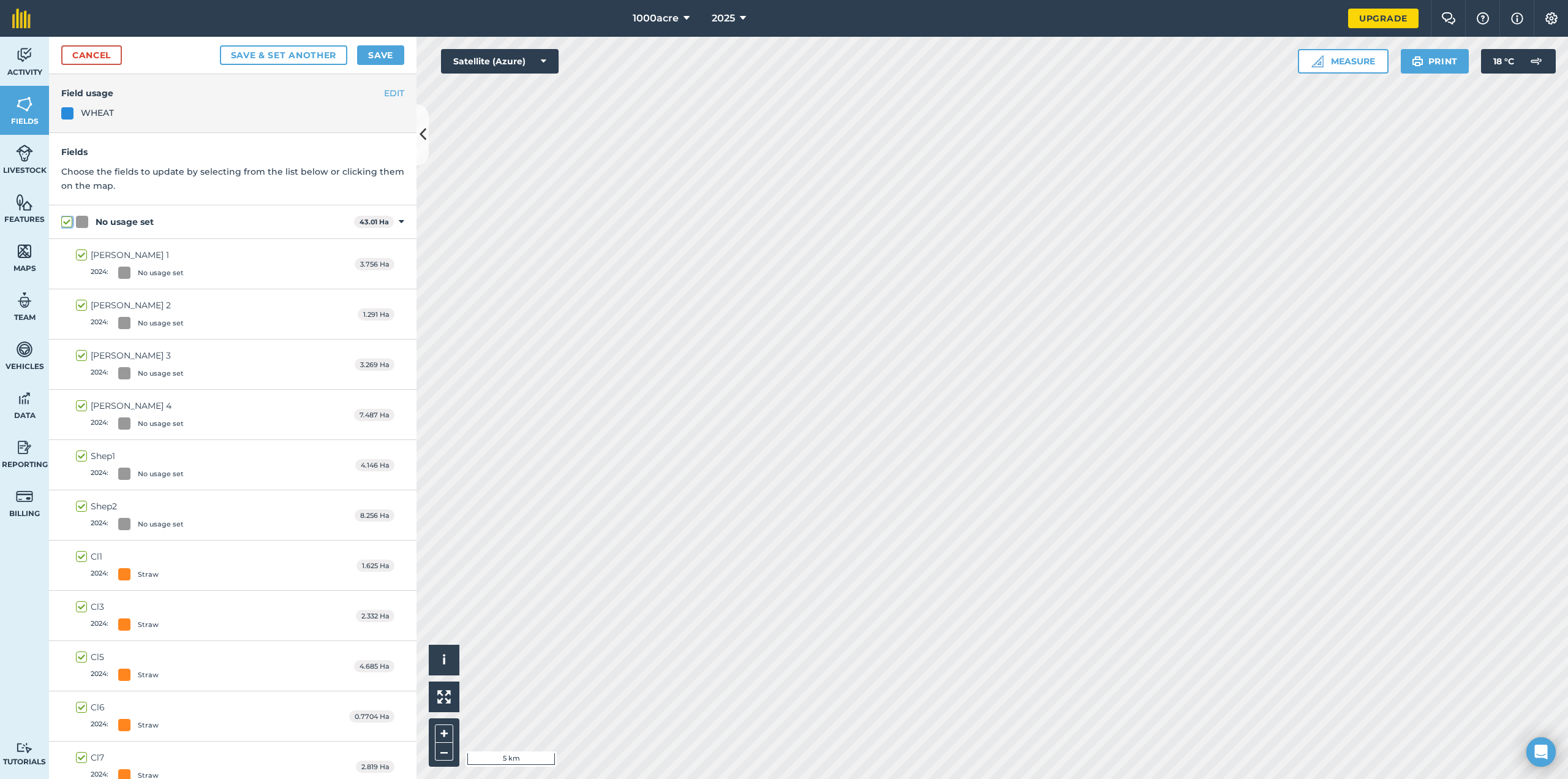
checkbox input "true"
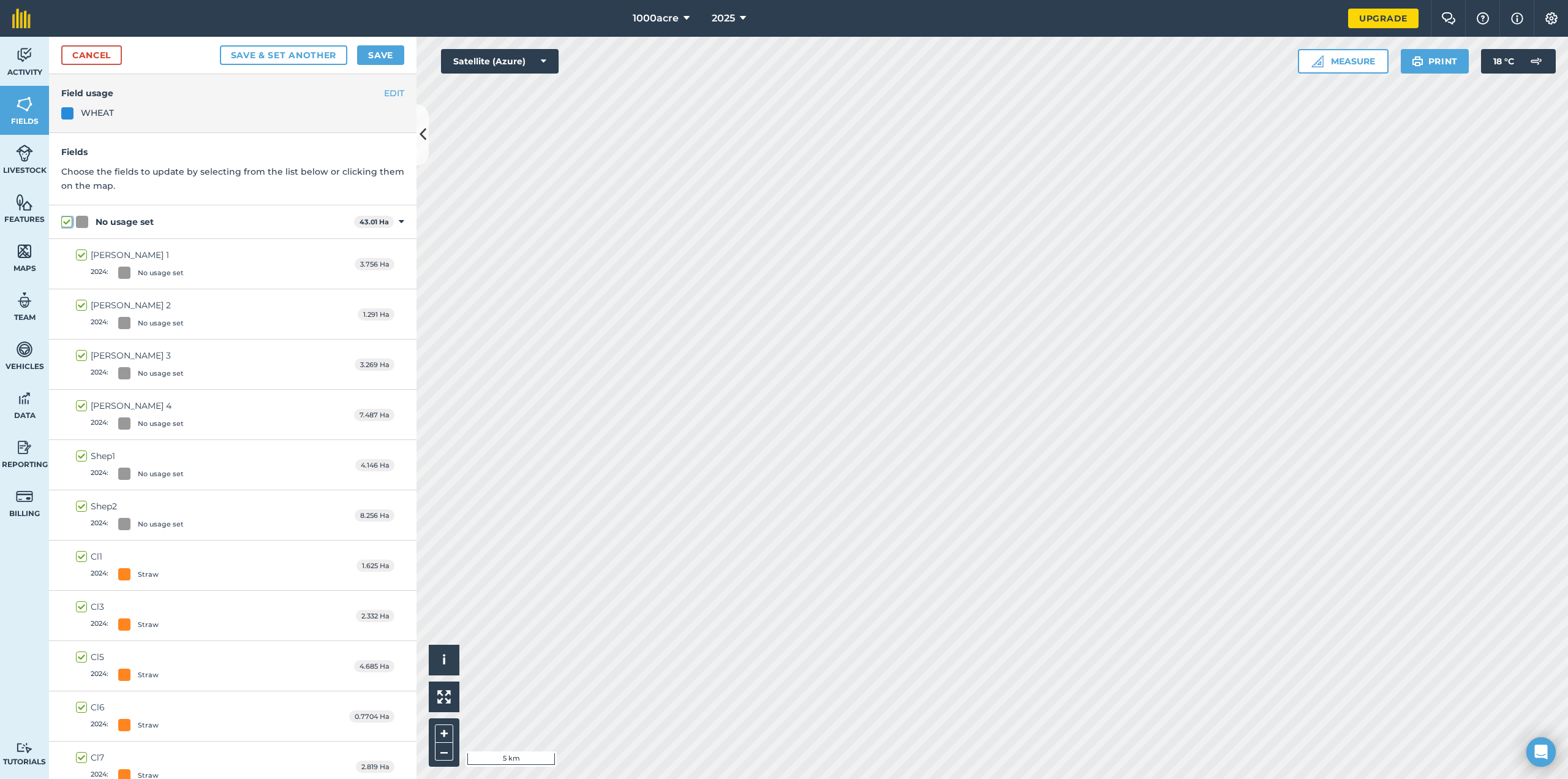
checkbox input "true"
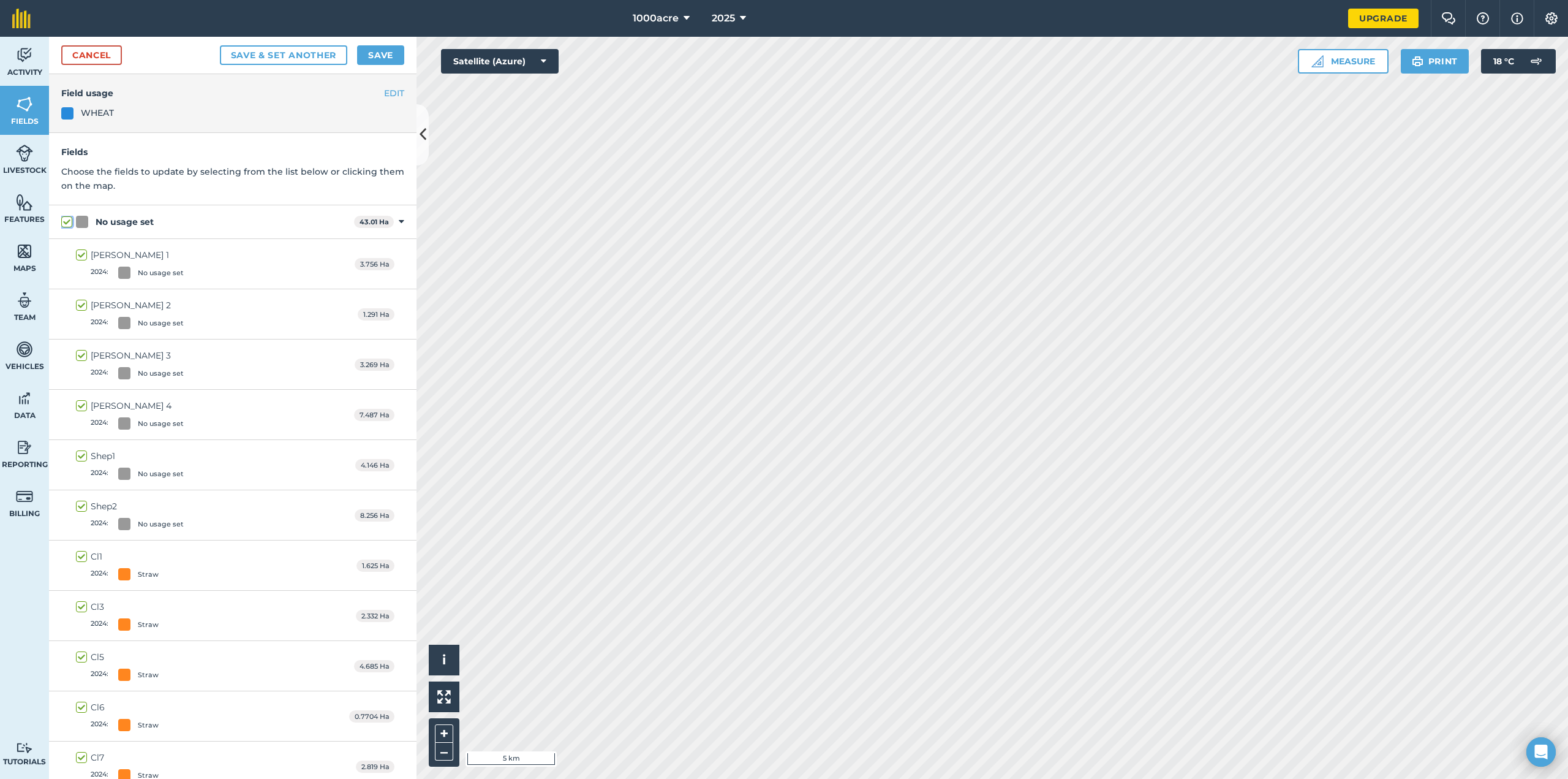
checkbox input "true"
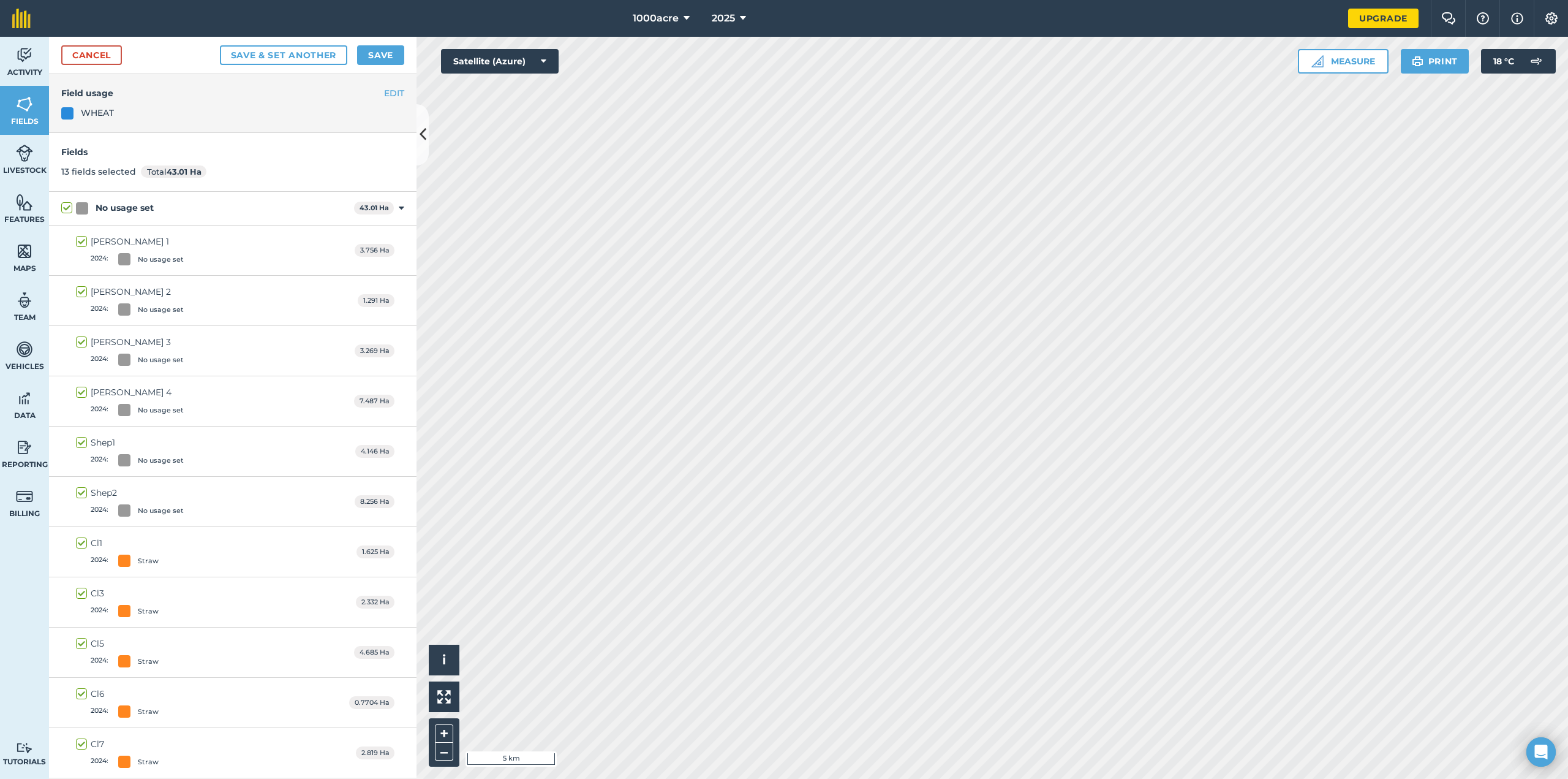
click at [67, 205] on label "No usage set" at bounding box center [205, 207] width 288 height 13
click at [67, 205] on input "No usage set" at bounding box center [65, 205] width 8 height 8
checkbox input "false"
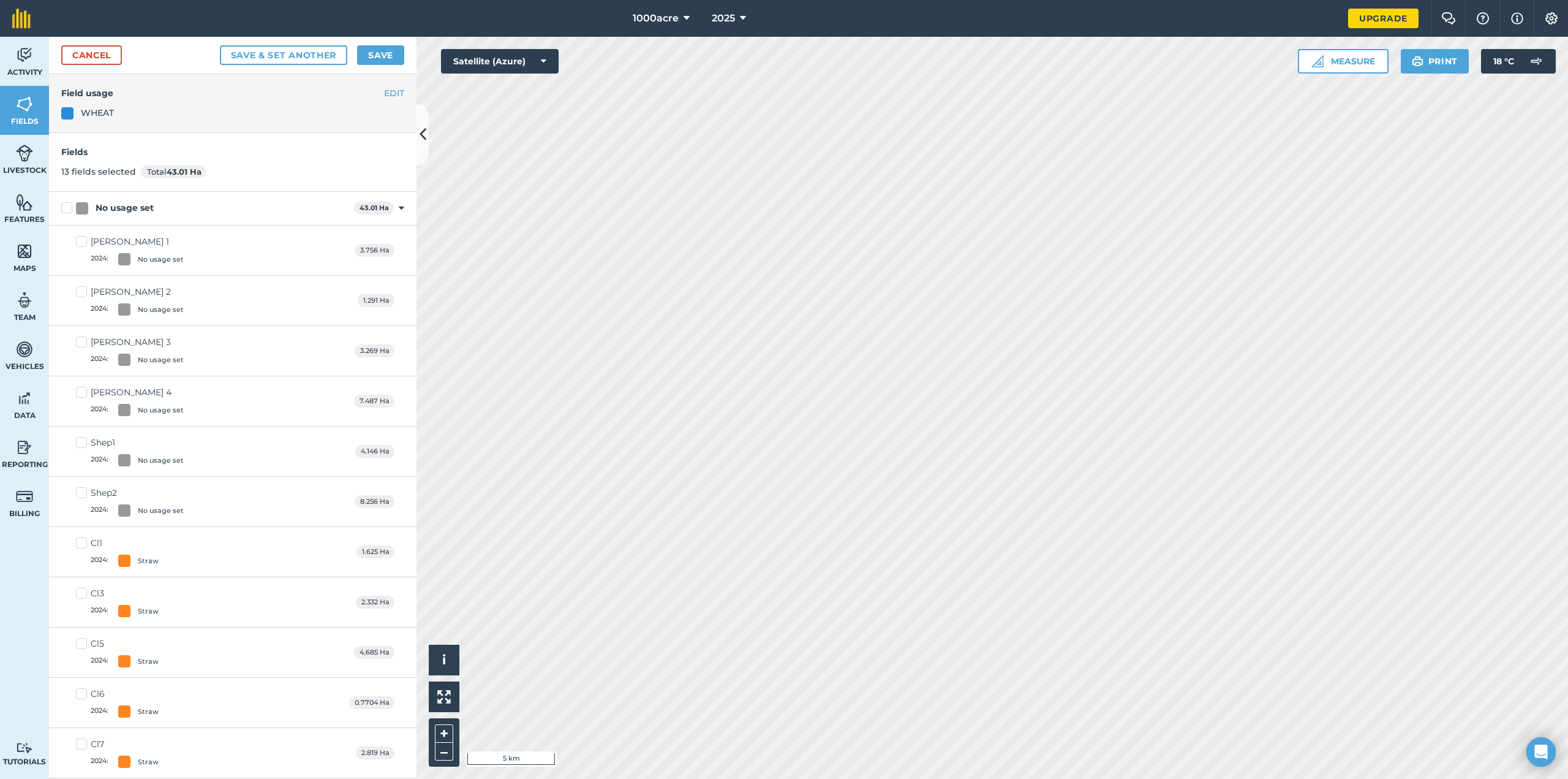
checkbox input "false"
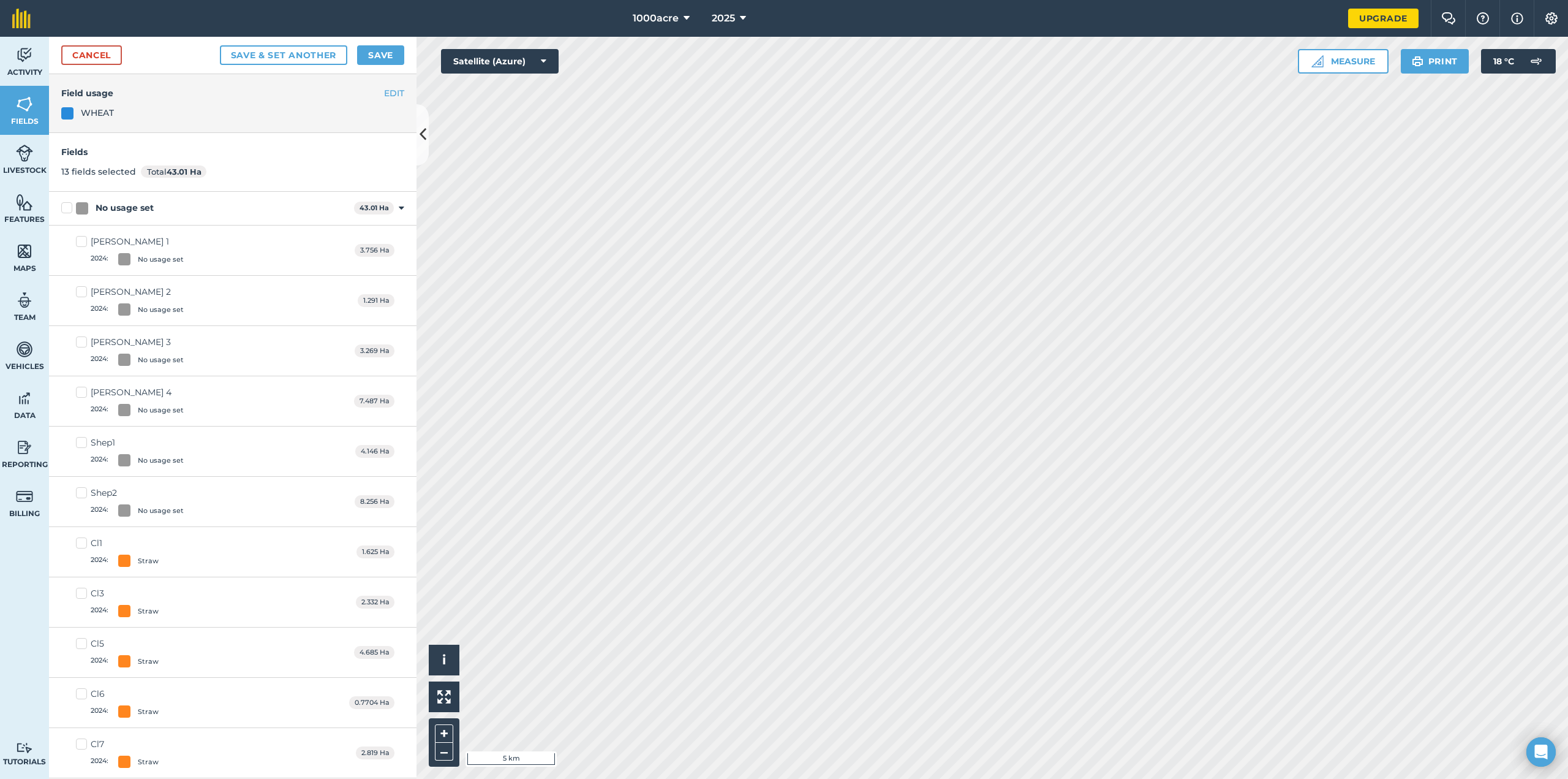
checkbox input "false"
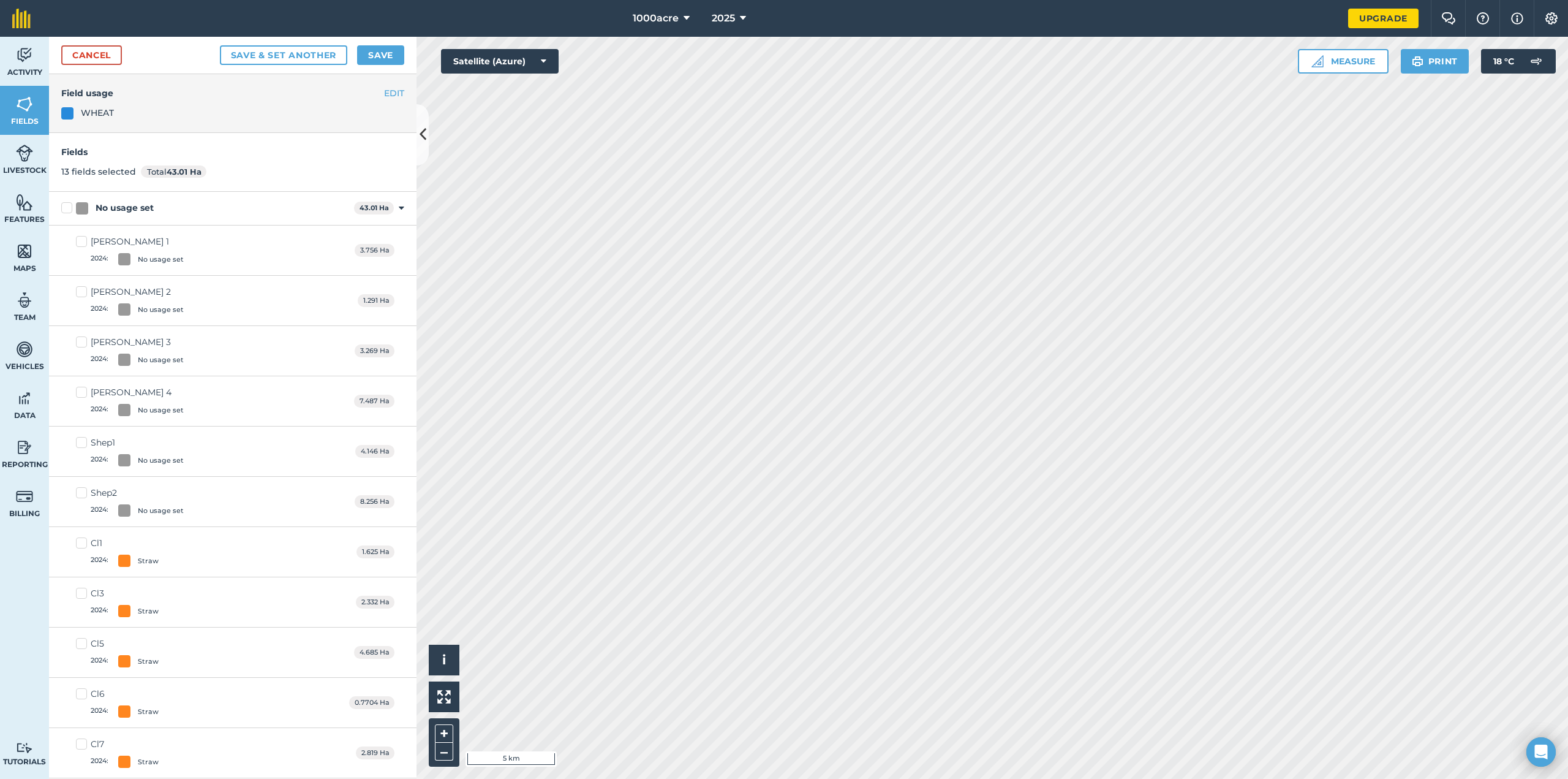
checkbox input "false"
click at [67, 205] on div "No usage set 43.01 Ha Toggle showing No usage set fields" at bounding box center [232, 208] width 367 height 34
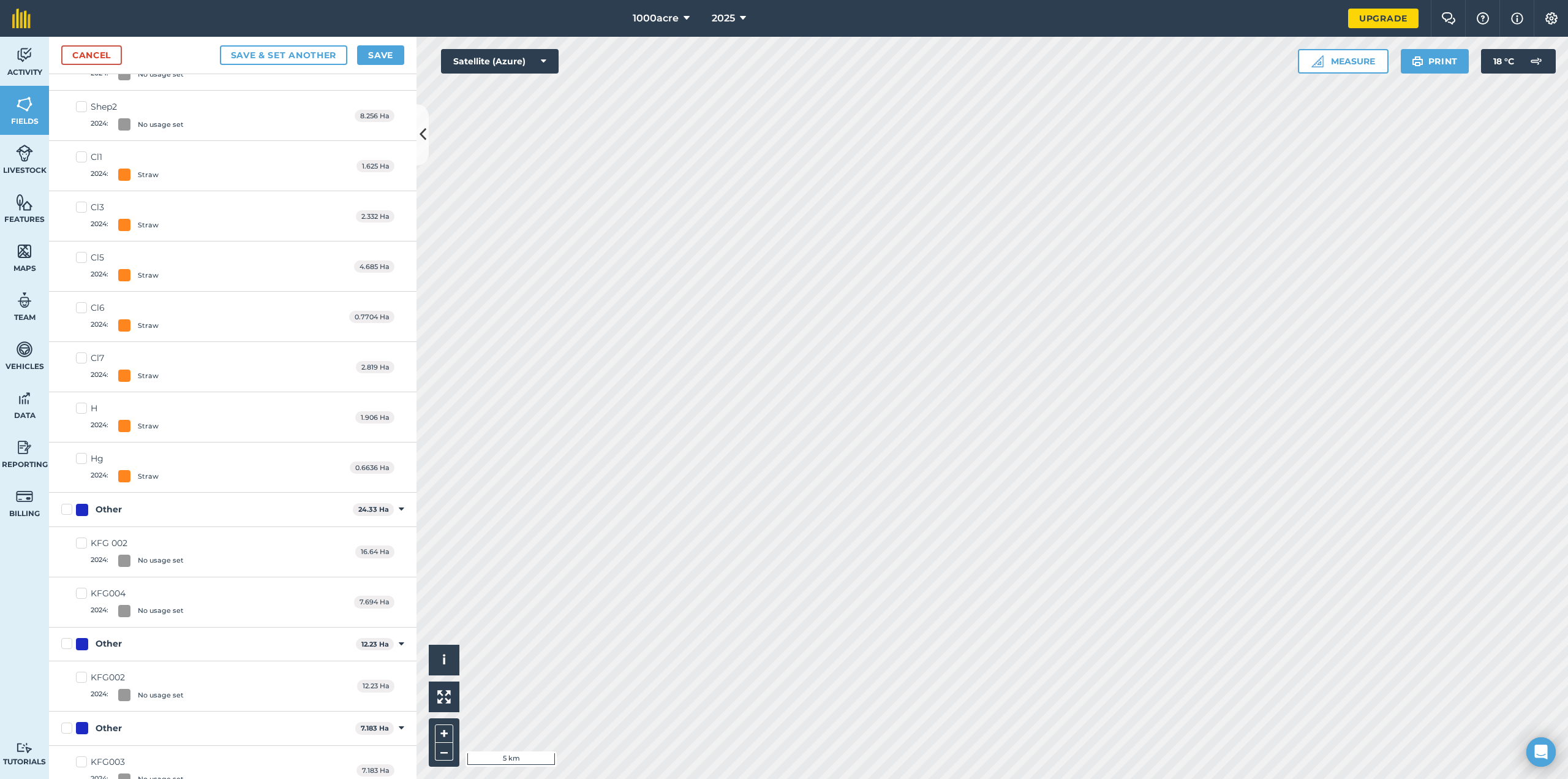
scroll to position [417, 0]
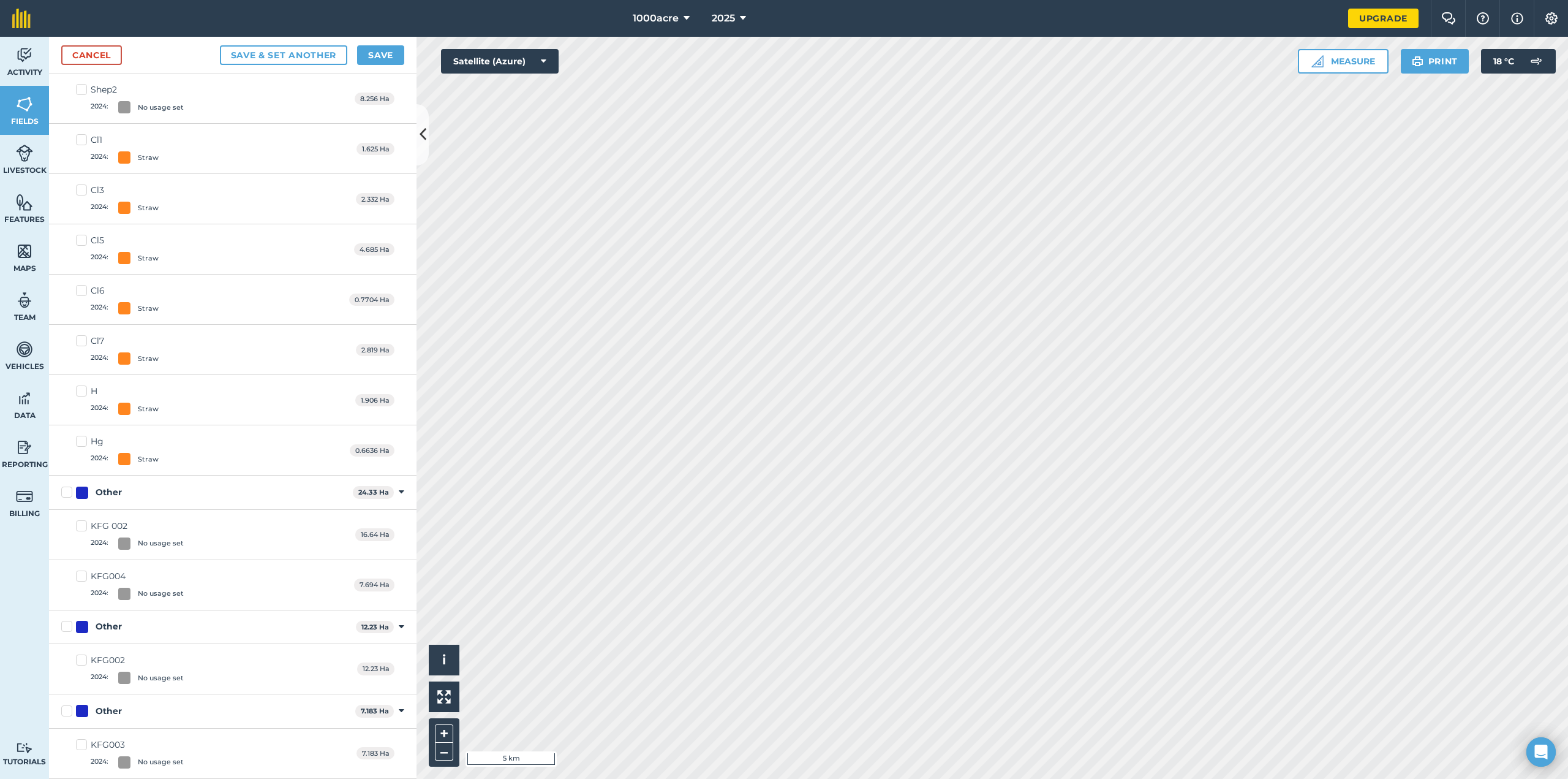
click at [68, 527] on div "KFG 002 2024 : No usage set 16.64 Ha" at bounding box center [232, 535] width 367 height 51
click at [189, 574] on div "KFG004 2024 : No usage set 7.694 Ha" at bounding box center [232, 585] width 367 height 51
click at [79, 528] on label "KFG 002 2024 : No usage set" at bounding box center [129, 534] width 108 height 30
click at [79, 527] on input "KFG 002 2024 : No usage set" at bounding box center [80, 524] width 8 height 8
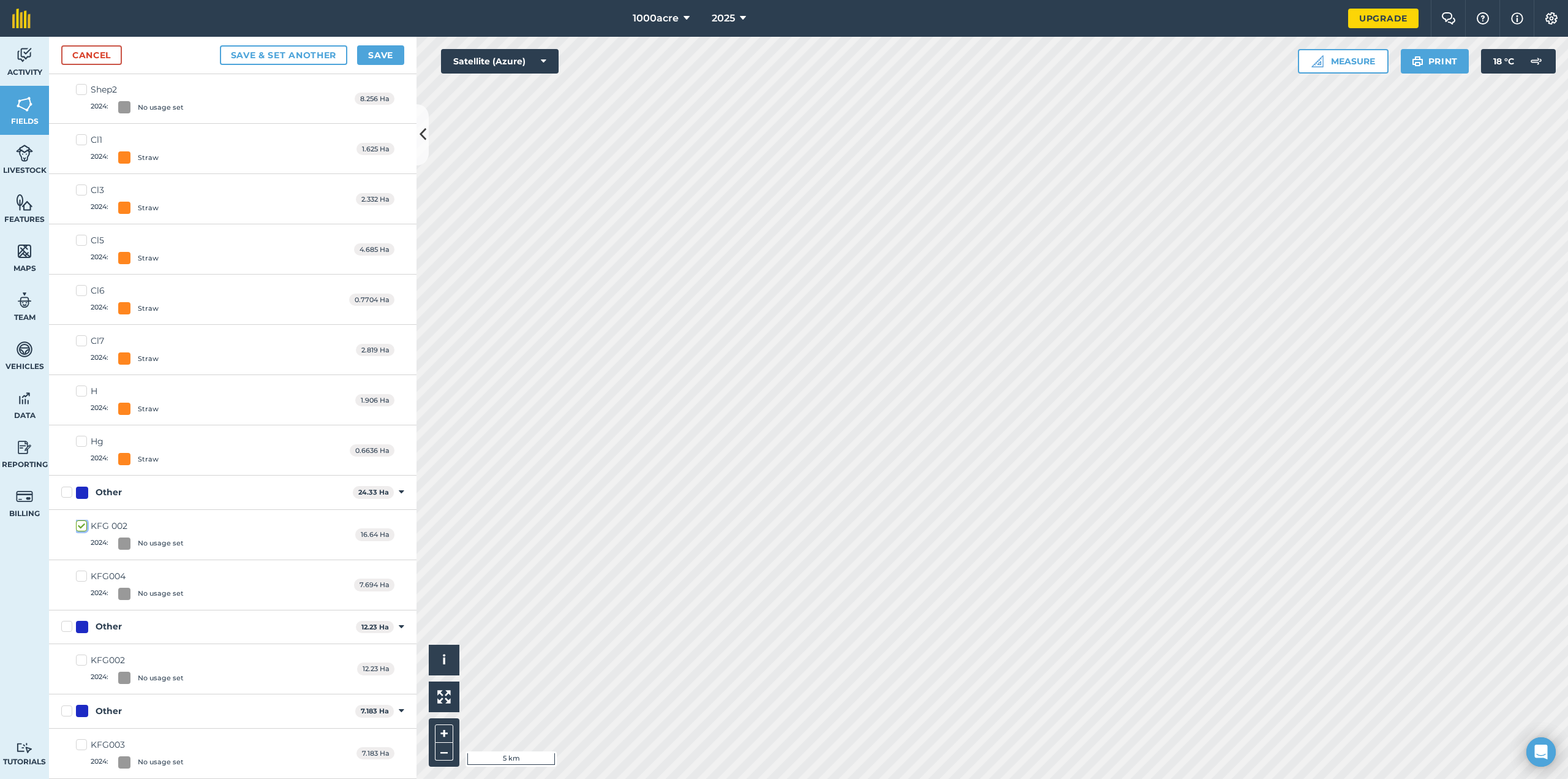
checkbox input "true"
click at [81, 578] on label "KFG004 2024 : No usage set" at bounding box center [129, 584] width 108 height 30
click at [81, 578] on input "KFG004 2024 : No usage set" at bounding box center [80, 573] width 8 height 8
checkbox input "true"
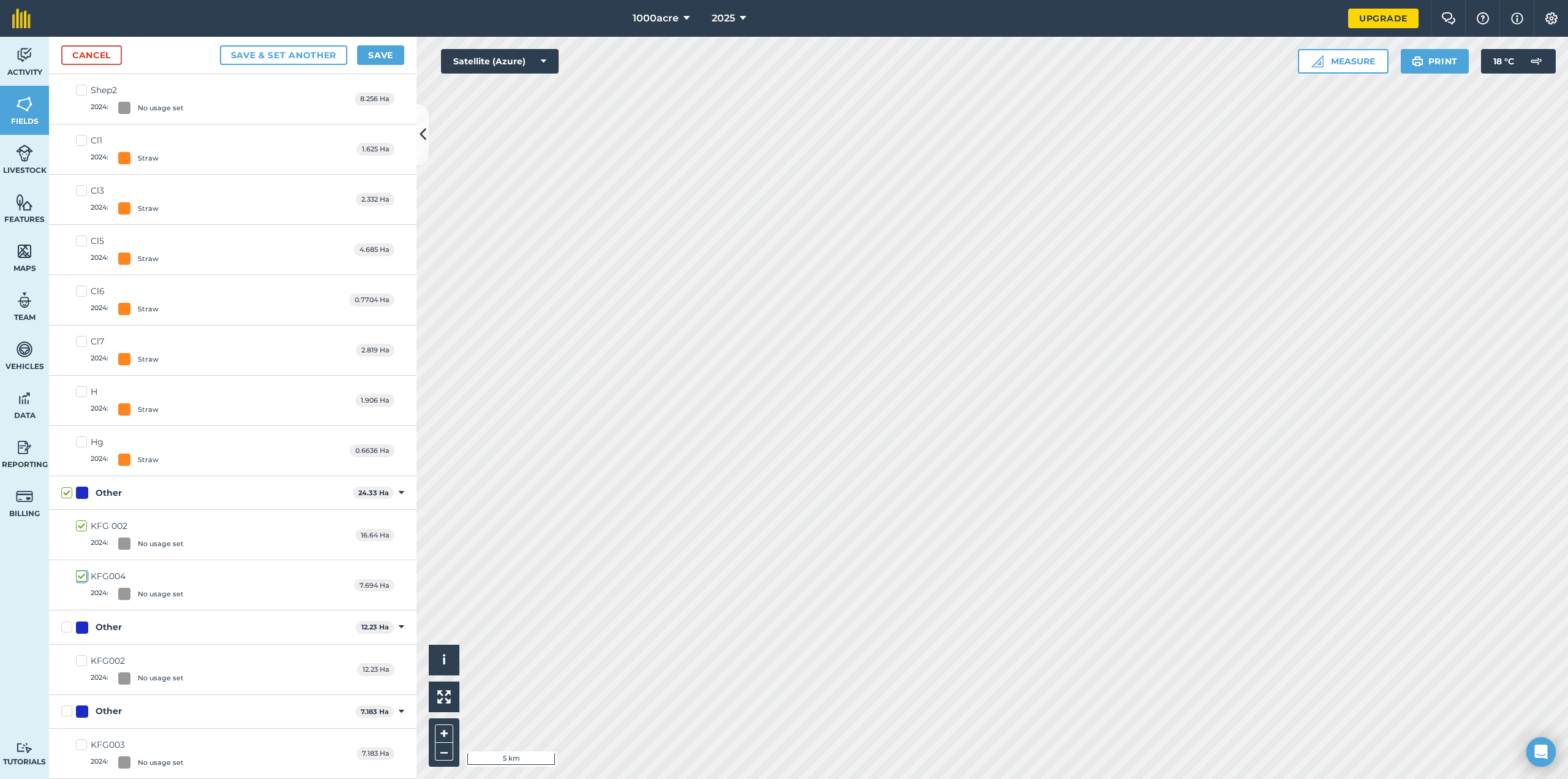
checkbox input "true"
click at [84, 661] on label "KFG002 2024 : No usage set" at bounding box center [129, 668] width 108 height 30
click at [84, 661] on input "KFG002 2024 : No usage set" at bounding box center [80, 658] width 8 height 8
checkbox input "true"
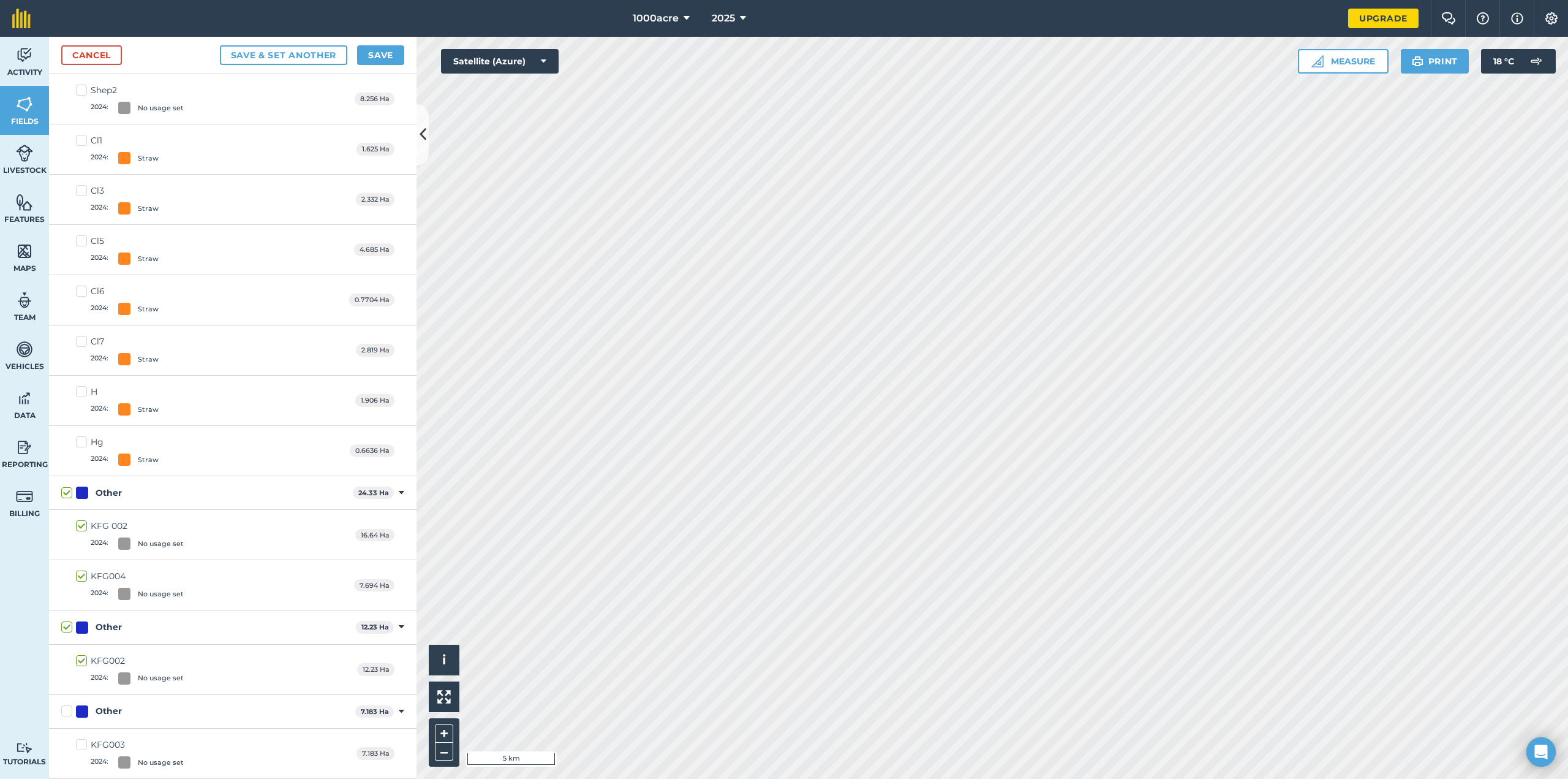
click at [81, 743] on label "KFG003 2024 : No usage set" at bounding box center [129, 753] width 108 height 30
click at [81, 743] on input "KFG003 2024 : No usage set" at bounding box center [80, 742] width 8 height 8
checkbox input "true"
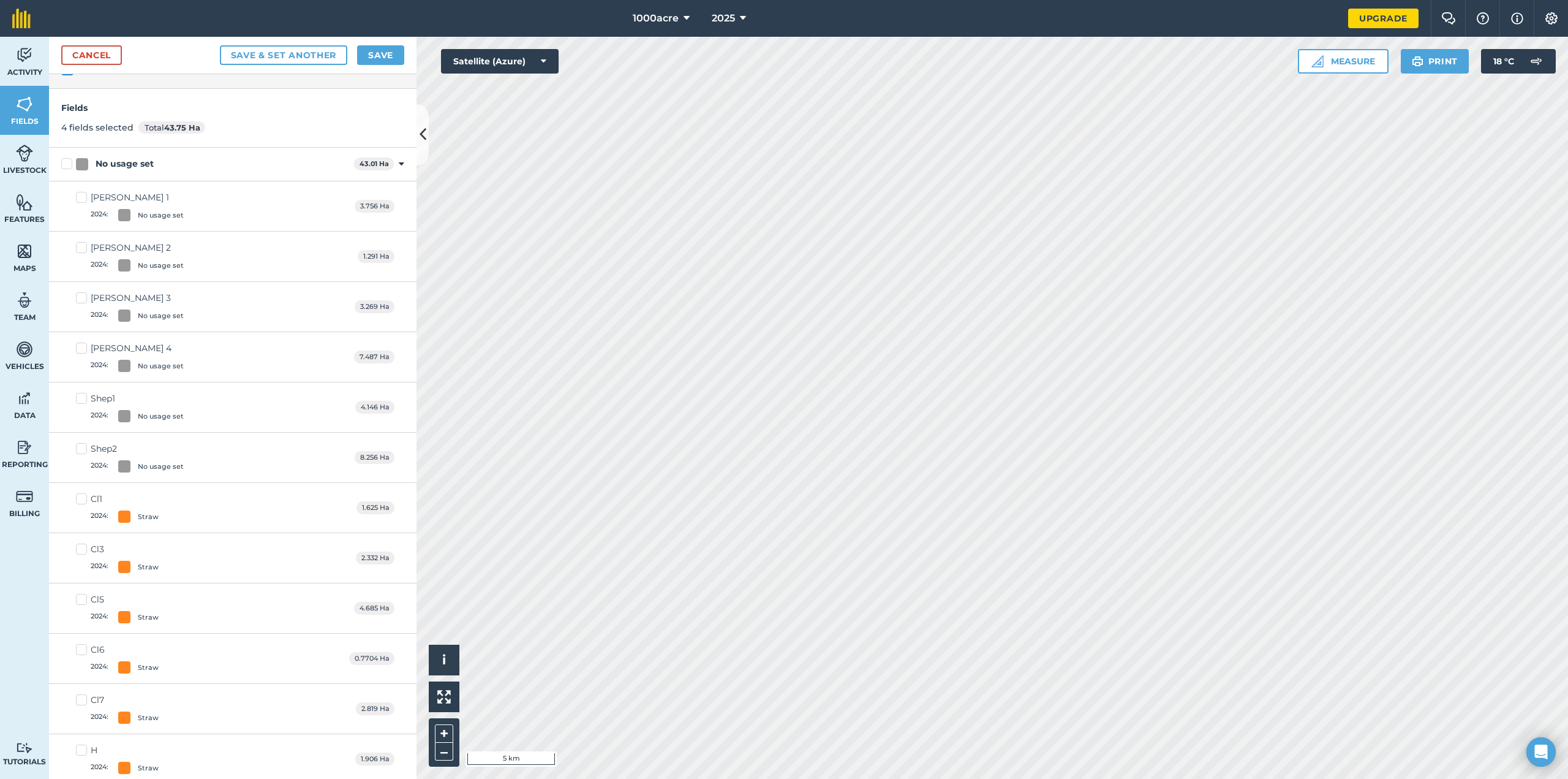
scroll to position [0, 0]
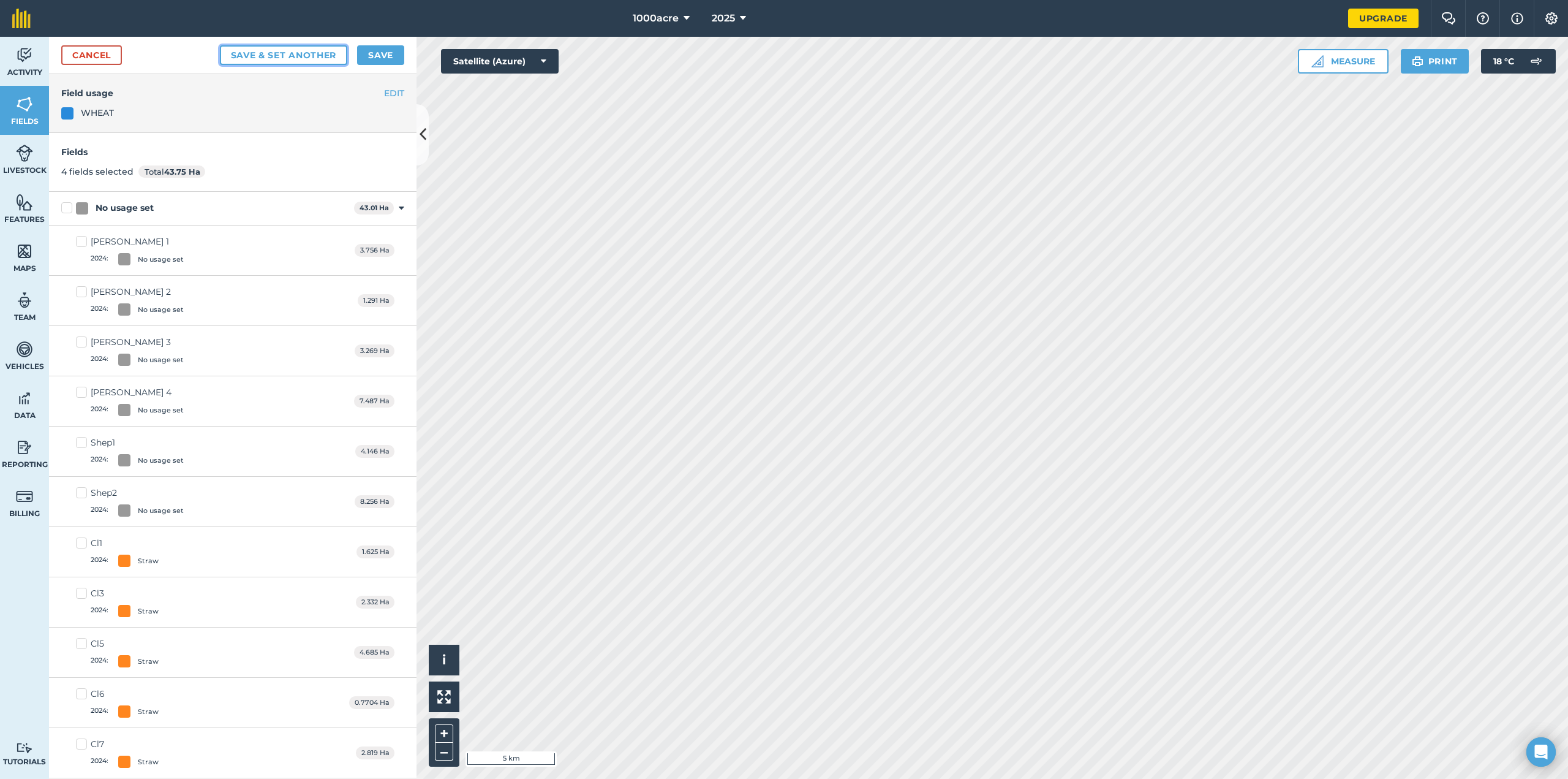
click at [299, 51] on button "Save & set another" at bounding box center [284, 55] width 128 height 19
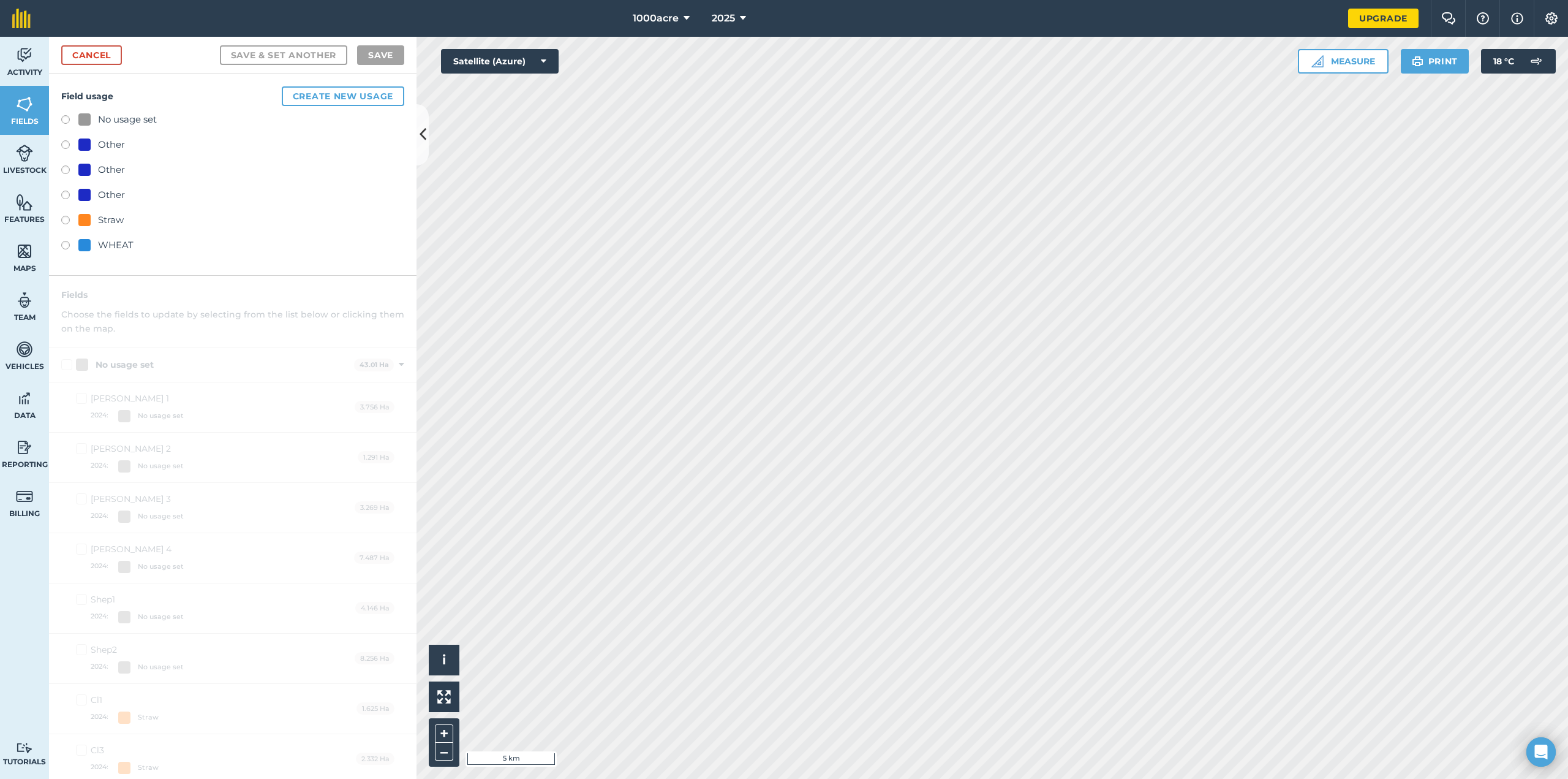
click at [161, 258] on div "Field usage Create new usage No usage set Other Other Other Straw WHEAT" at bounding box center [232, 174] width 367 height 201
click at [64, 251] on label at bounding box center [70, 247] width 17 height 13
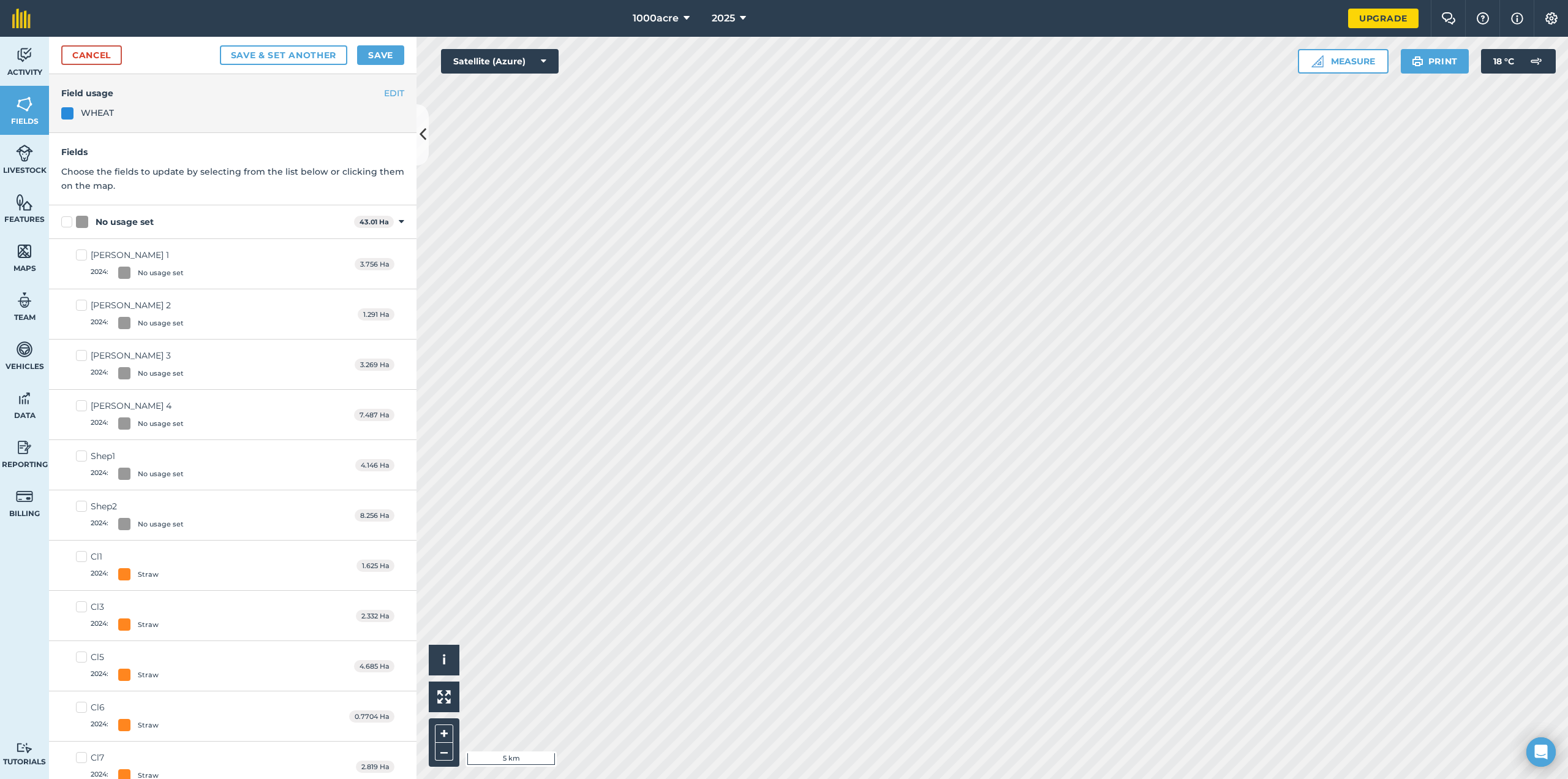
click at [69, 220] on label "No usage set" at bounding box center [205, 221] width 288 height 13
click at [69, 220] on input "No usage set" at bounding box center [65, 220] width 8 height 8
checkbox input "true"
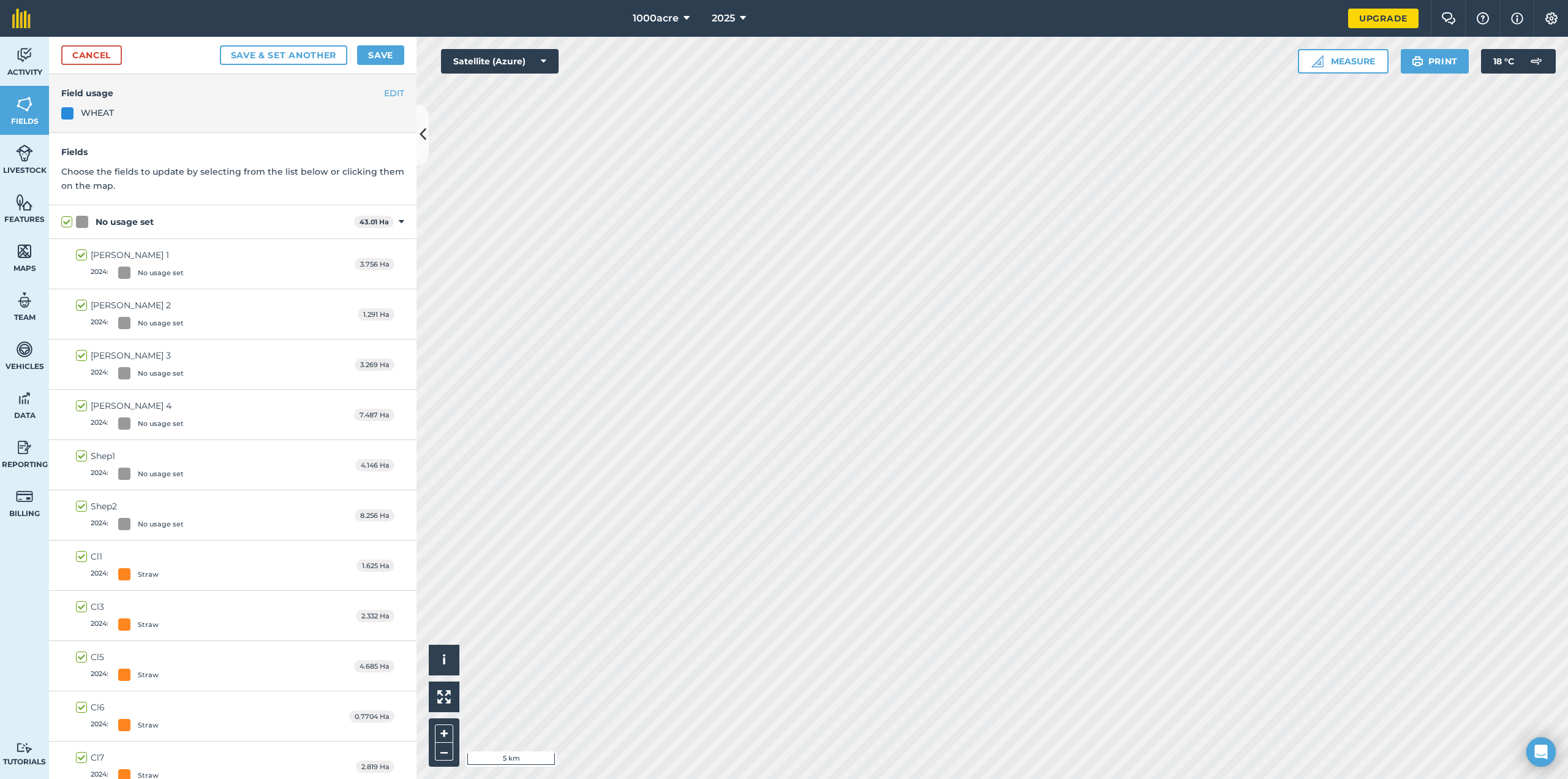
checkbox input "true"
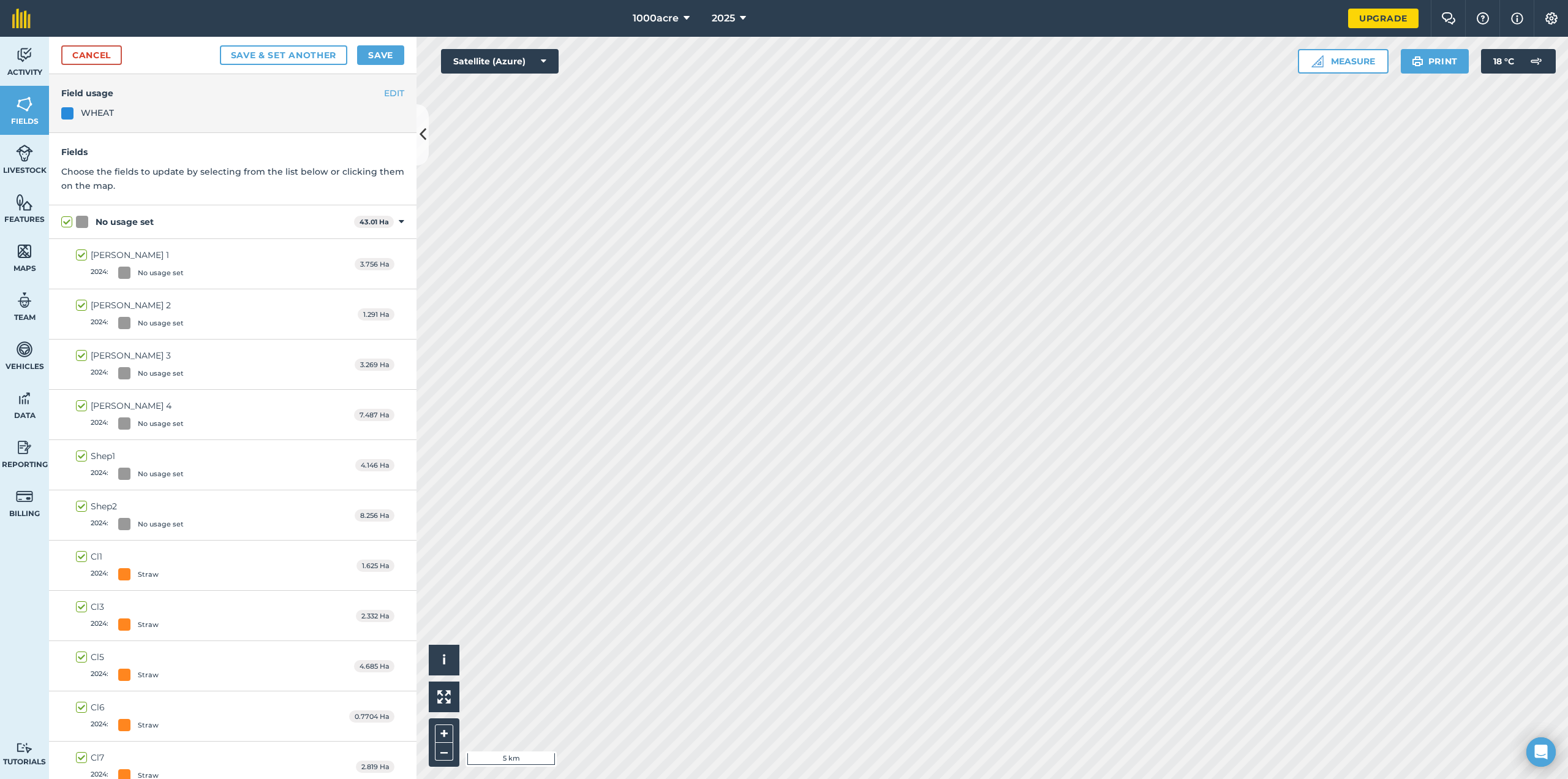
checkbox input "true"
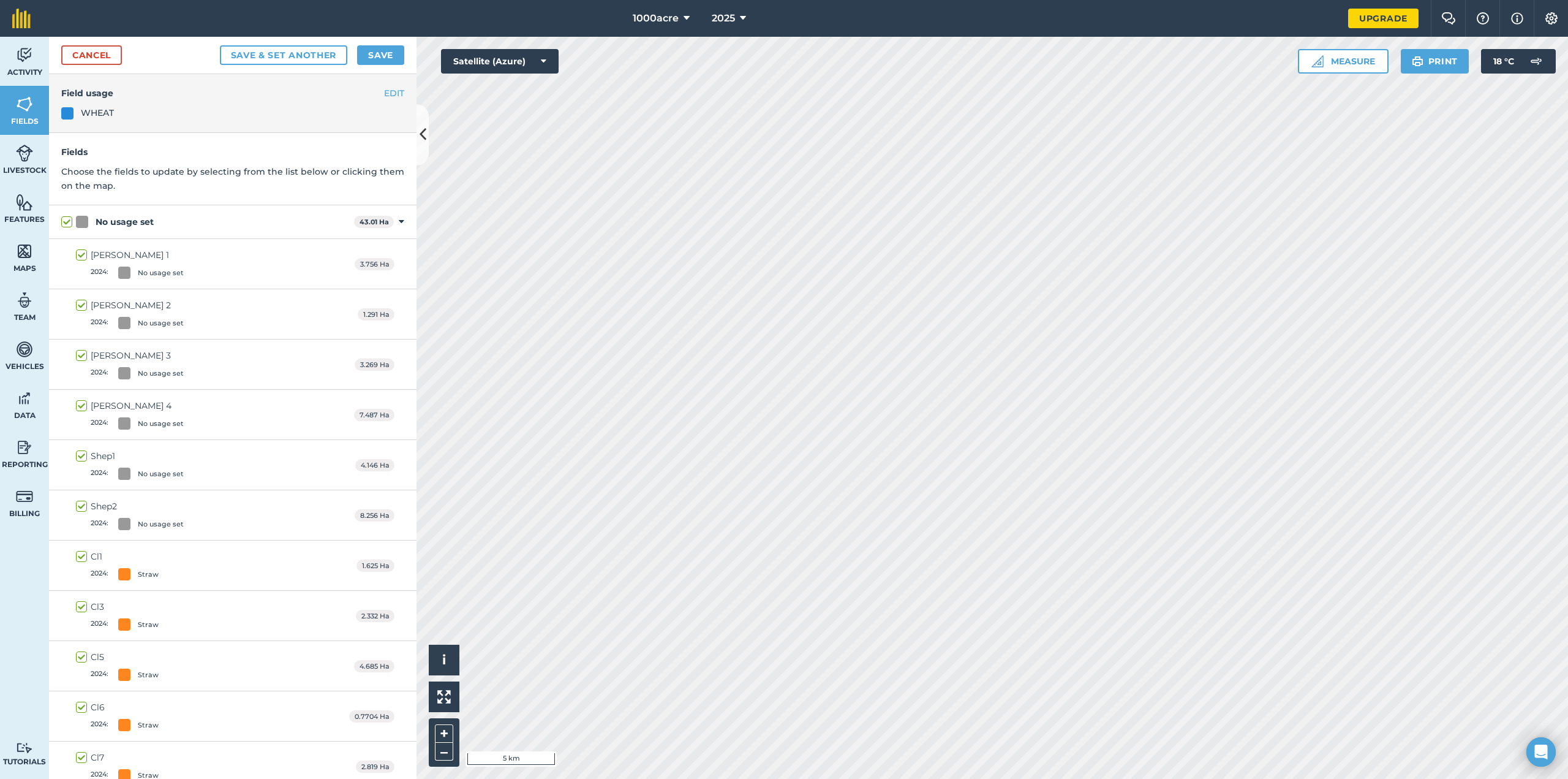
checkbox input "true"
click at [69, 220] on div "No usage set 43.01 Ha Toggle showing No usage set fields" at bounding box center [232, 221] width 367 height 34
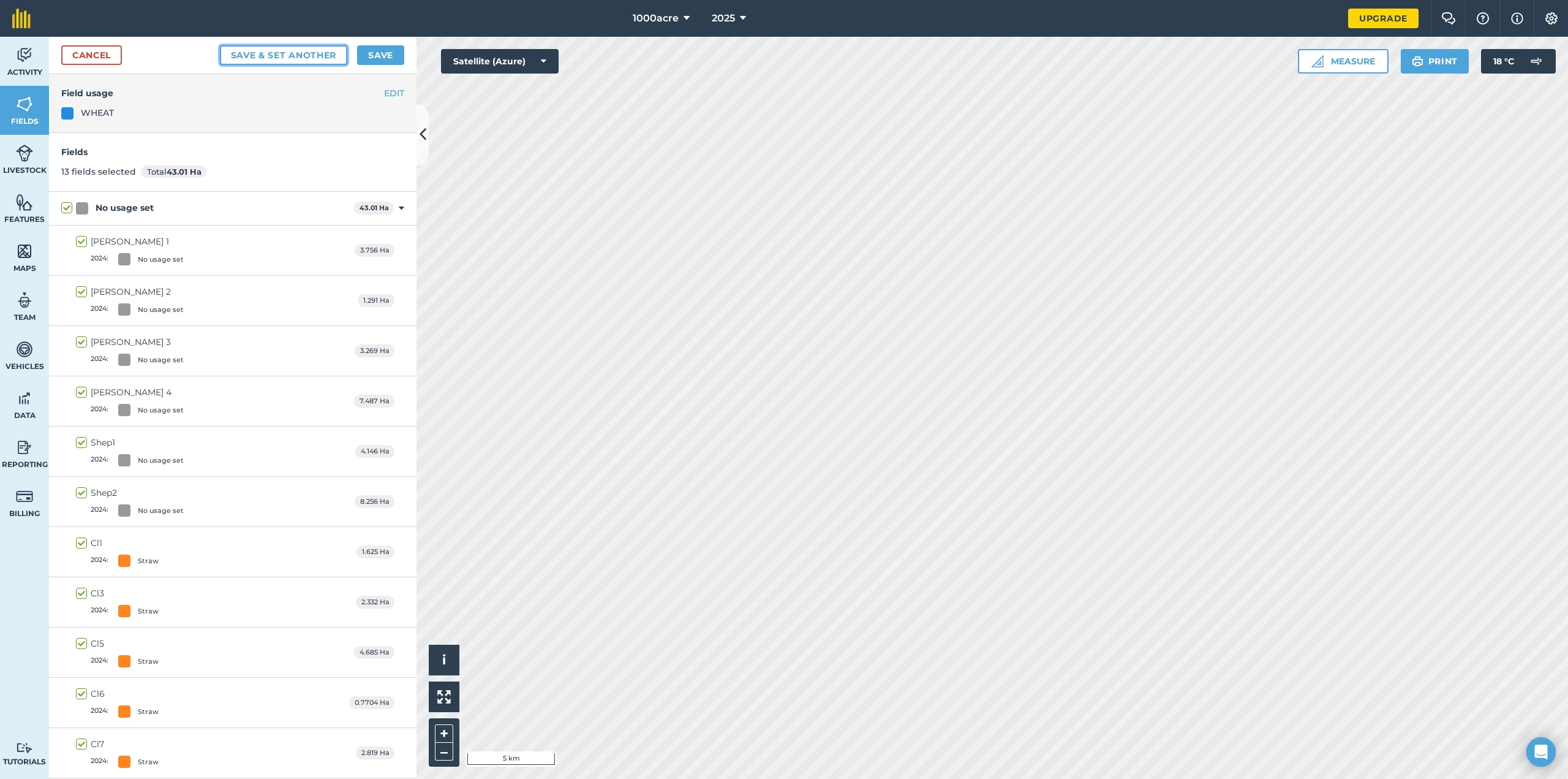
click at [311, 60] on button "Save & set another" at bounding box center [284, 55] width 128 height 19
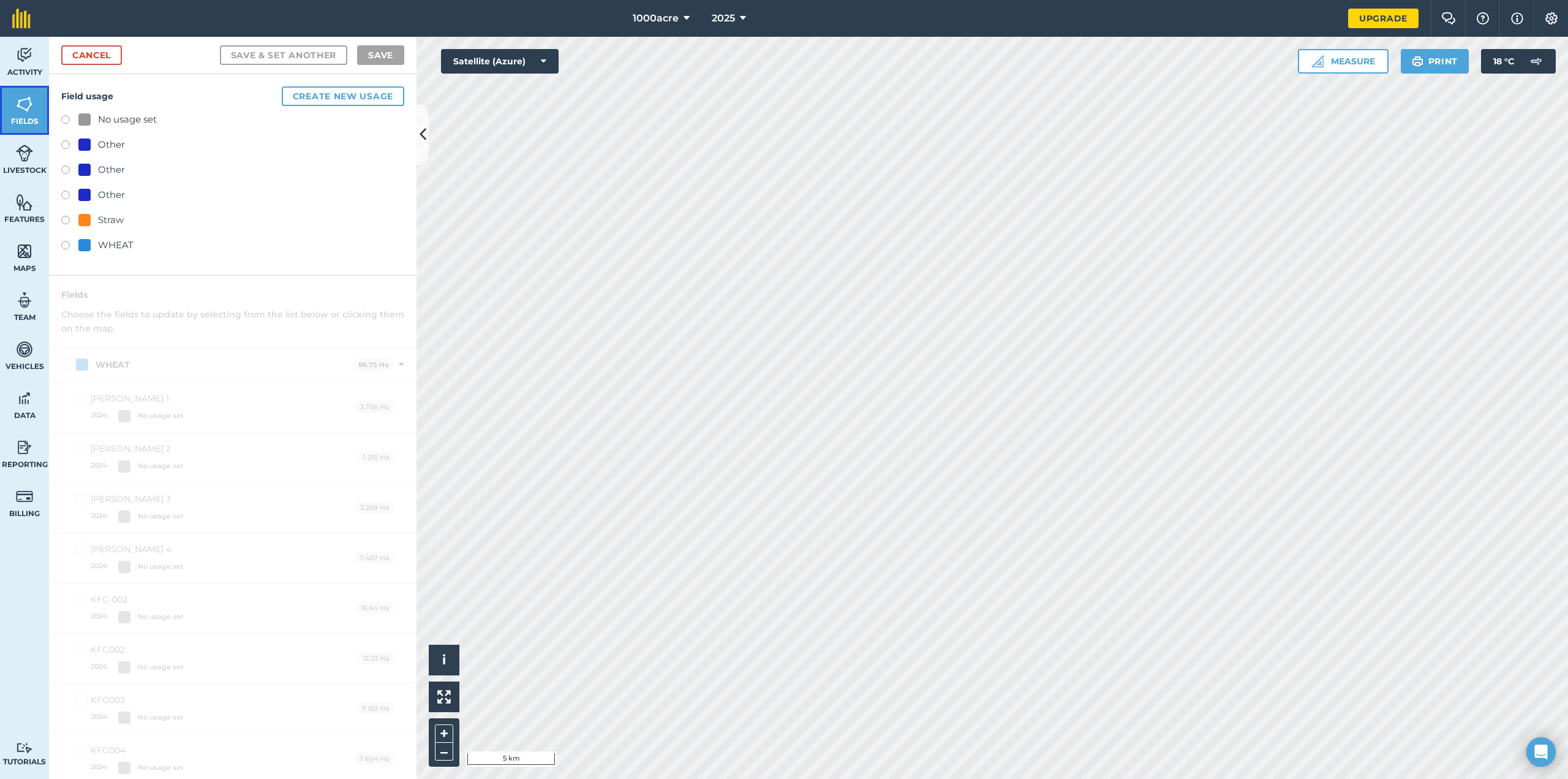
click at [24, 117] on span "Fields" at bounding box center [24, 121] width 49 height 10
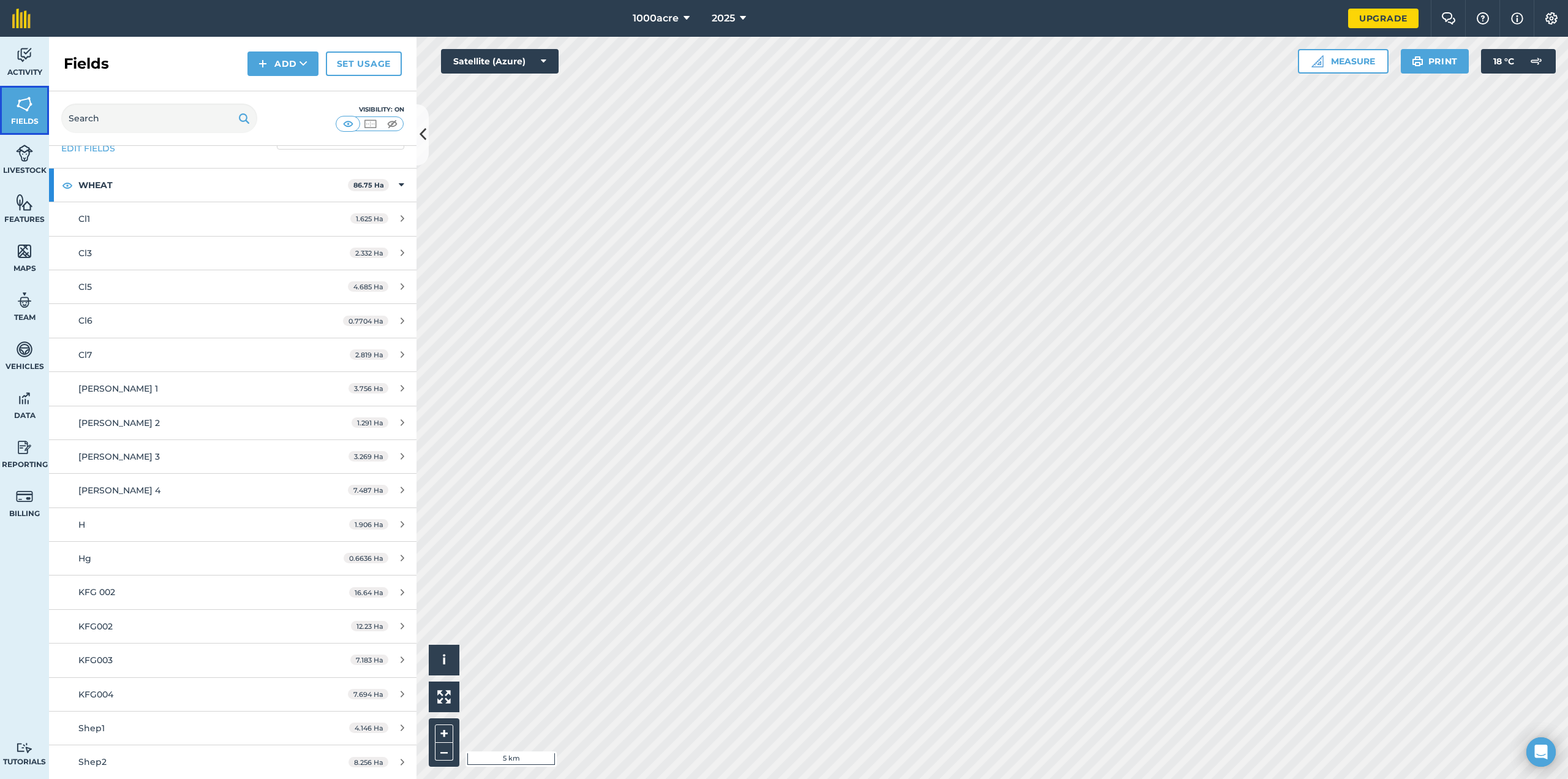
scroll to position [35, 0]
